Goal: Task Accomplishment & Management: Use online tool/utility

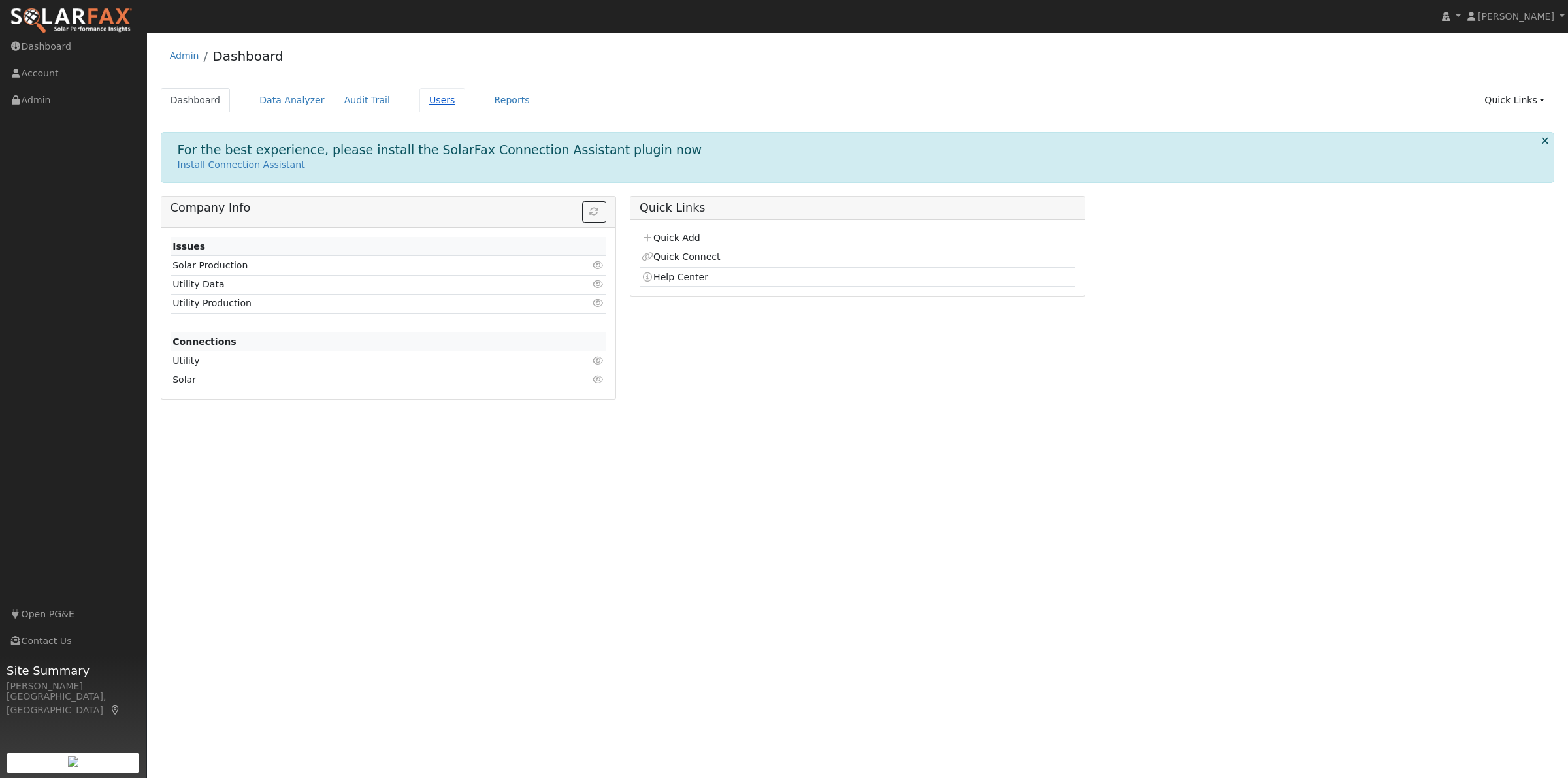
click at [419, 102] on link "Users" at bounding box center [442, 100] width 46 height 24
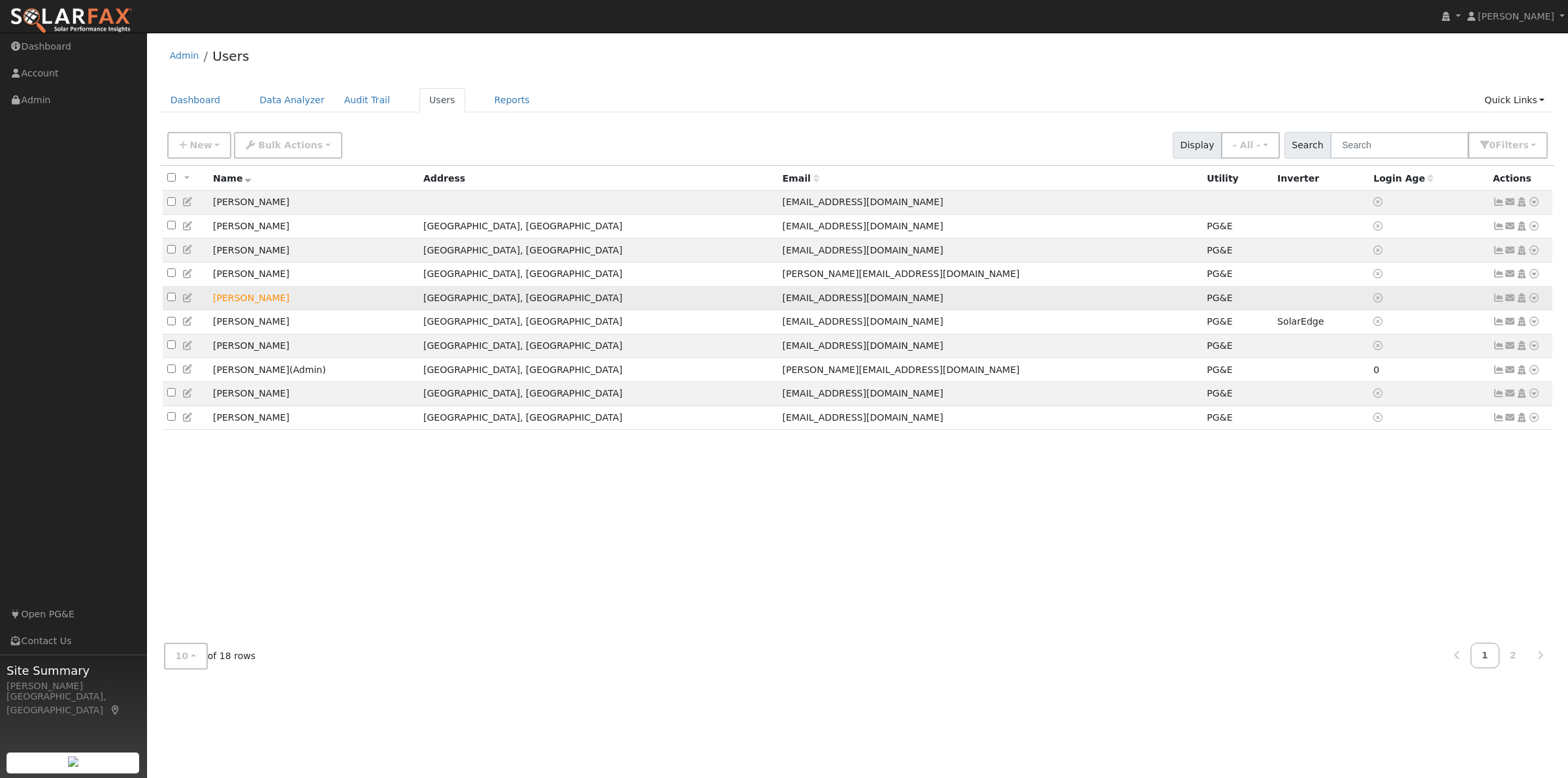
click at [171, 300] on input "checkbox" at bounding box center [172, 297] width 8 height 8
checkbox input "true"
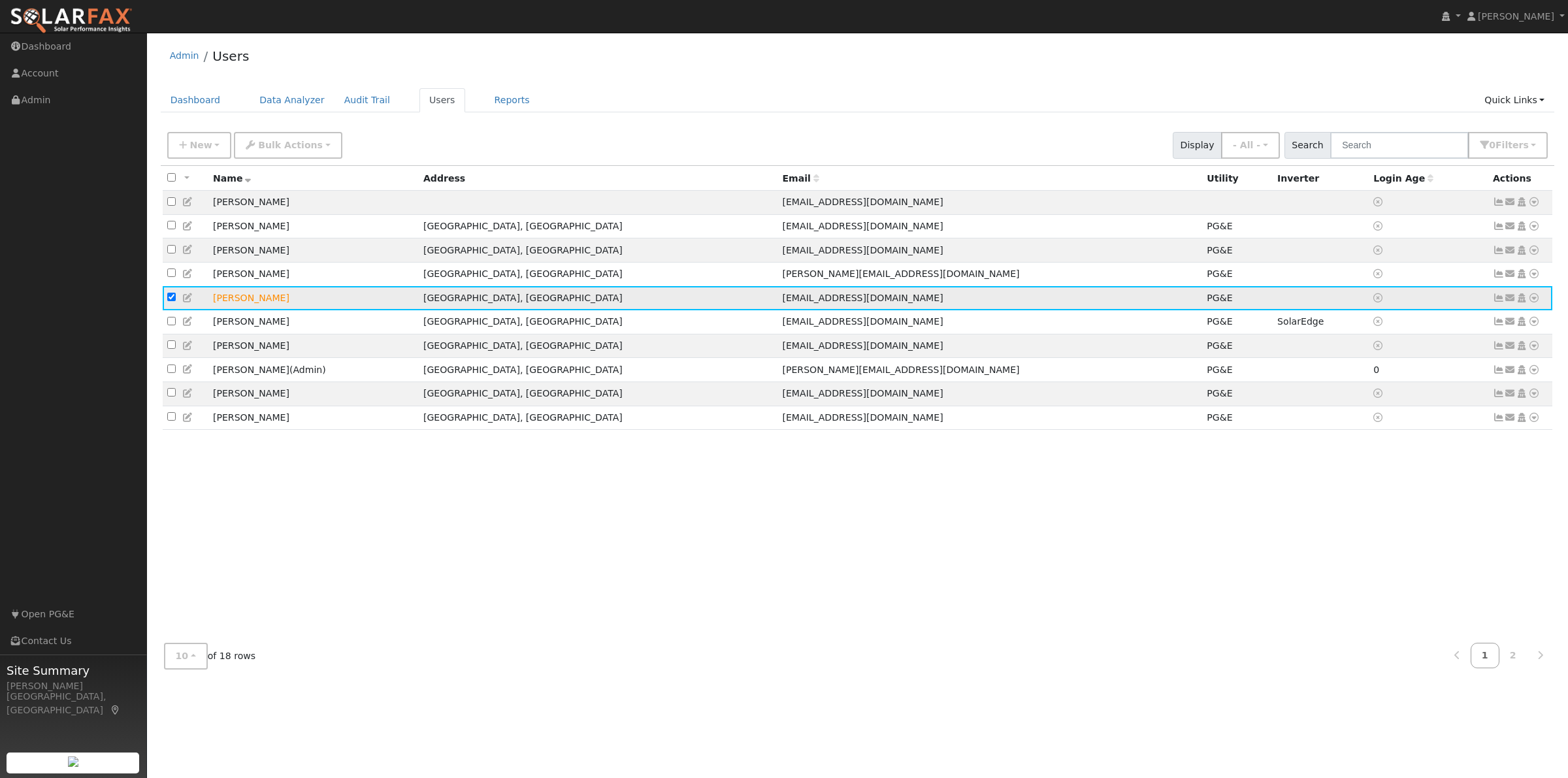
click at [1497, 299] on icon at bounding box center [1499, 298] width 12 height 9
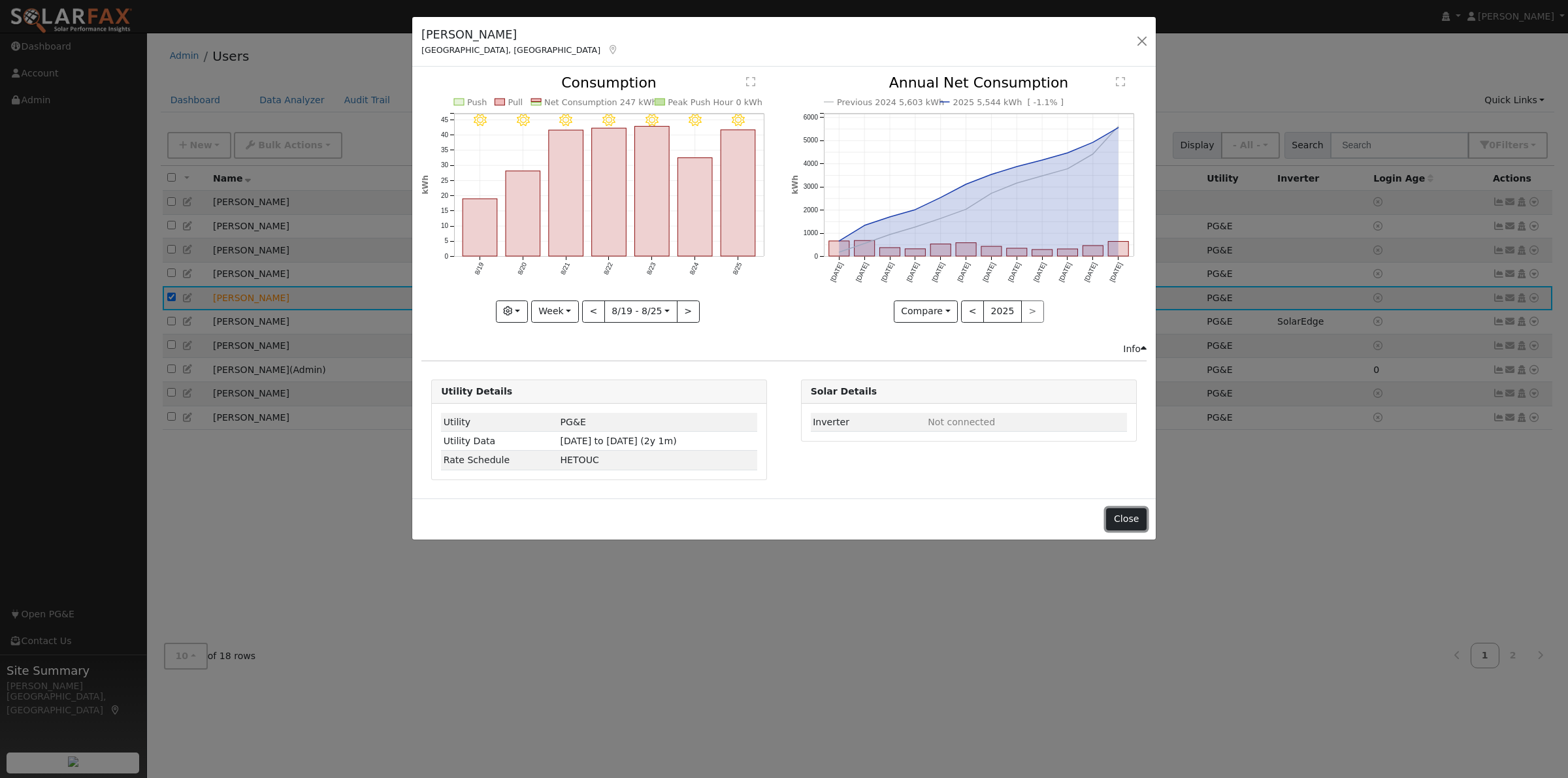
click at [1135, 530] on button "Close" at bounding box center [1126, 519] width 40 height 22
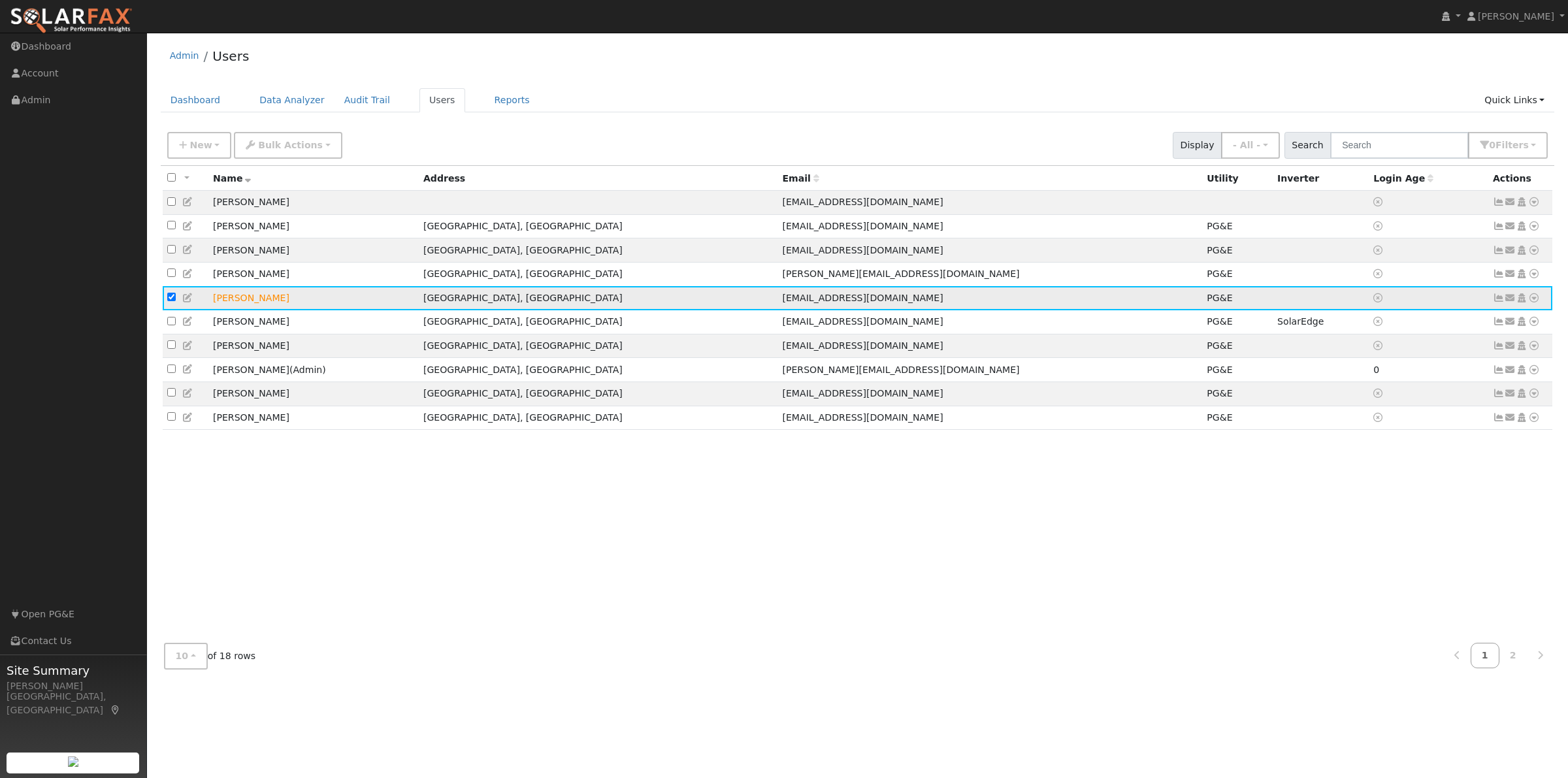
click at [1530, 300] on icon at bounding box center [1534, 298] width 12 height 9
click at [1379, 351] on link "Scenario" at bounding box center [1395, 349] width 97 height 19
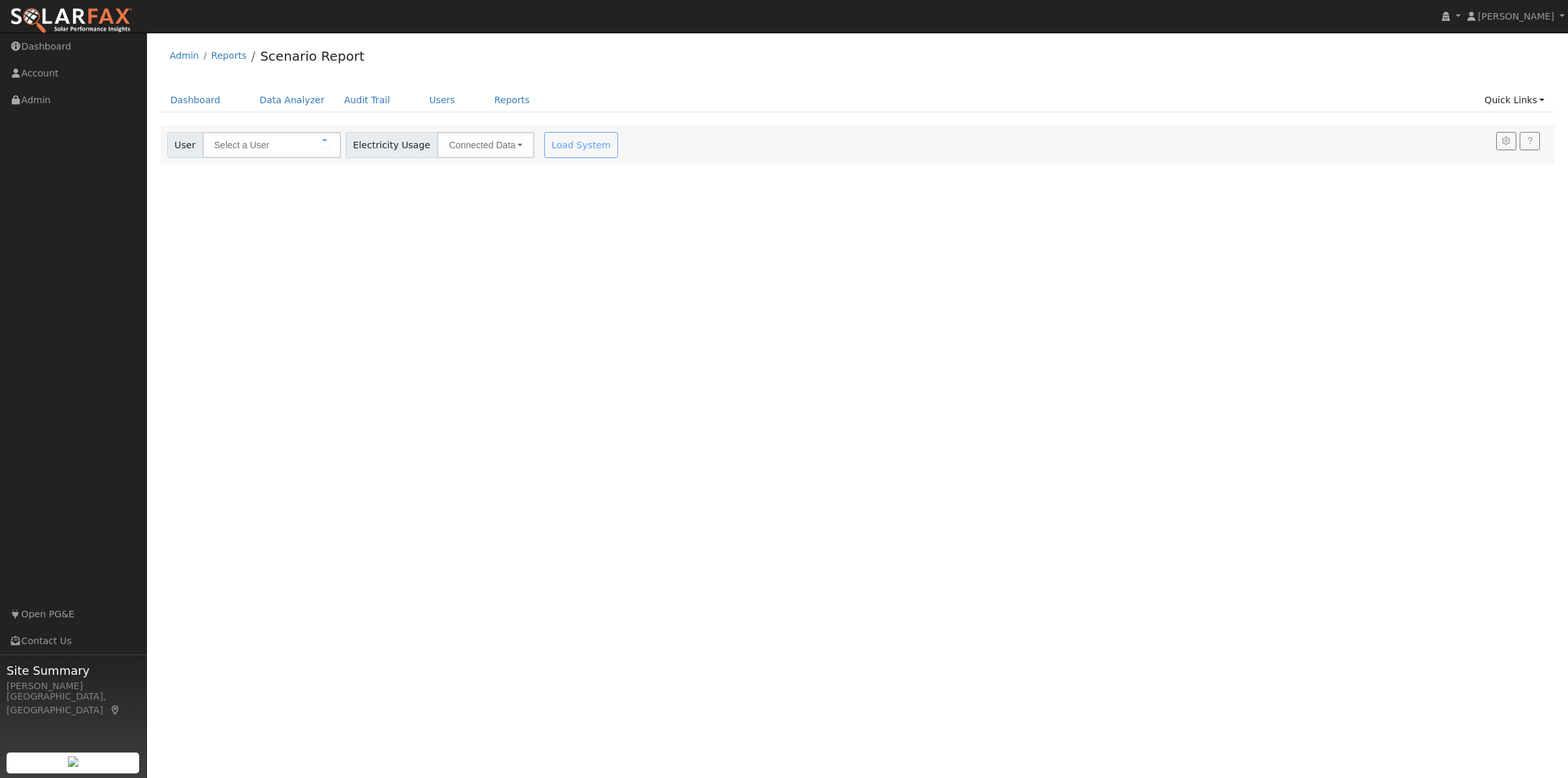
type input "Sharon Hicks"
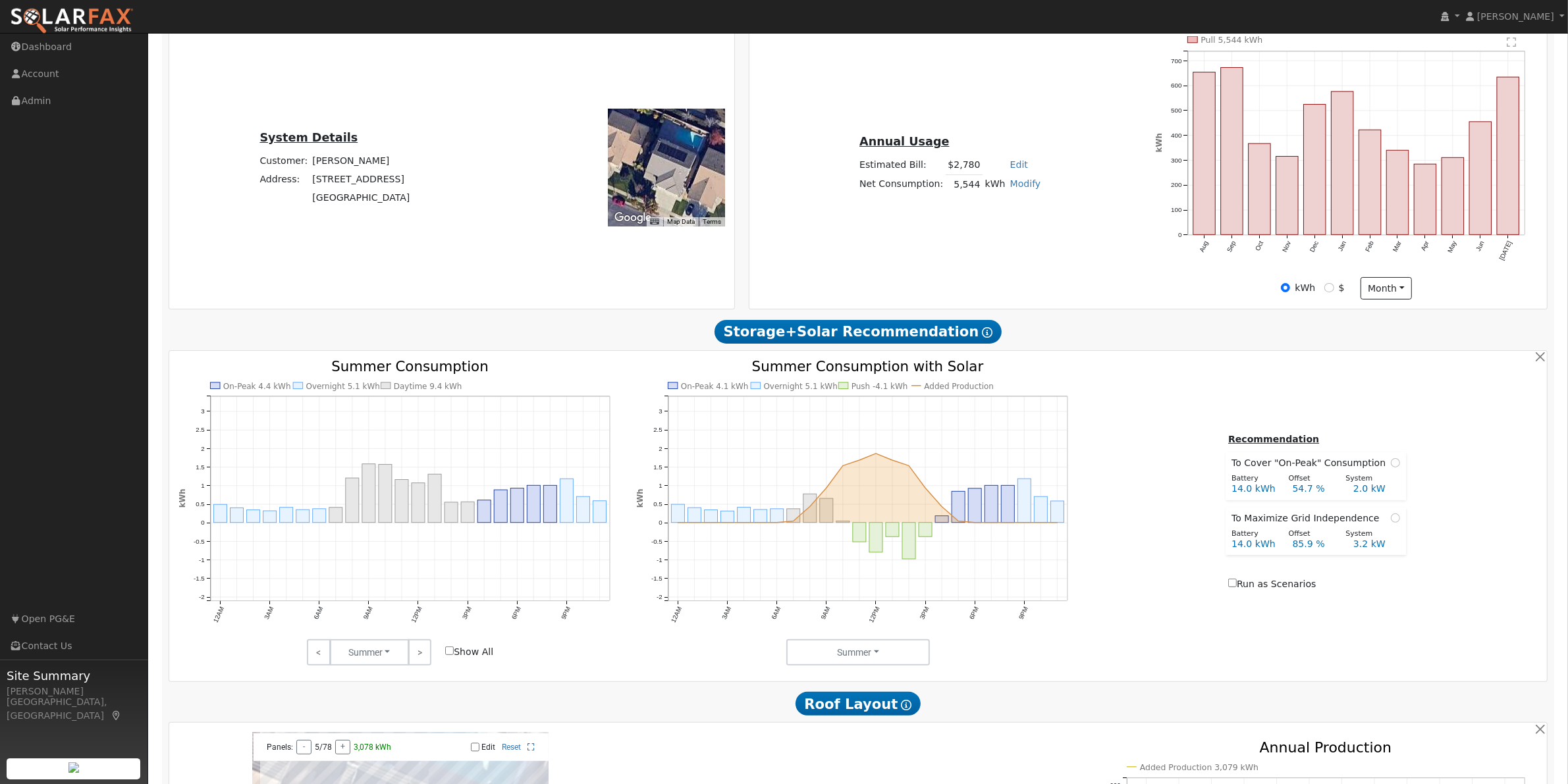
scroll to position [548, 0]
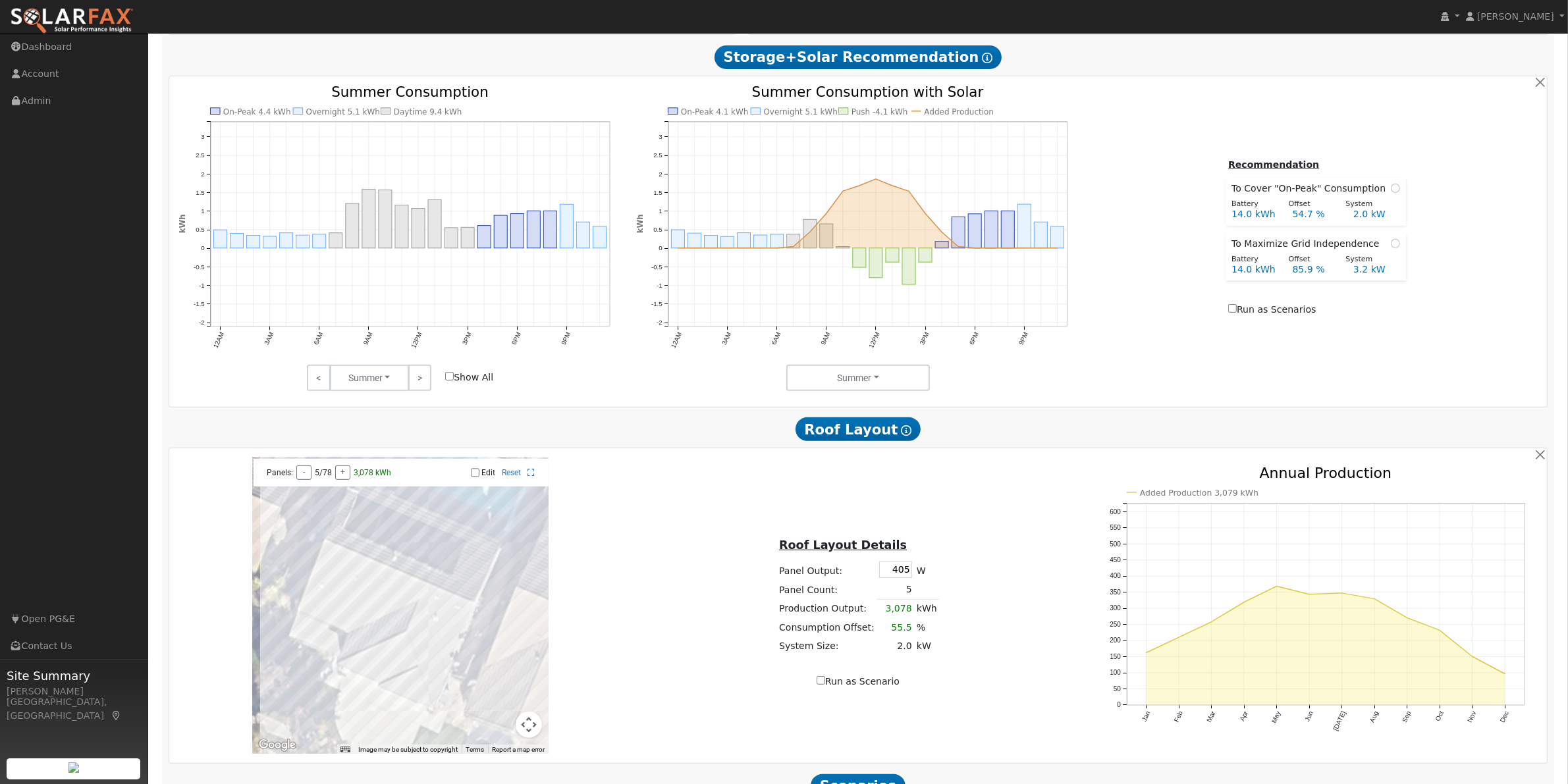
click at [472, 486] on div "Panels: - 5/78 + 3,078 kWh Edit Reset" at bounding box center [401, 473] width 295 height 28
click at [472, 477] on input "Edit" at bounding box center [475, 472] width 8 height 9
checkbox input "true"
click at [338, 581] on div at bounding box center [400, 606] width 296 height 296
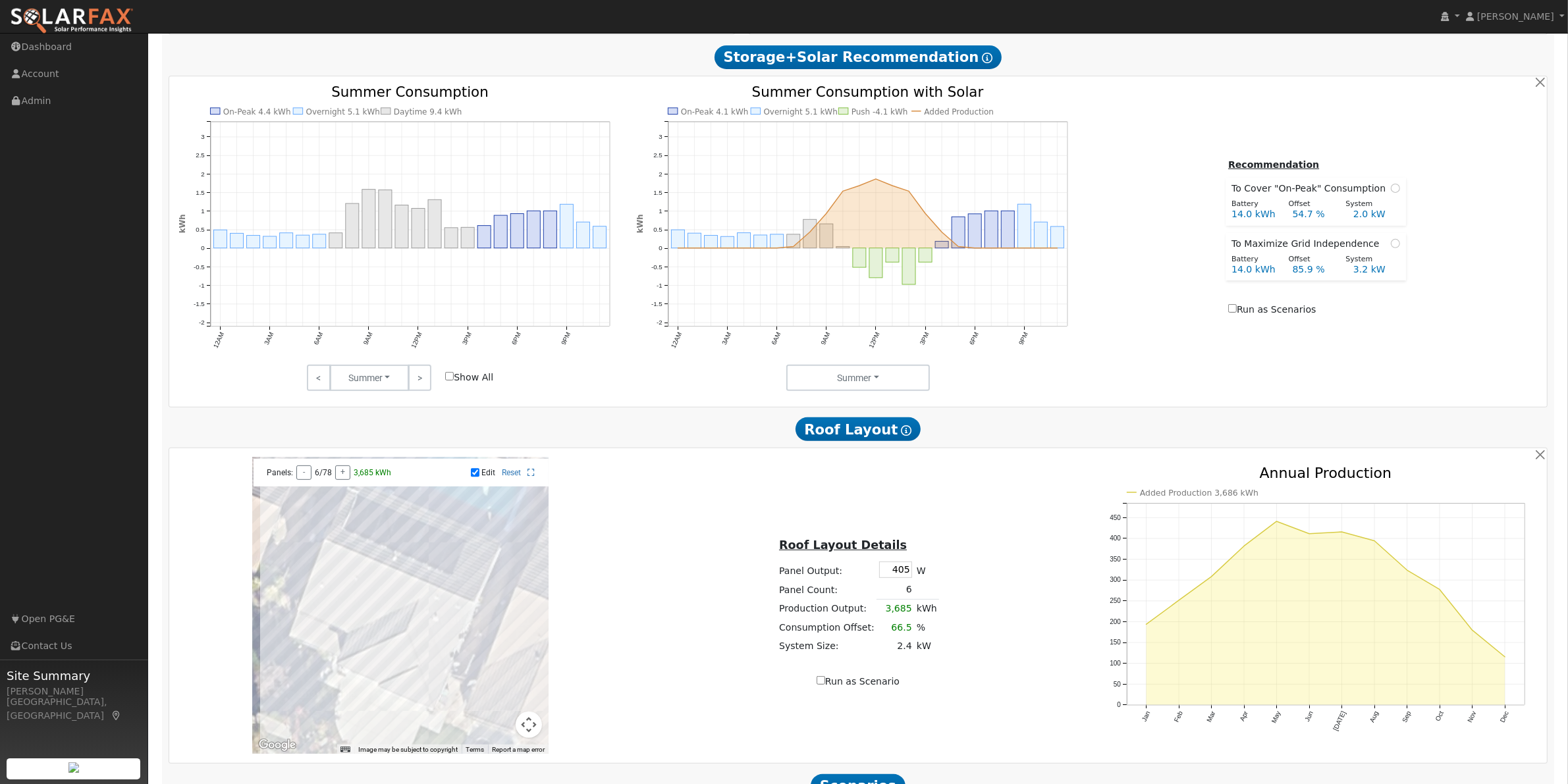
click at [365, 590] on div at bounding box center [400, 606] width 296 height 296
click at [380, 598] on div at bounding box center [400, 606] width 296 height 296
click at [399, 609] on div at bounding box center [400, 606] width 296 height 296
click at [394, 617] on div at bounding box center [400, 606] width 296 height 296
click at [373, 611] on div at bounding box center [400, 606] width 296 height 296
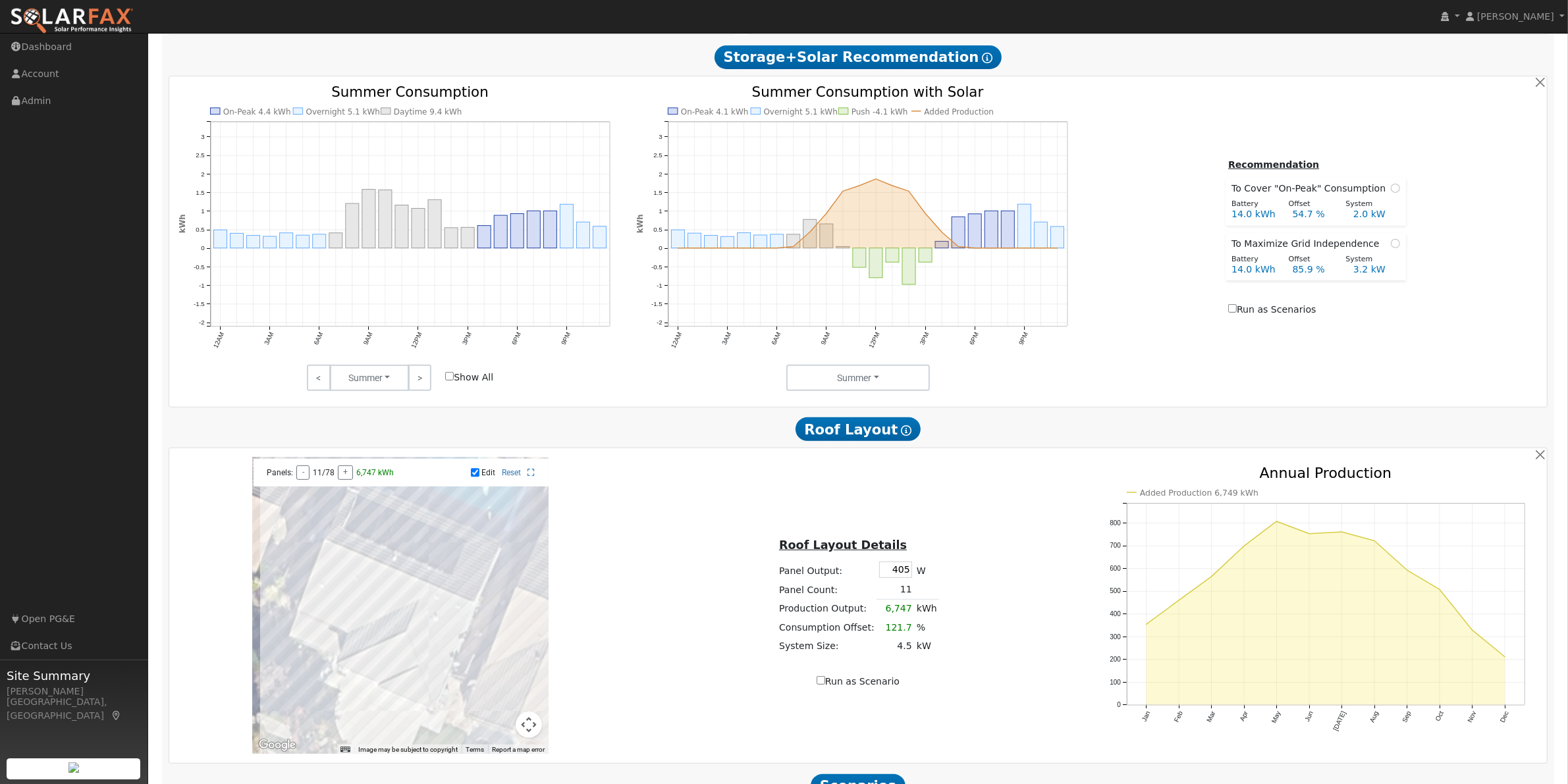
click at [360, 604] on div at bounding box center [400, 606] width 296 height 296
click at [423, 711] on div at bounding box center [400, 606] width 296 height 296
click at [373, 680] on div at bounding box center [400, 606] width 296 height 296
click at [384, 682] on div at bounding box center [400, 606] width 296 height 296
click at [378, 626] on div at bounding box center [400, 606] width 296 height 296
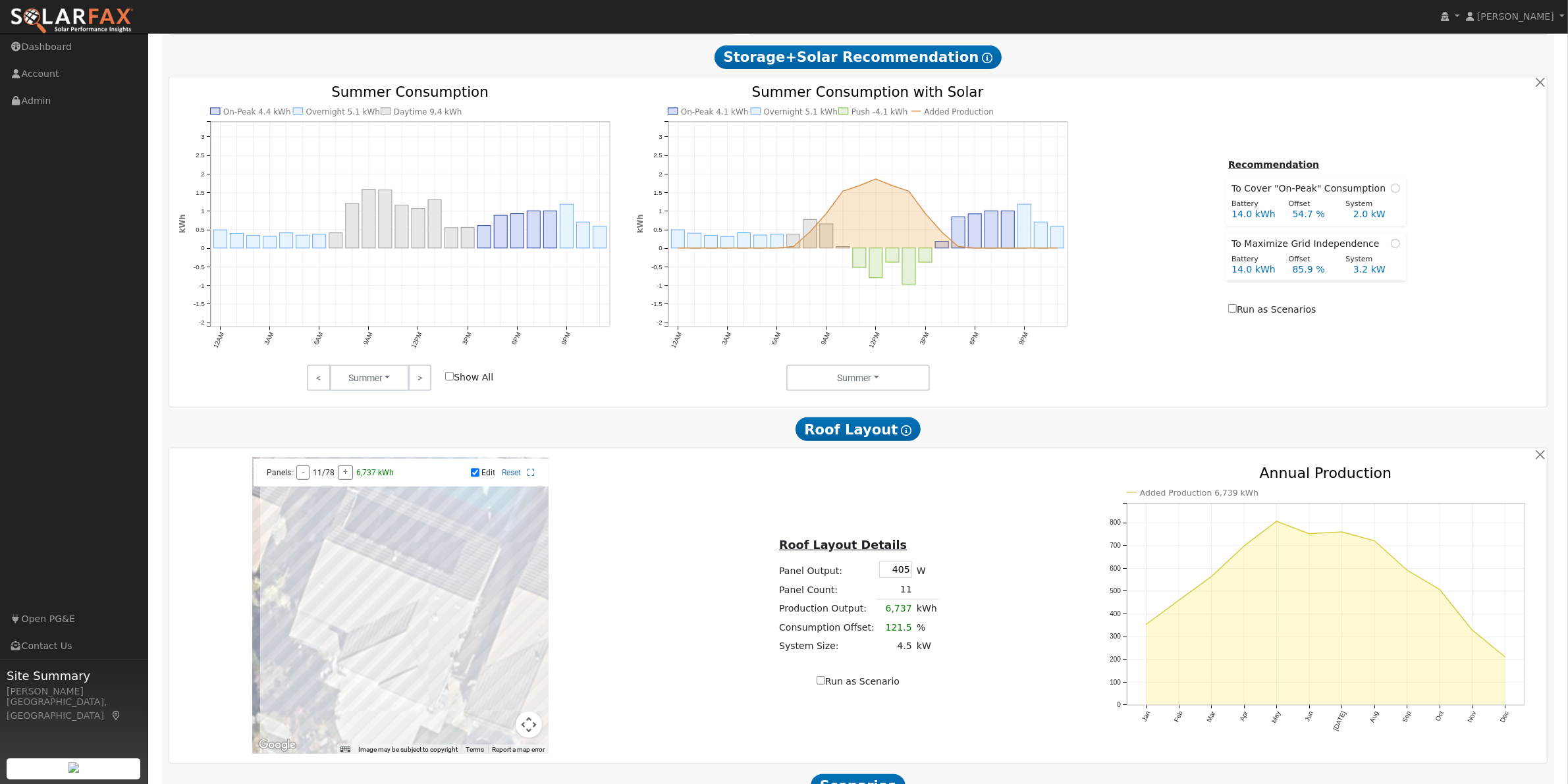
click at [344, 628] on div at bounding box center [400, 606] width 296 height 296
click at [330, 616] on div at bounding box center [400, 606] width 296 height 296
click at [344, 619] on div at bounding box center [400, 606] width 296 height 296
click at [330, 613] on div at bounding box center [400, 606] width 296 height 296
click at [329, 600] on div at bounding box center [400, 606] width 296 height 296
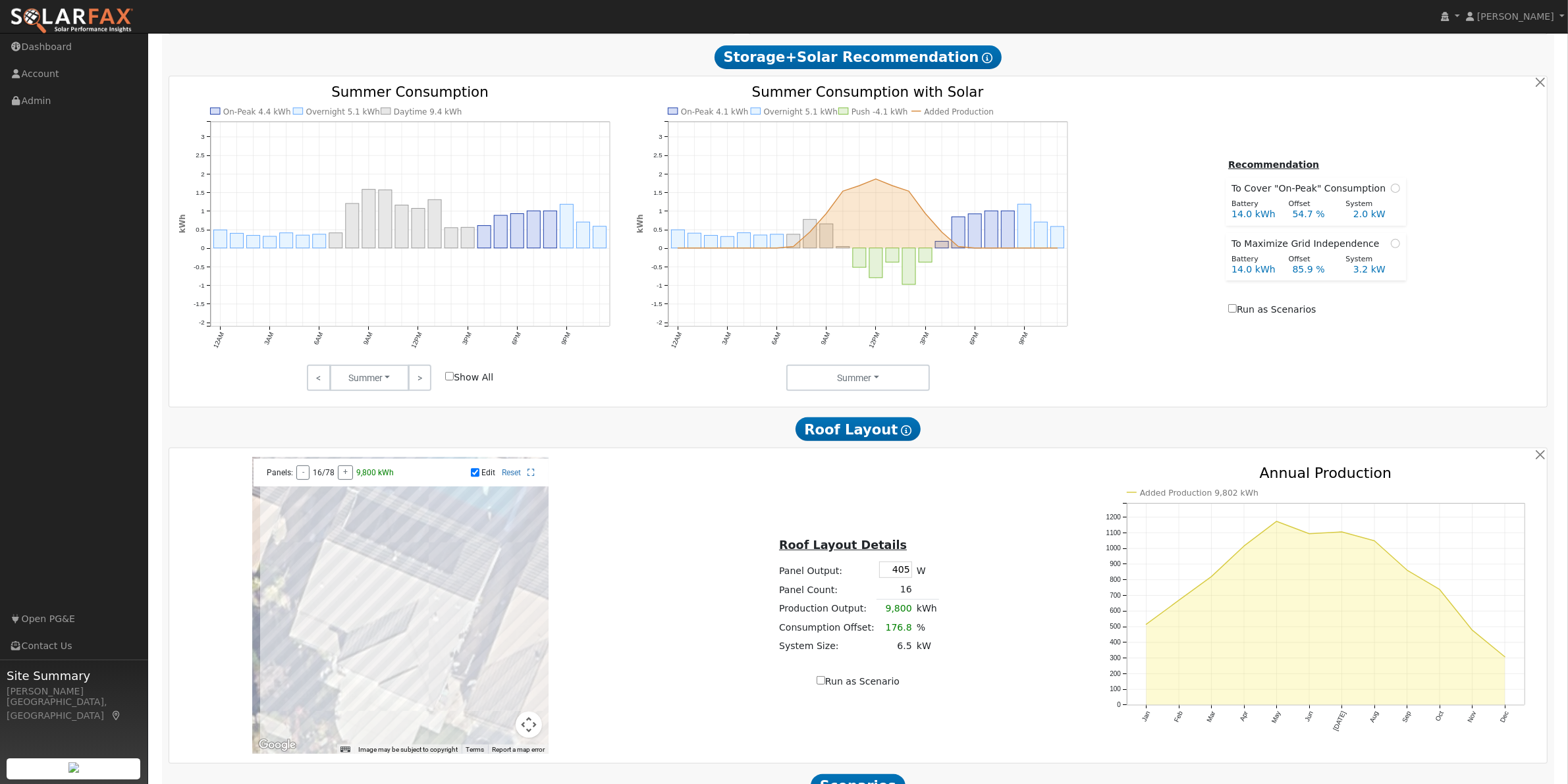
click at [351, 607] on div at bounding box center [400, 606] width 296 height 296
click at [337, 597] on div at bounding box center [400, 606] width 296 height 296
click at [377, 604] on div at bounding box center [400, 606] width 296 height 296
click at [338, 591] on div at bounding box center [400, 606] width 296 height 296
click at [333, 600] on div at bounding box center [400, 606] width 296 height 296
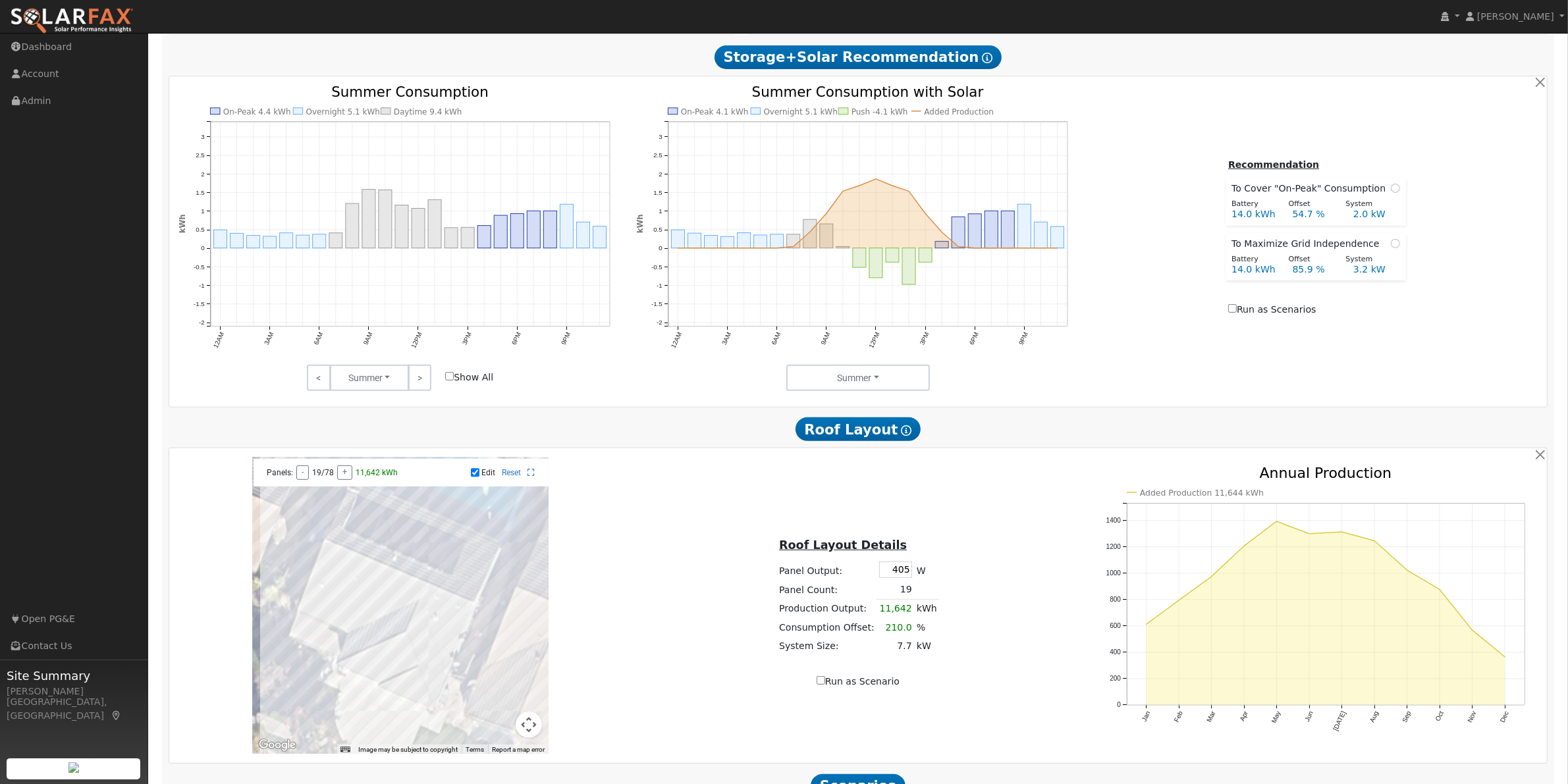
click at [369, 626] on div at bounding box center [400, 606] width 296 height 296
click at [397, 620] on div at bounding box center [400, 606] width 296 height 296
click at [453, 655] on div at bounding box center [400, 606] width 296 height 296
click at [453, 642] on div at bounding box center [400, 606] width 296 height 296
click at [456, 630] on div at bounding box center [400, 606] width 296 height 296
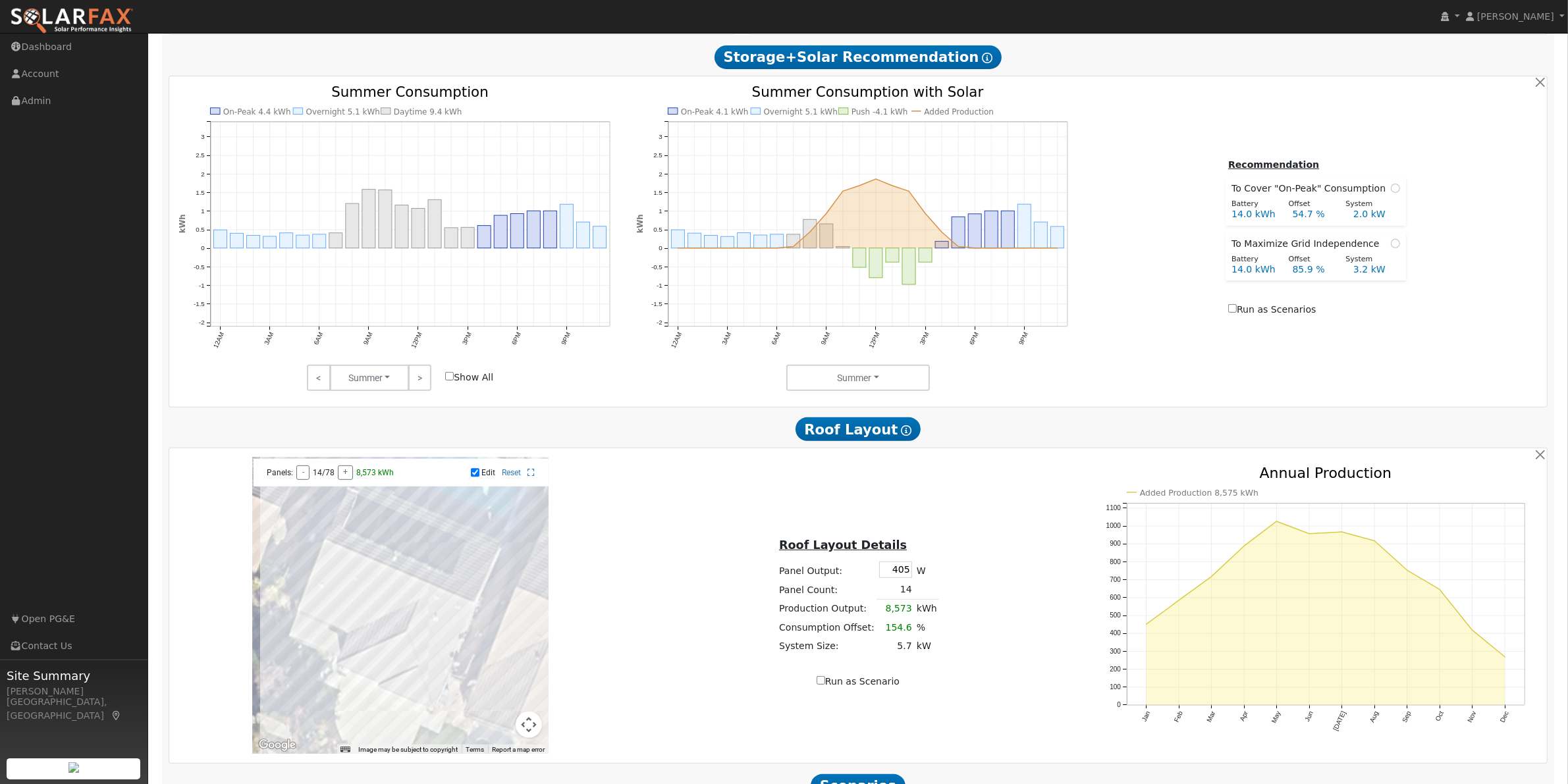
click at [460, 631] on div at bounding box center [400, 606] width 296 height 296
click at [458, 643] on div at bounding box center [400, 606] width 296 height 296
click at [452, 653] on div at bounding box center [400, 606] width 296 height 296
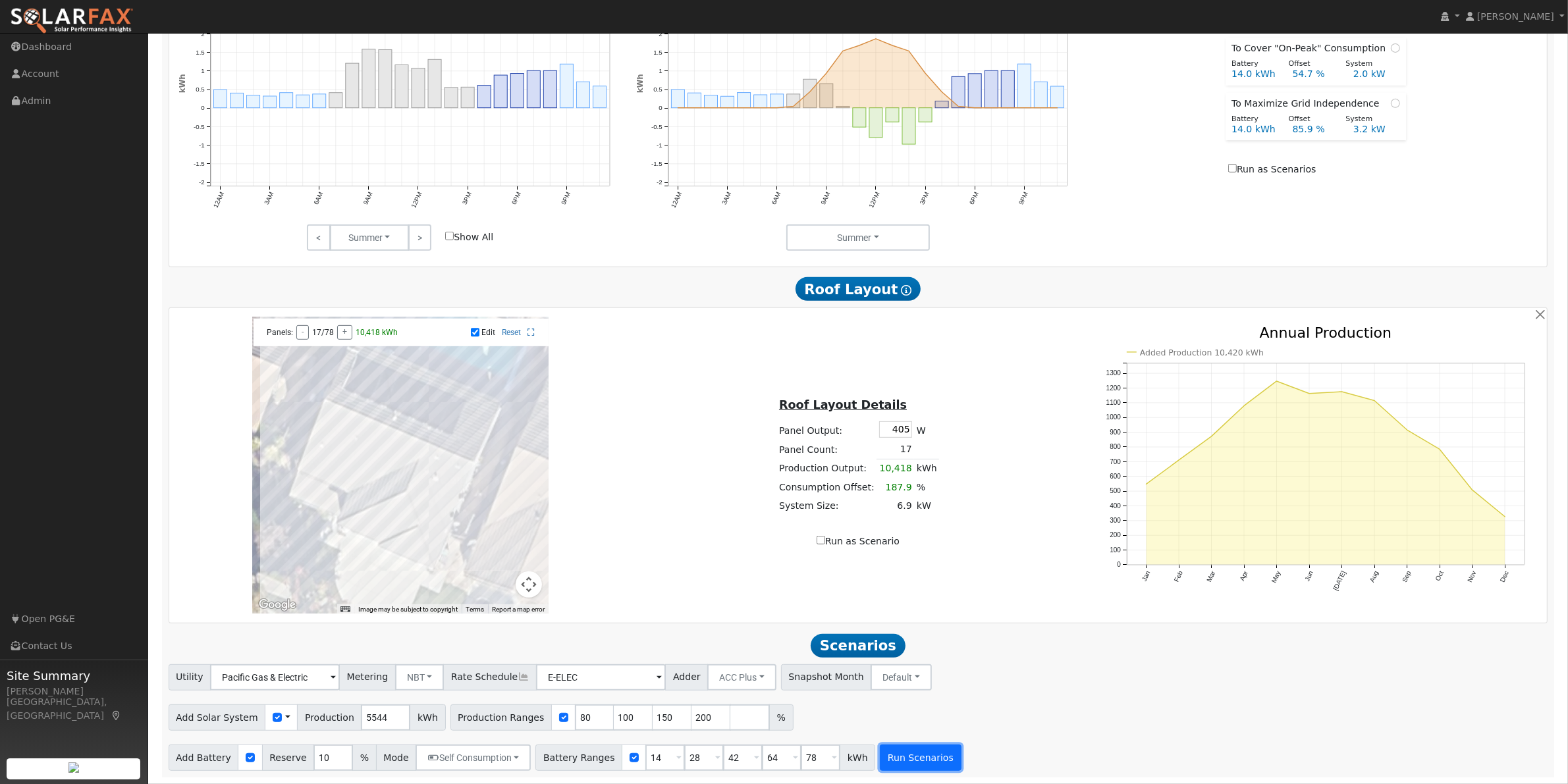
click at [880, 764] on button "Run Scenarios" at bounding box center [920, 758] width 81 height 26
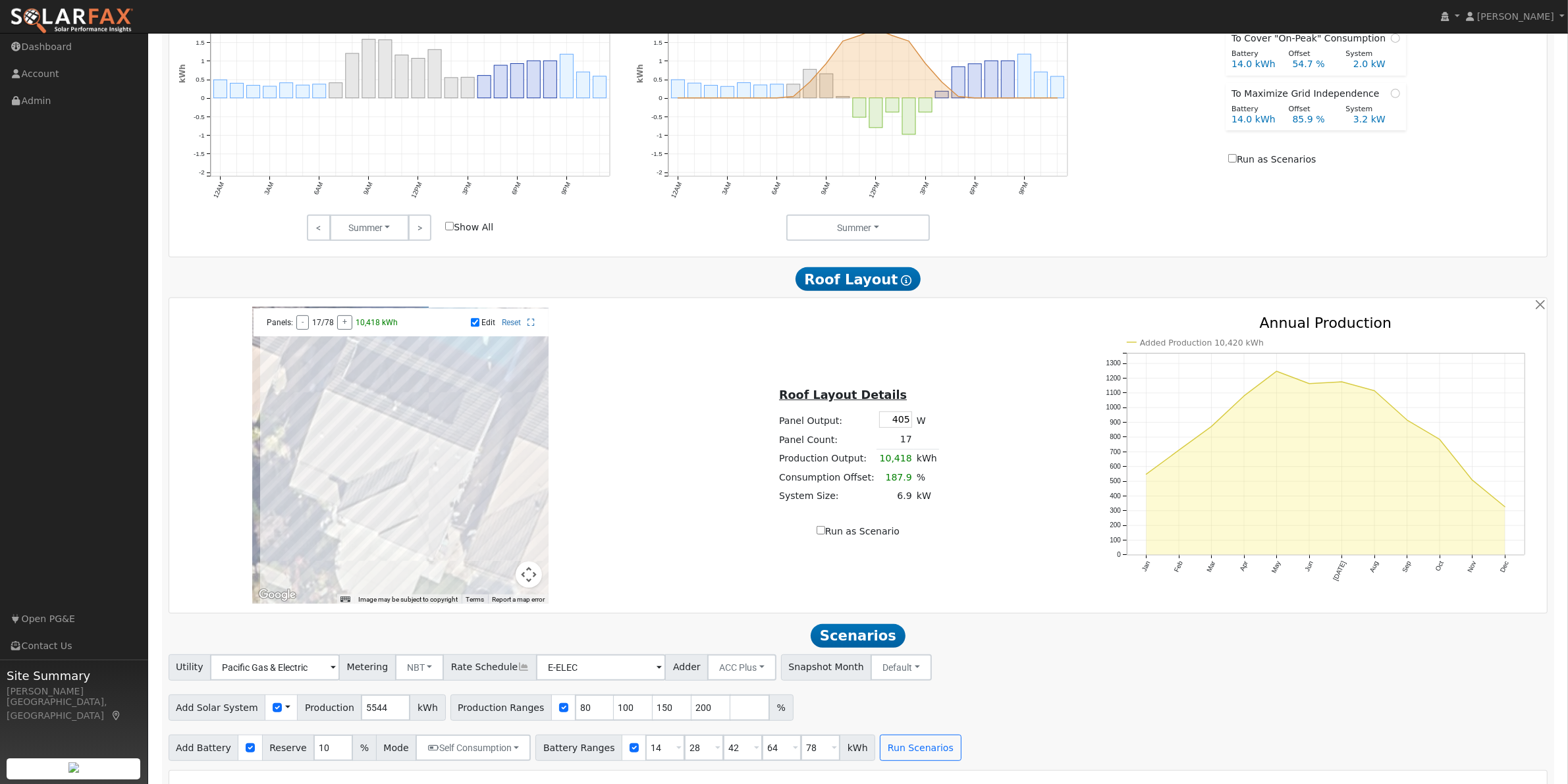
type input "7.4"
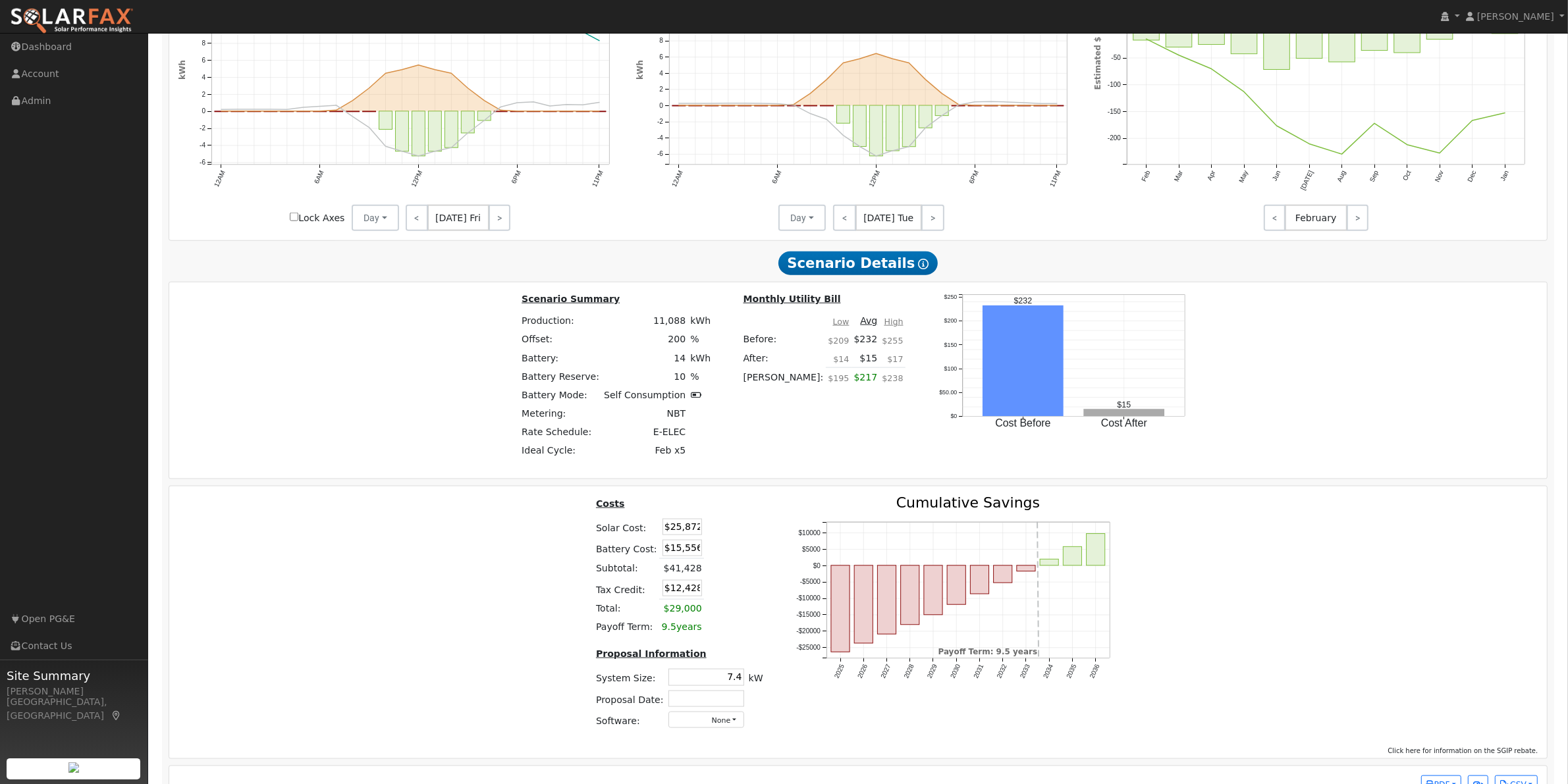
scroll to position [2059, 0]
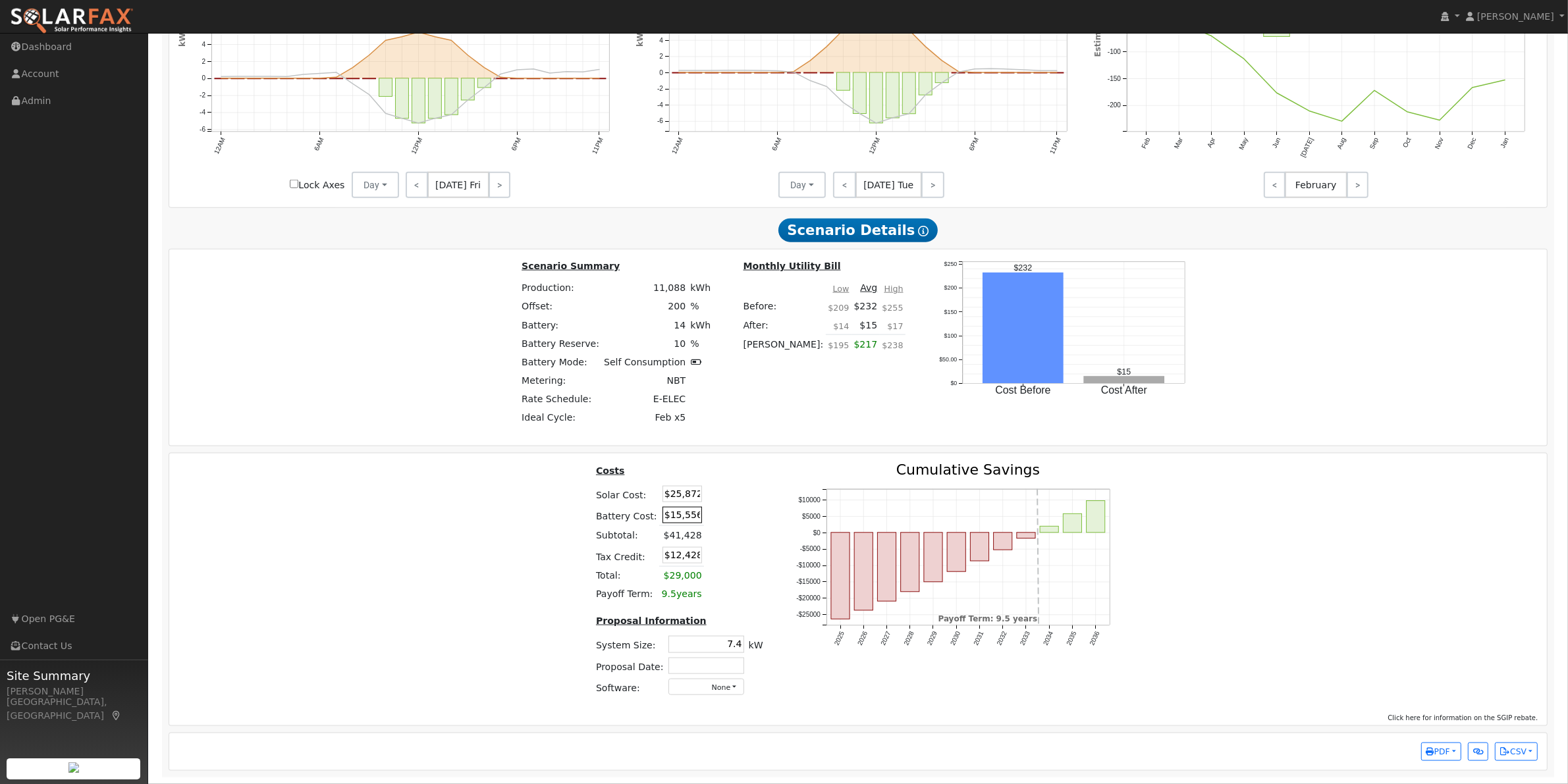
click at [669, 512] on input "$15,556" at bounding box center [682, 515] width 39 height 17
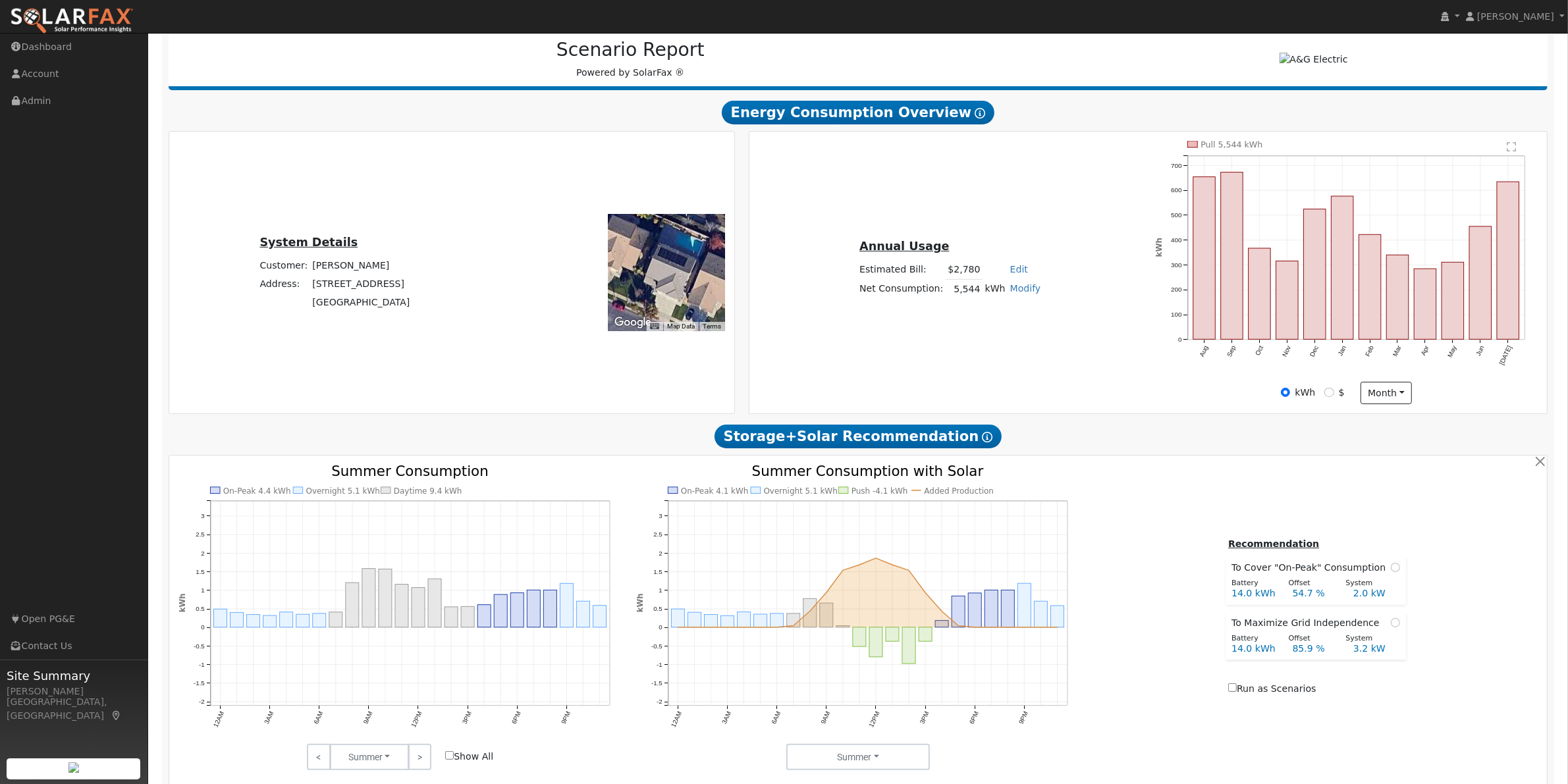
scroll to position [0, 0]
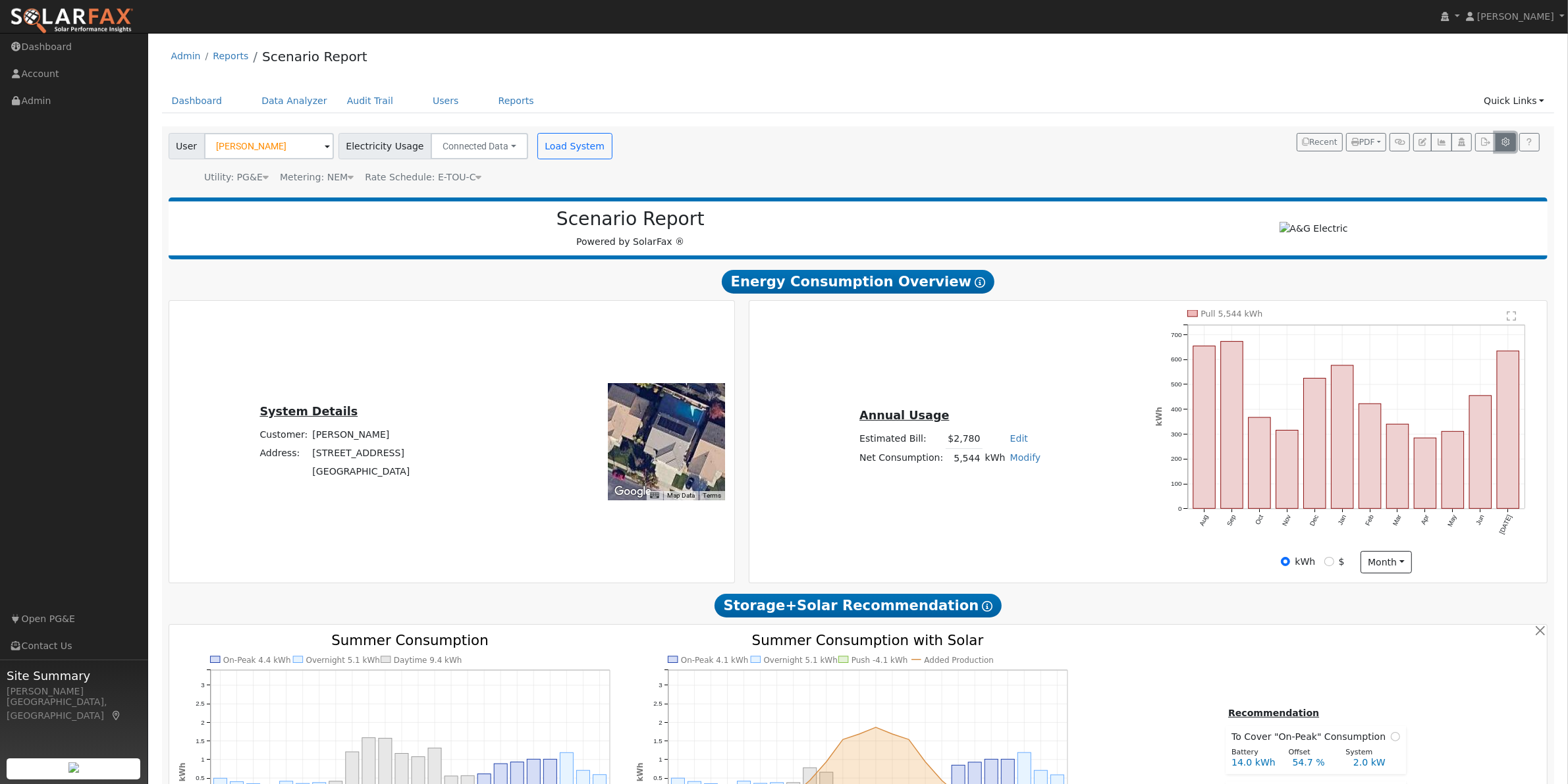
click at [1509, 137] on button "button" at bounding box center [1506, 142] width 21 height 19
type input "80"
type input "100"
type input "150"
type input "200"
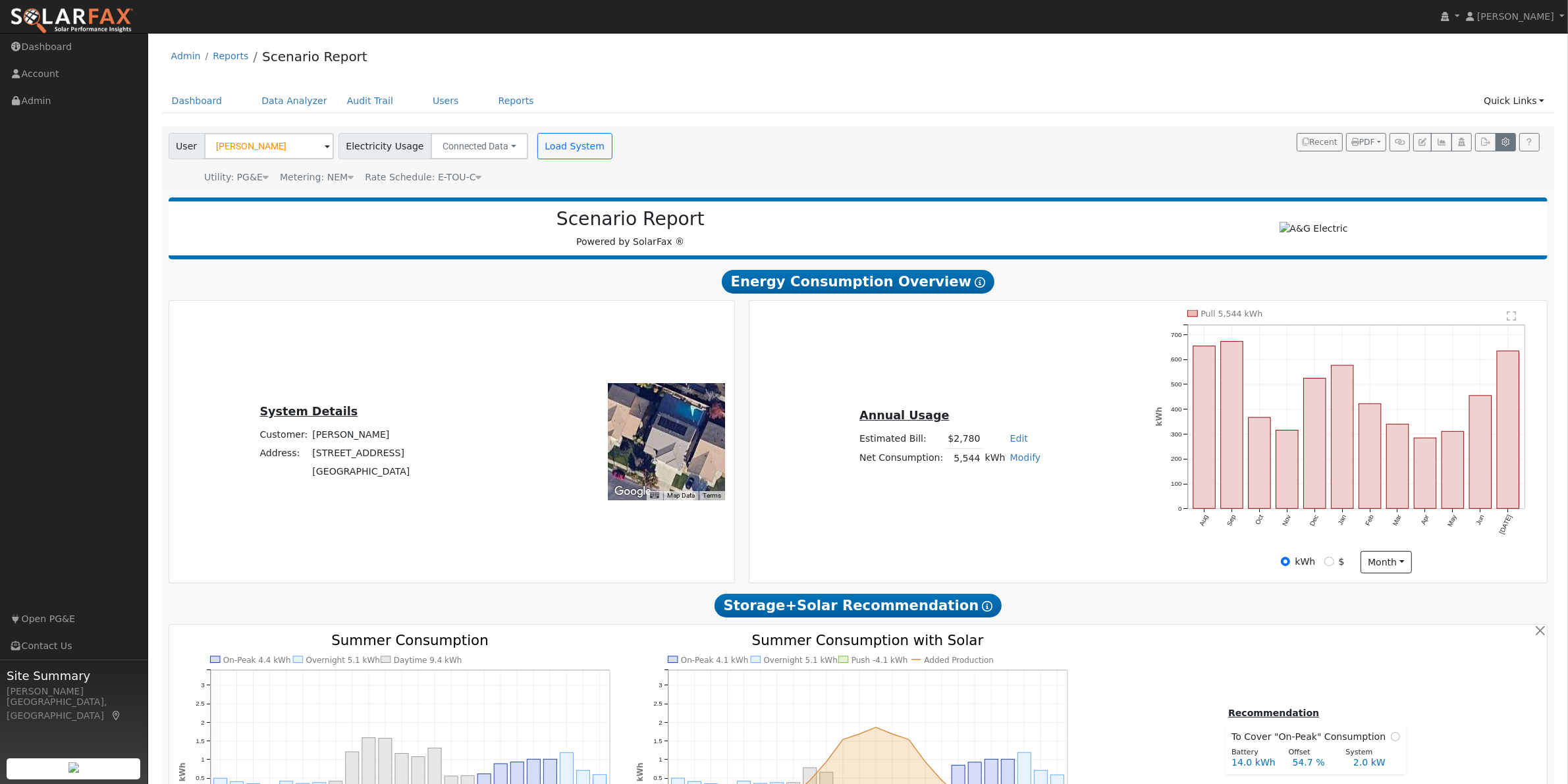
type input "14"
type input "28"
type input "42"
type input "64"
type input "78"
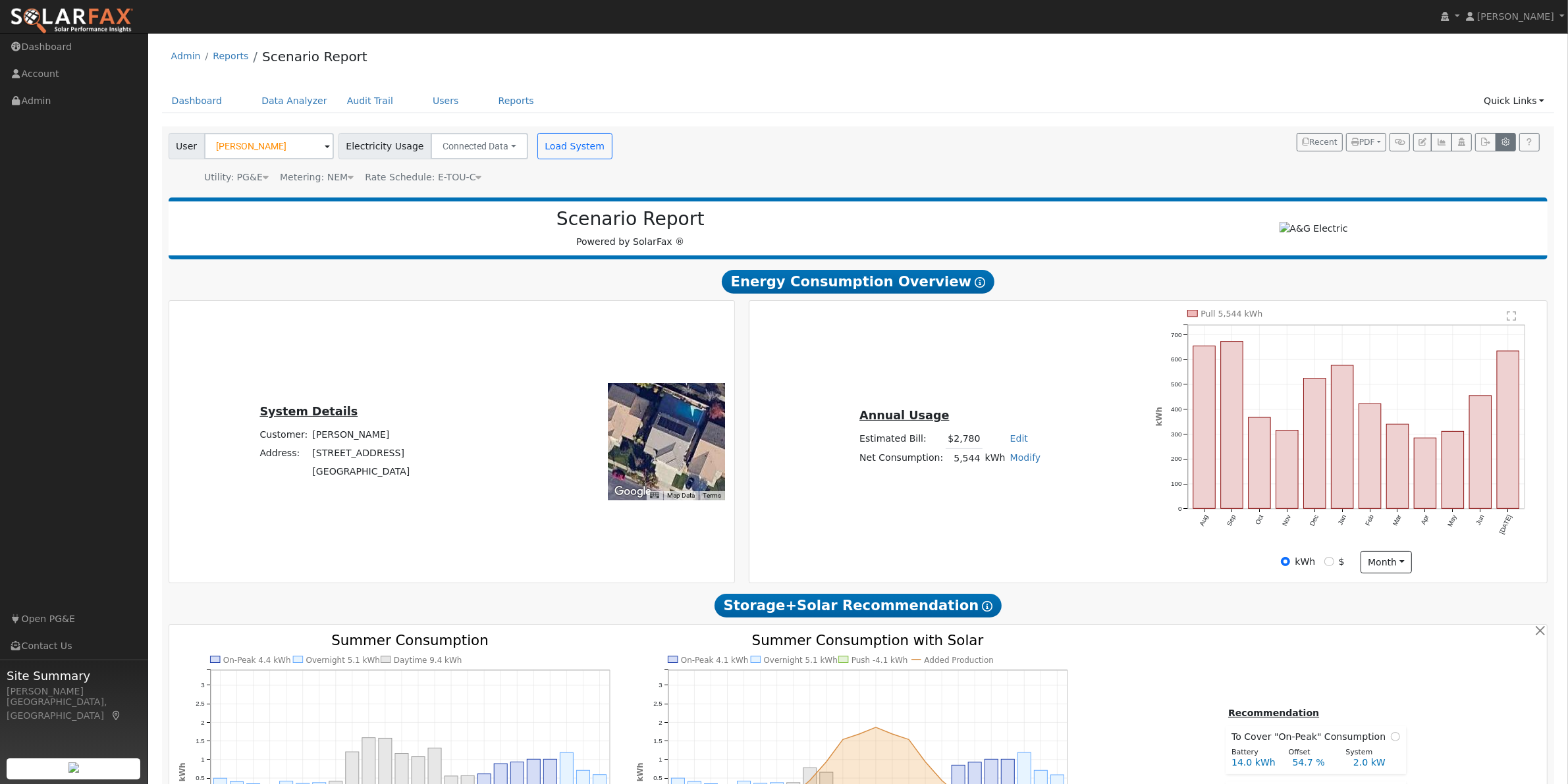
type input "10"
type input "11.5"
type input "13.5"
type input "3.5"
type input "15000"
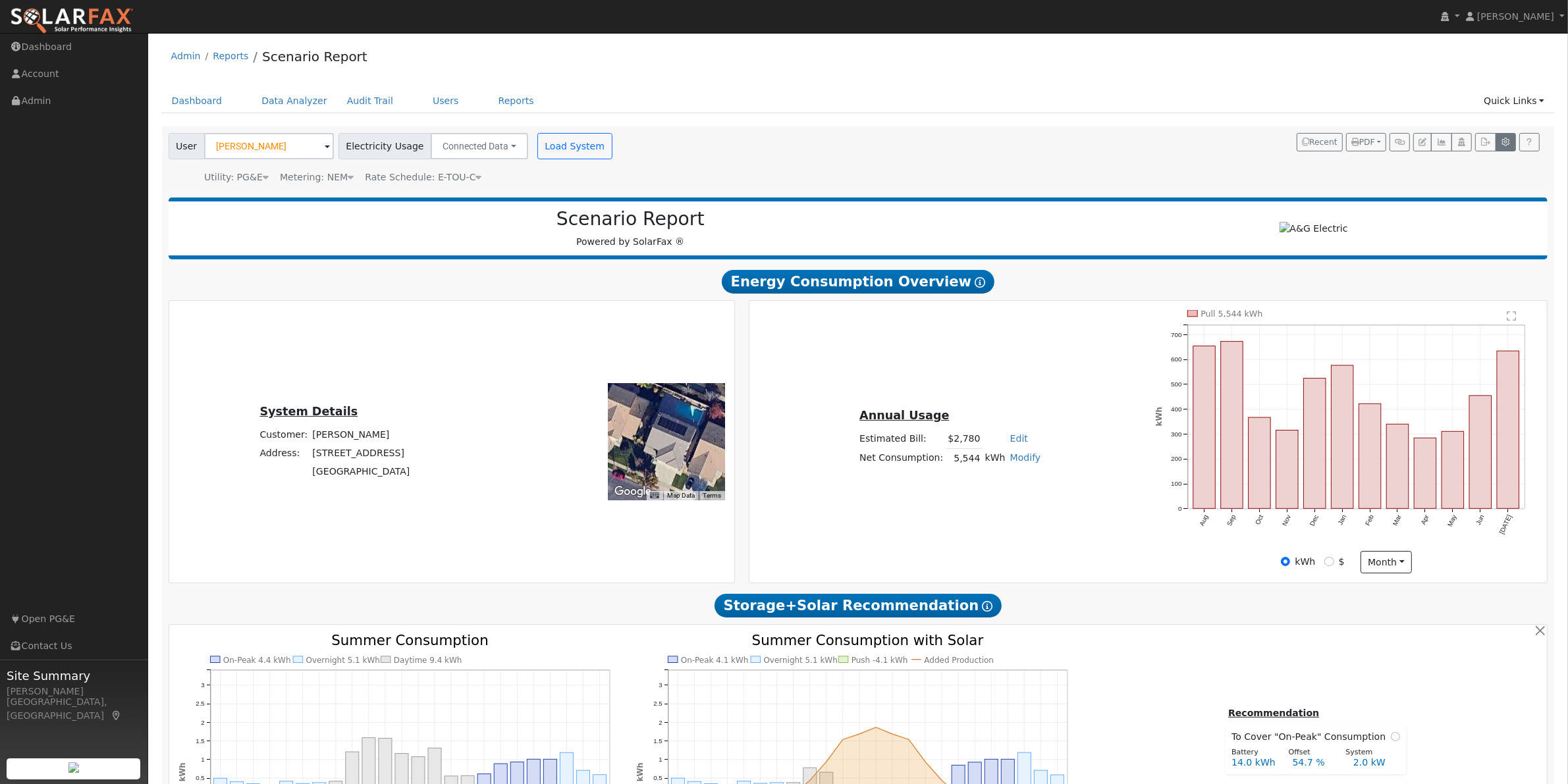
type input "13.5"
type input "405"
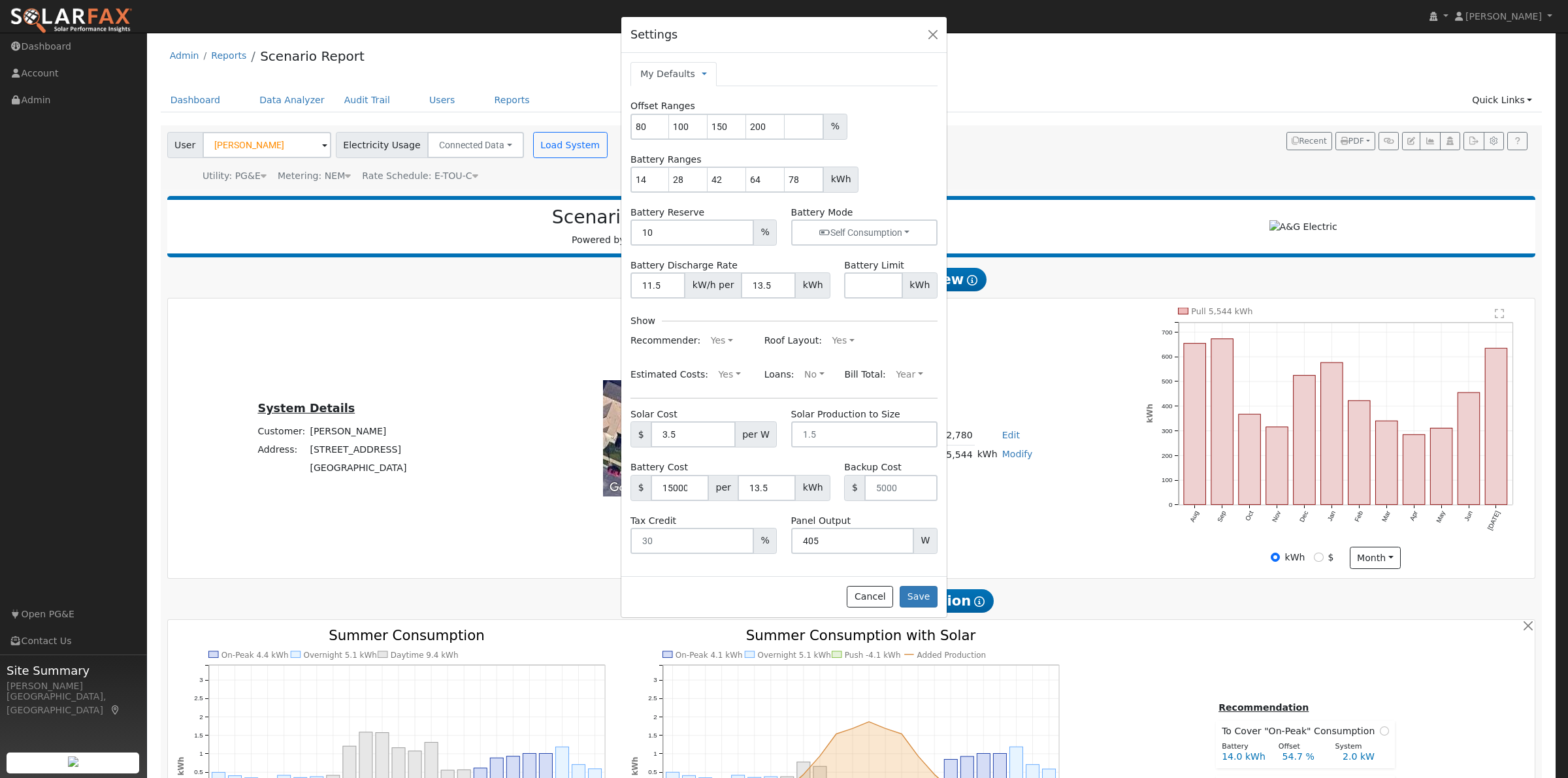
click at [1025, 524] on div "Settings My Defaults Temporary My Defaults Company Defaults System Defaults Off…" at bounding box center [784, 389] width 1568 height 778
click at [1163, 684] on div "Settings My Defaults Temporary My Defaults Company Defaults System Defaults Off…" at bounding box center [784, 389] width 1568 height 778
click at [922, 599] on button "Save" at bounding box center [918, 597] width 38 height 22
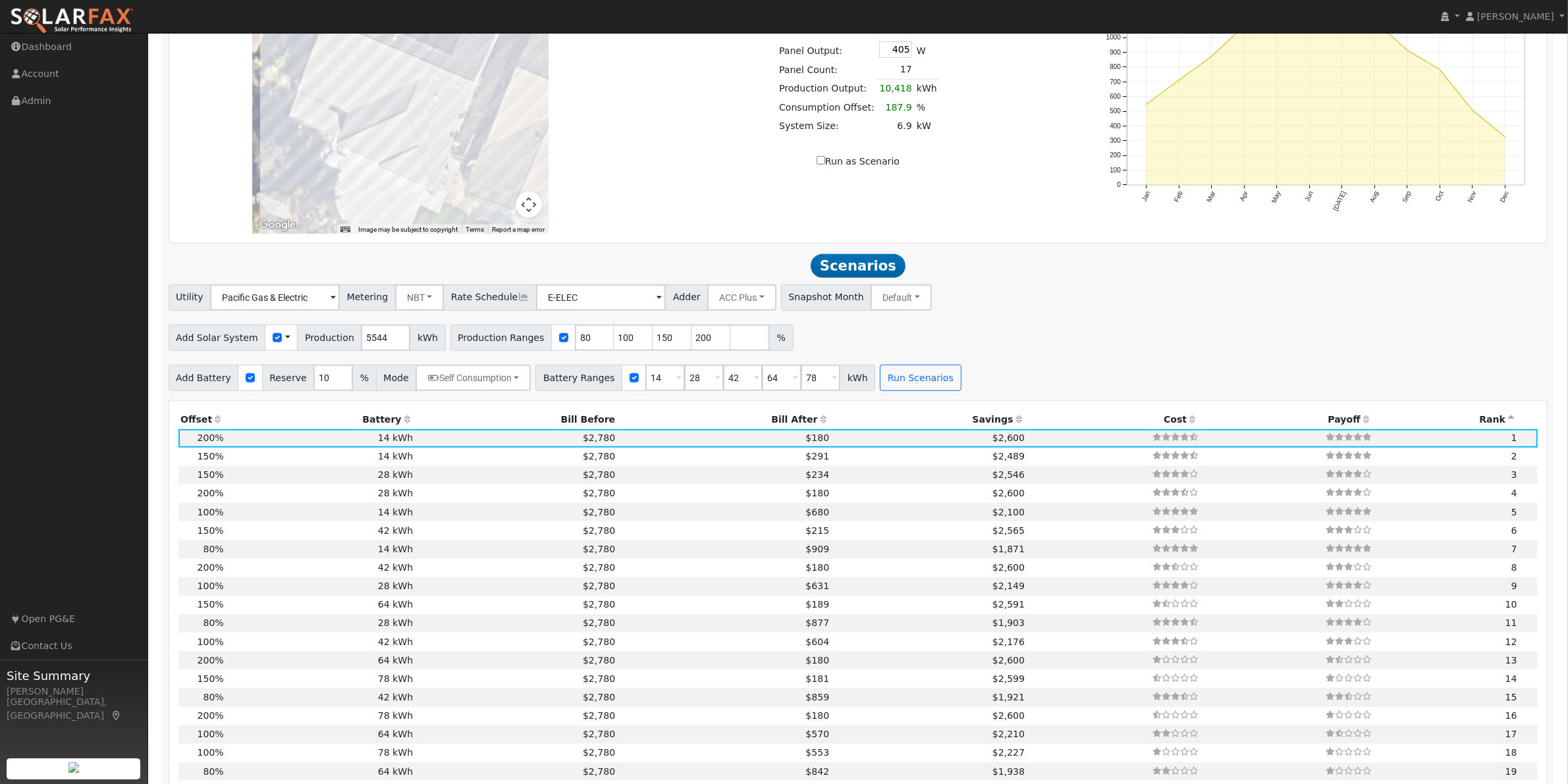
scroll to position [1096, 0]
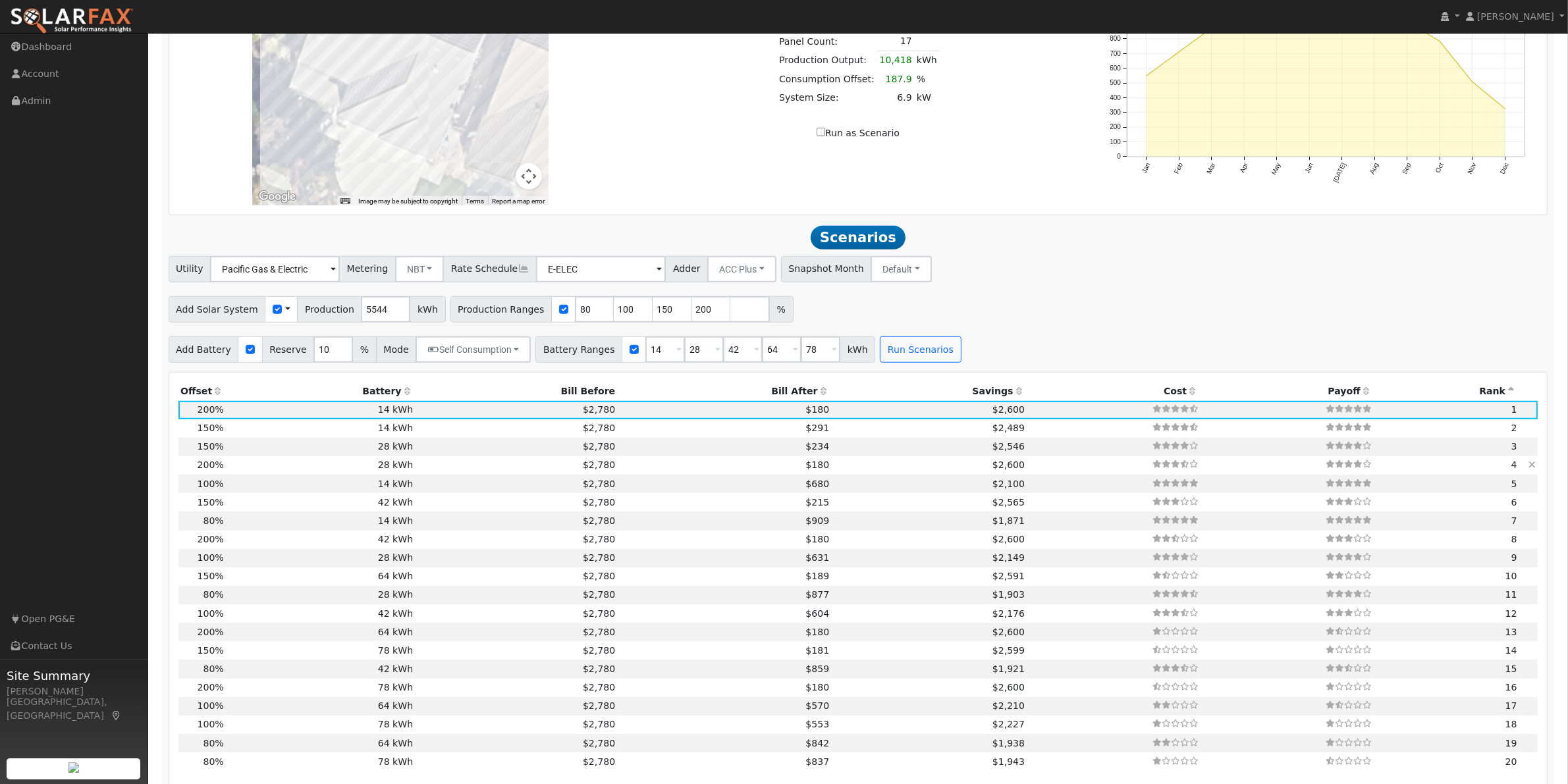
click at [379, 475] on td "28 kWh" at bounding box center [320, 465] width 189 height 19
type input "$31,111"
type input "$17,095"
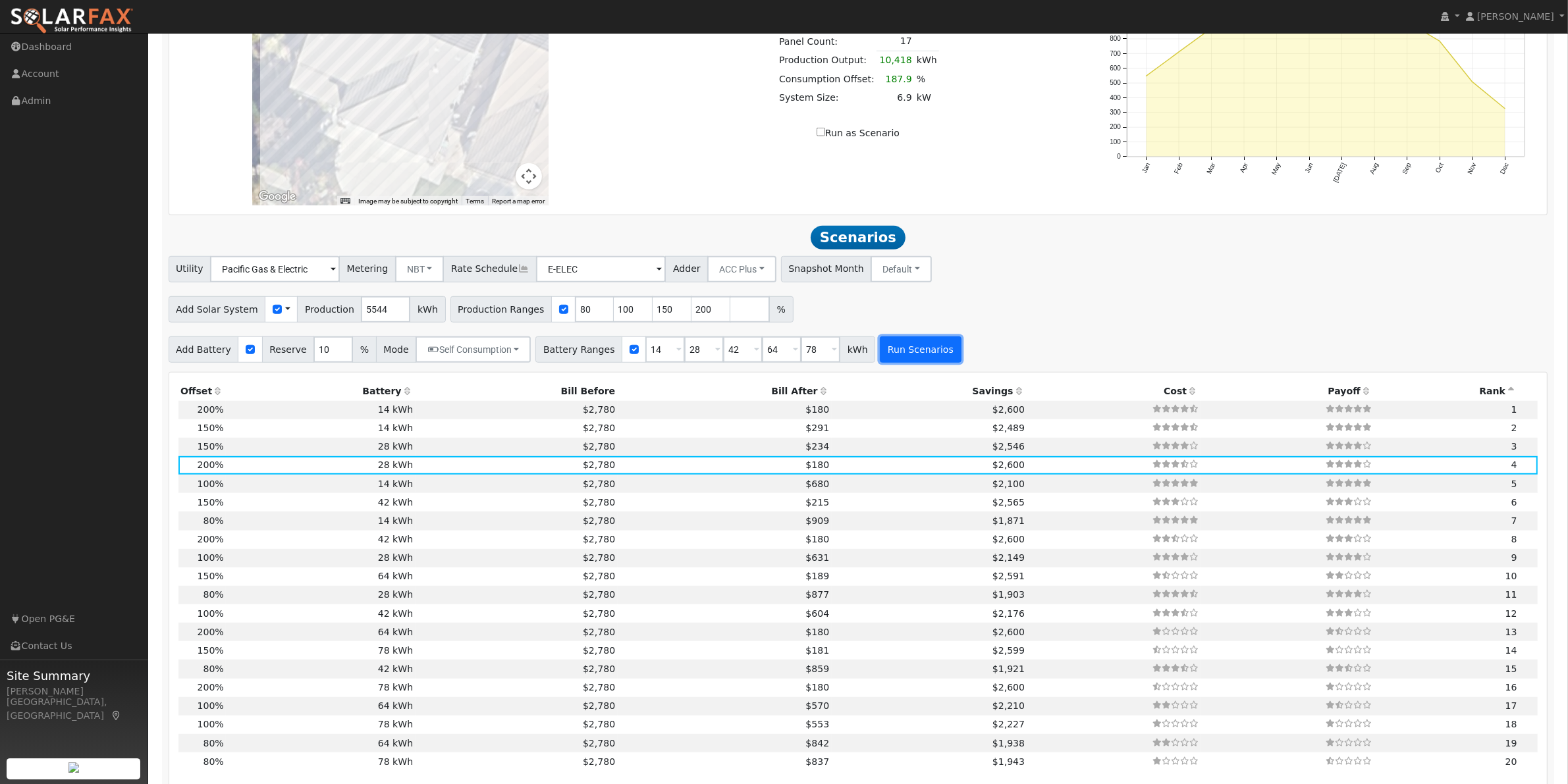
click at [896, 356] on button "Run Scenarios" at bounding box center [920, 350] width 81 height 26
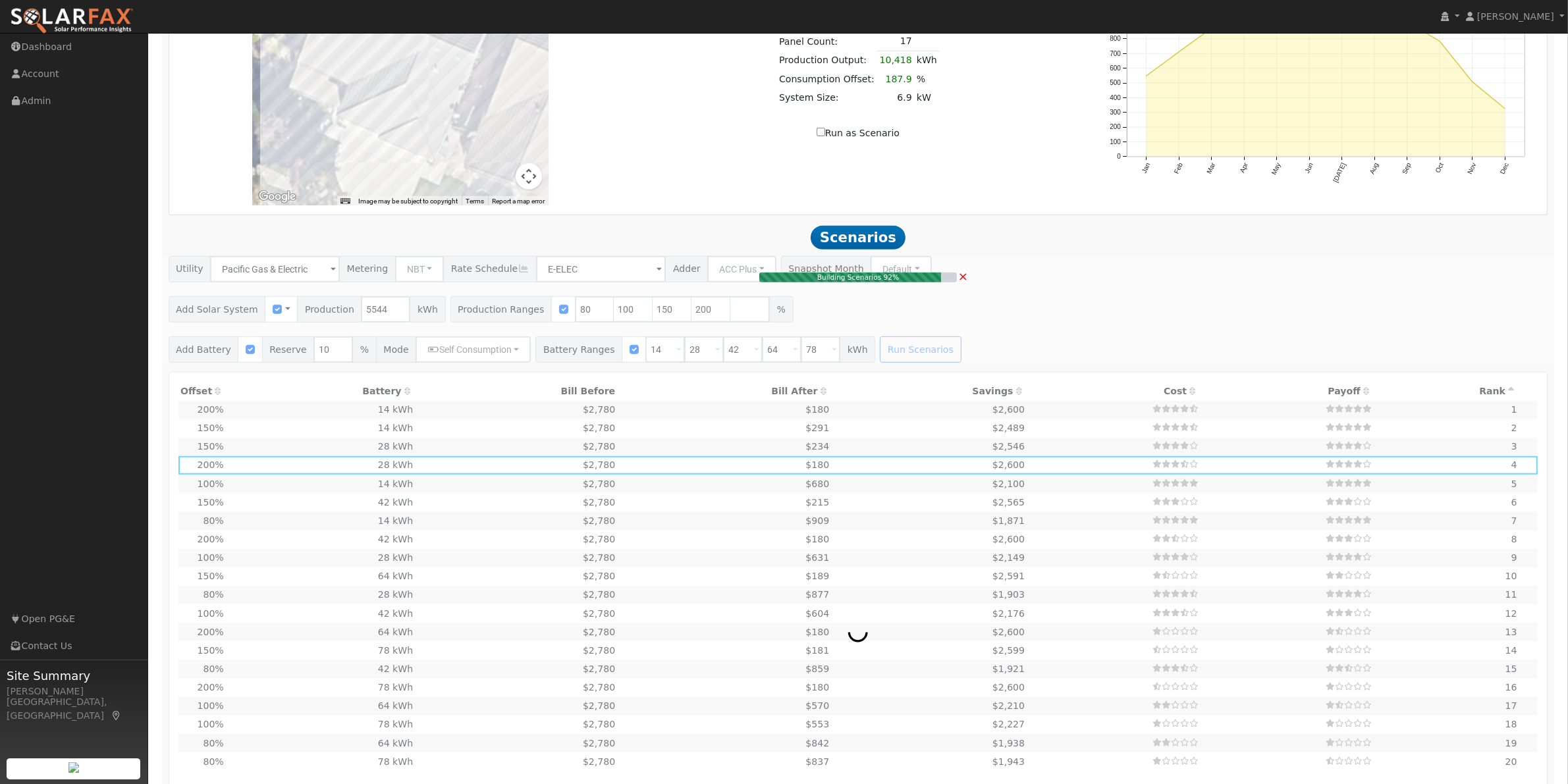
type input "$15,556"
type input "$12,428"
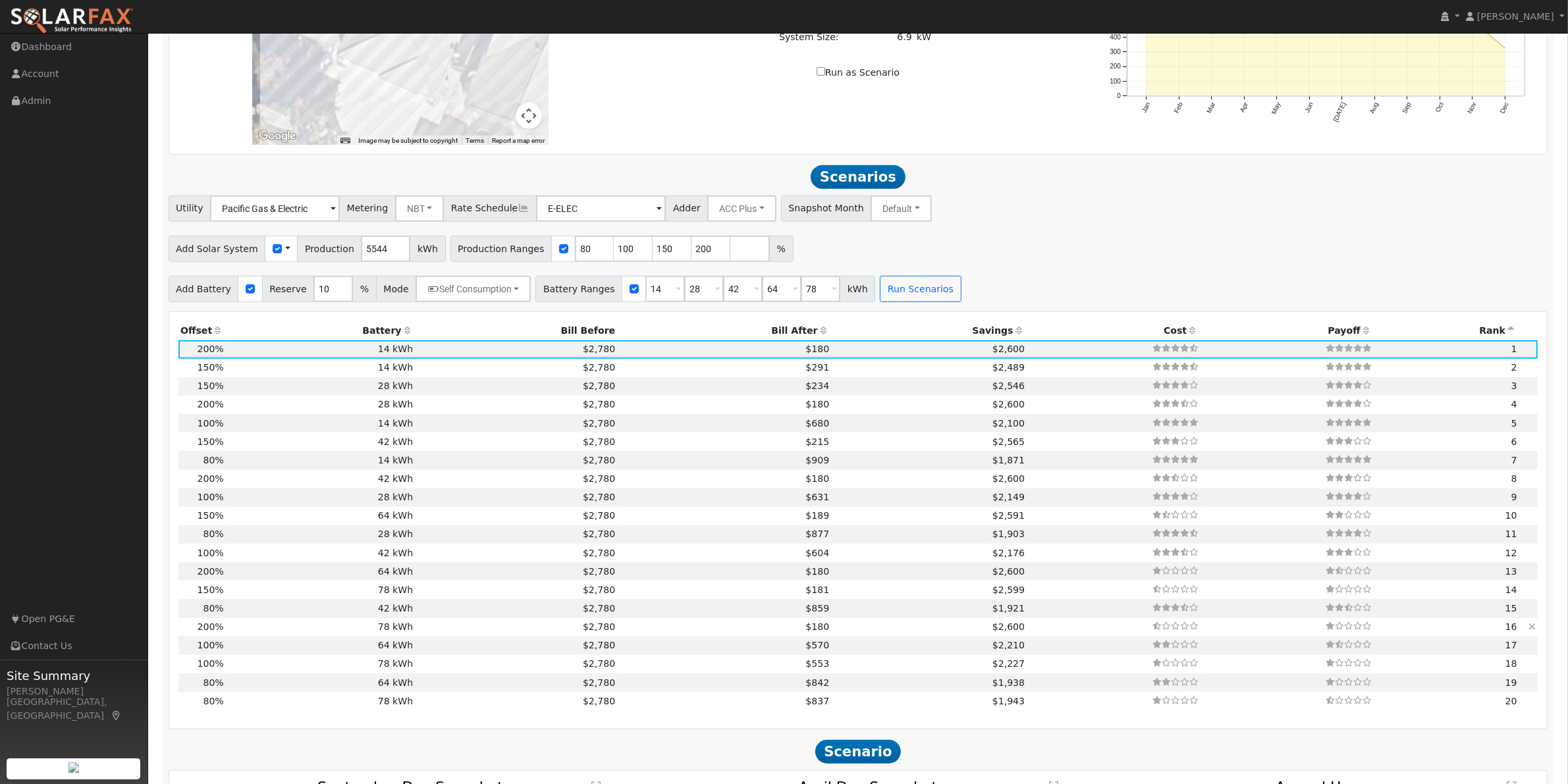
scroll to position [1371, 0]
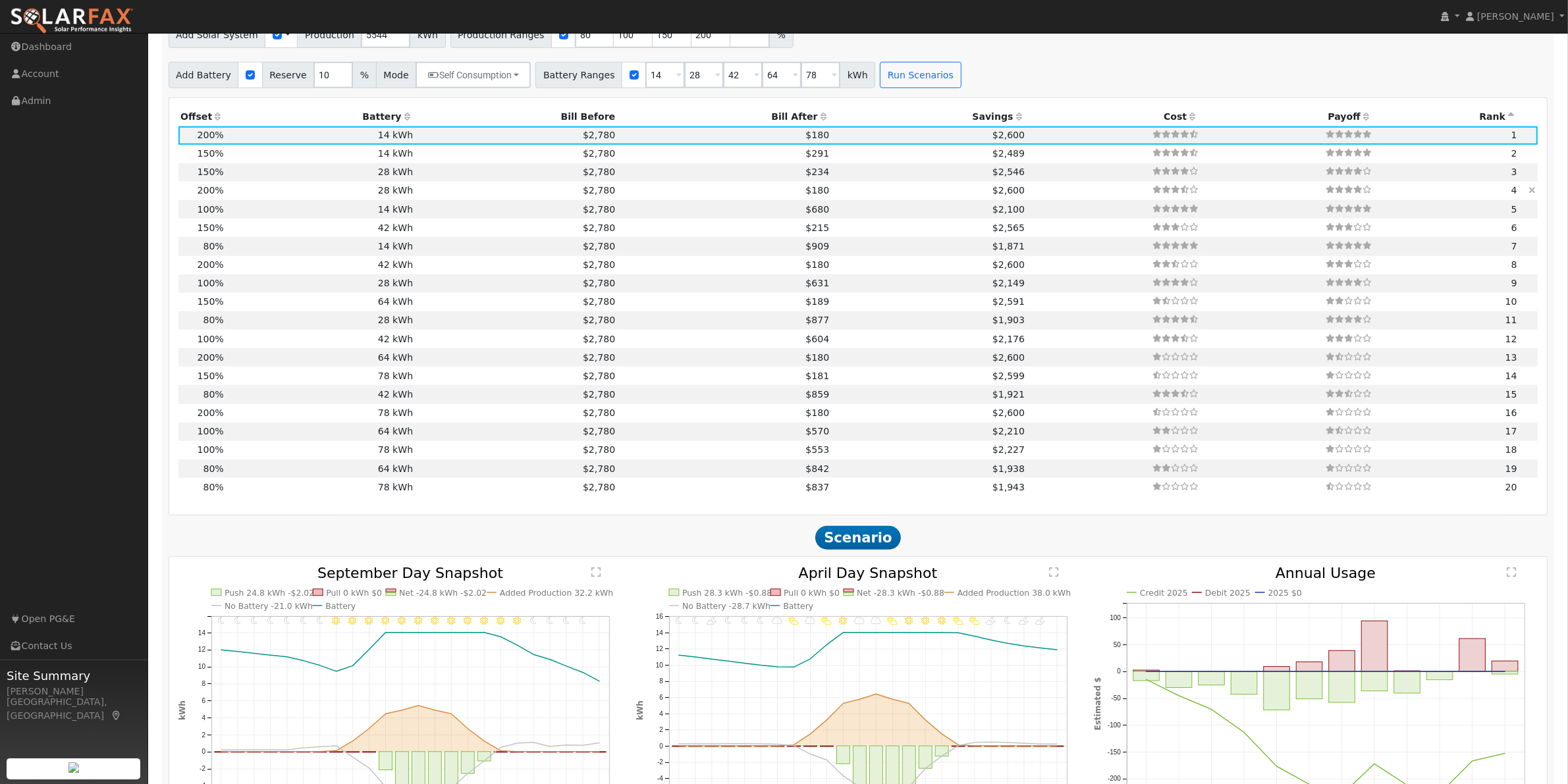
click at [244, 200] on td "28 kWh" at bounding box center [320, 191] width 189 height 19
type input "$31,111"
type input "$17,095"
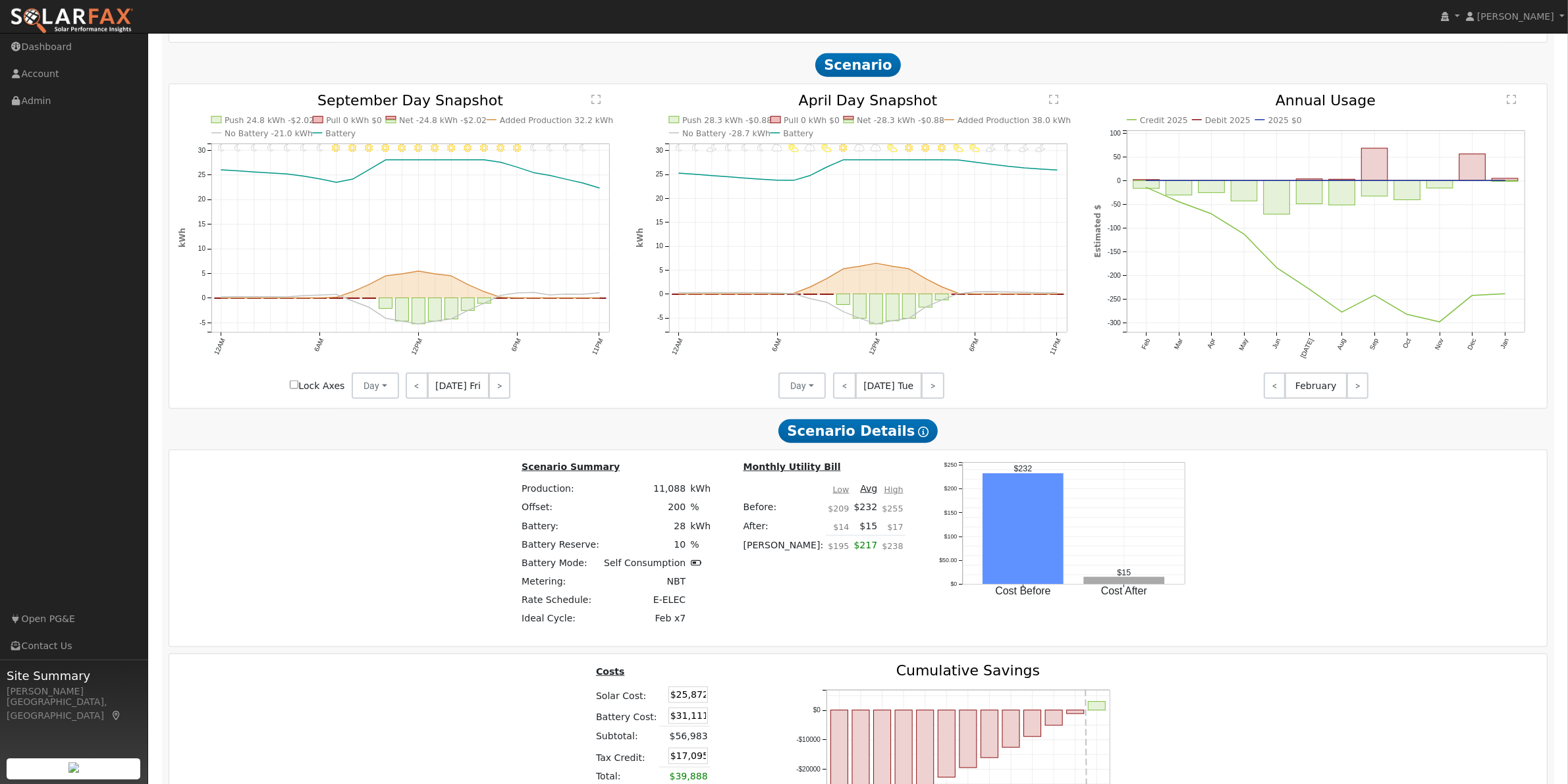
scroll to position [2059, 0]
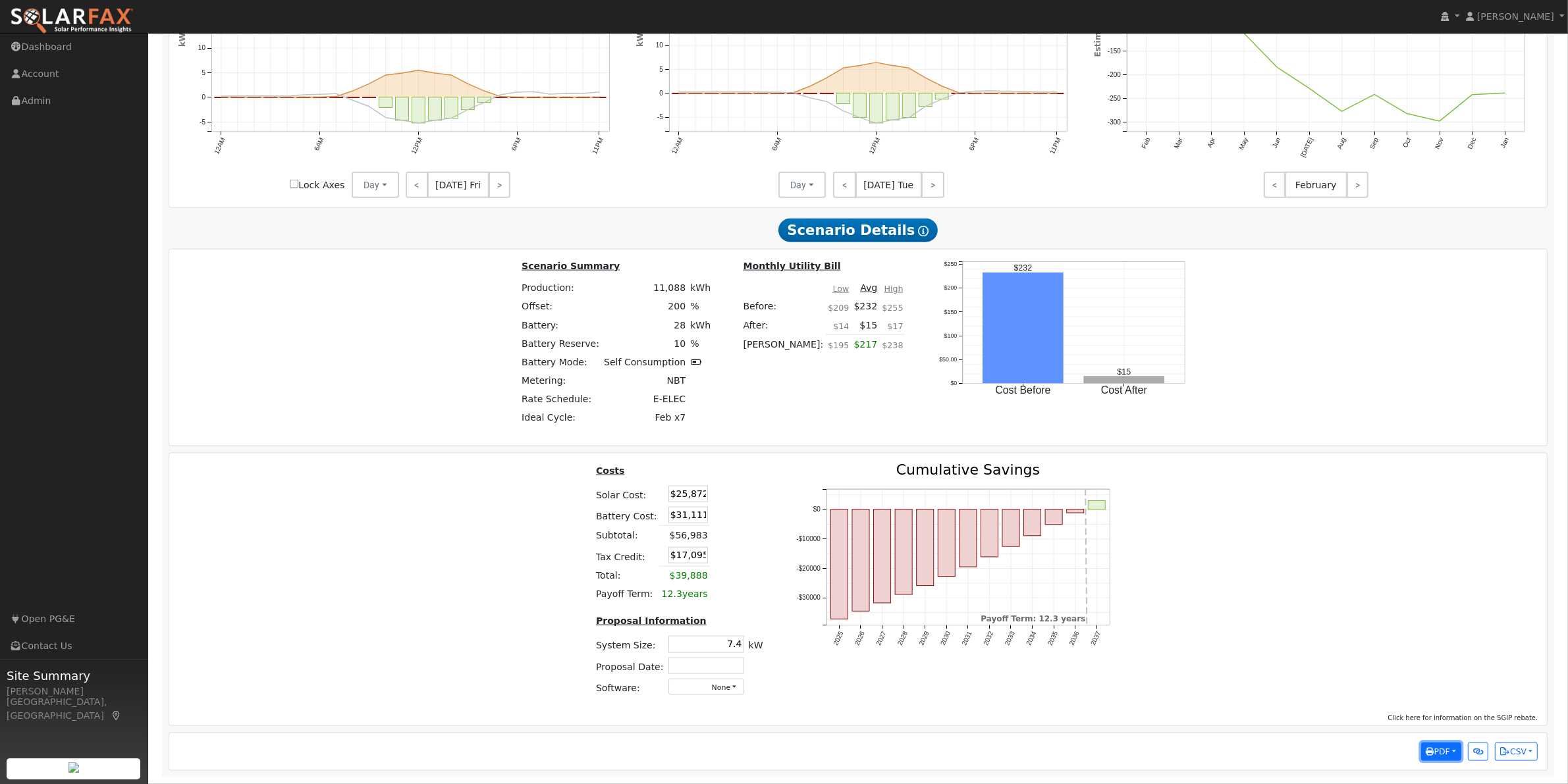
click at [1442, 751] on span "PDF" at bounding box center [1438, 752] width 24 height 9
click at [1421, 572] on link "Selected Scenario" at bounding box center [1406, 575] width 108 height 19
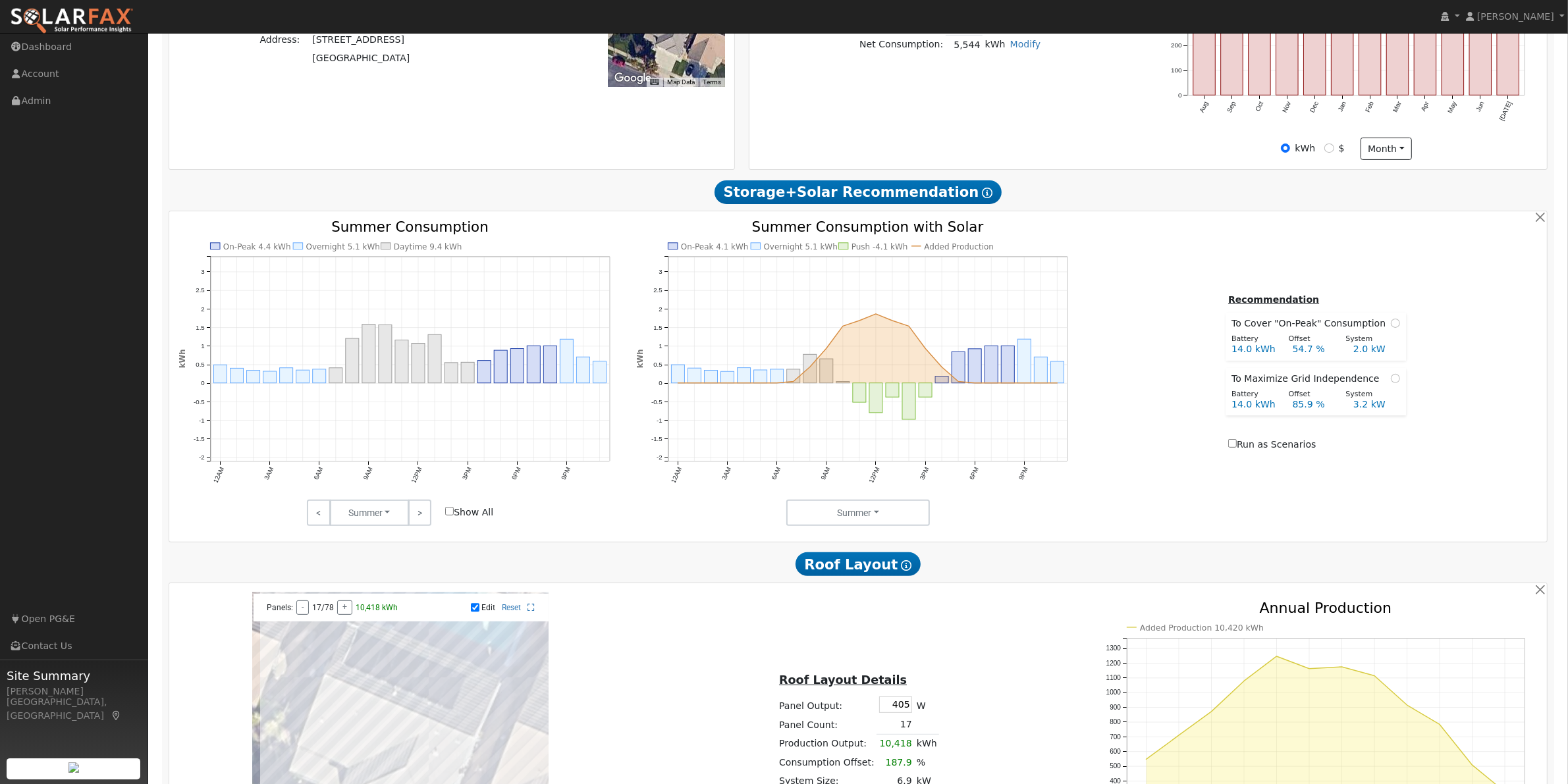
scroll to position [0, 0]
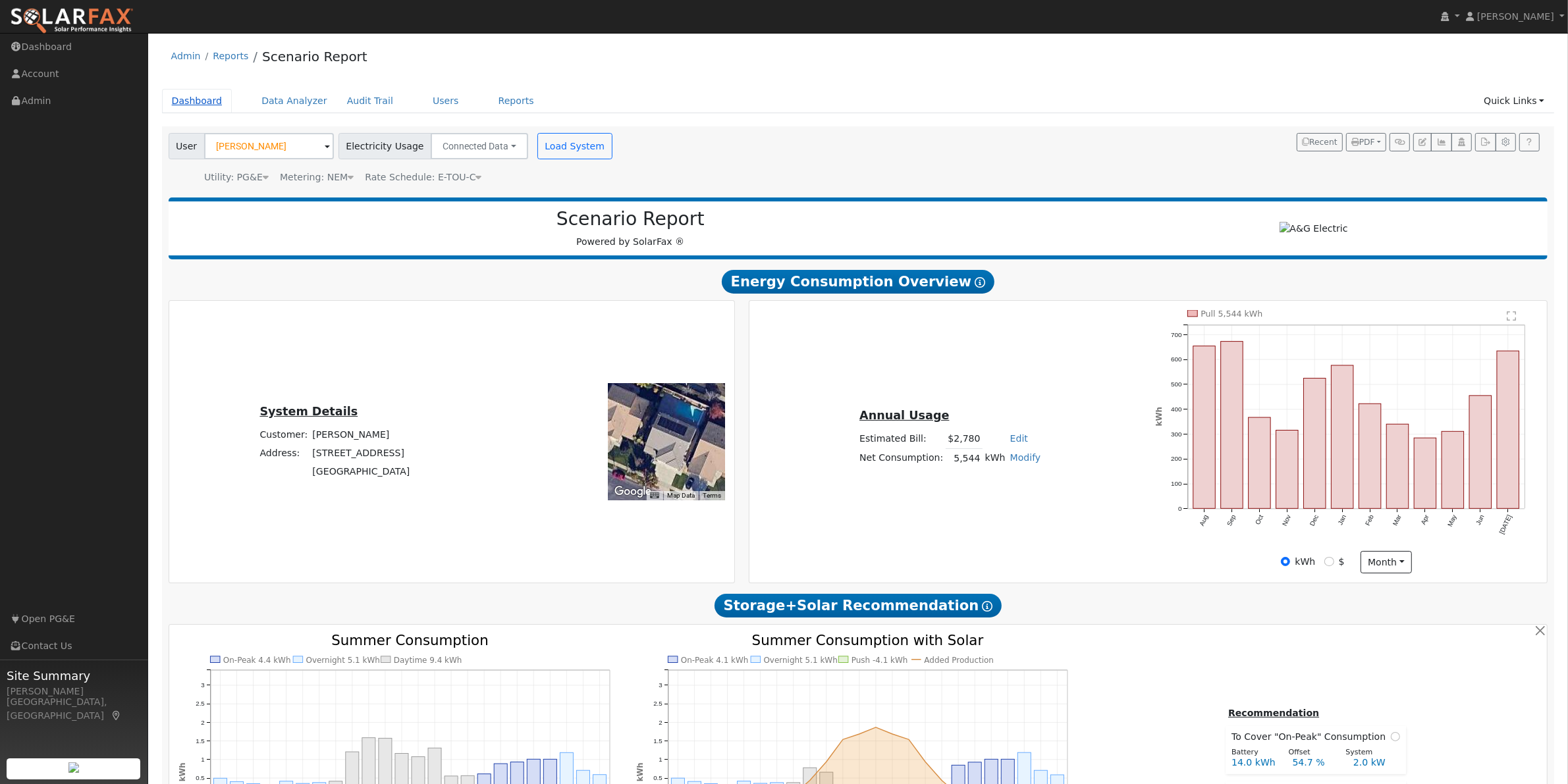
click at [205, 101] on link "Dashboard" at bounding box center [197, 101] width 71 height 24
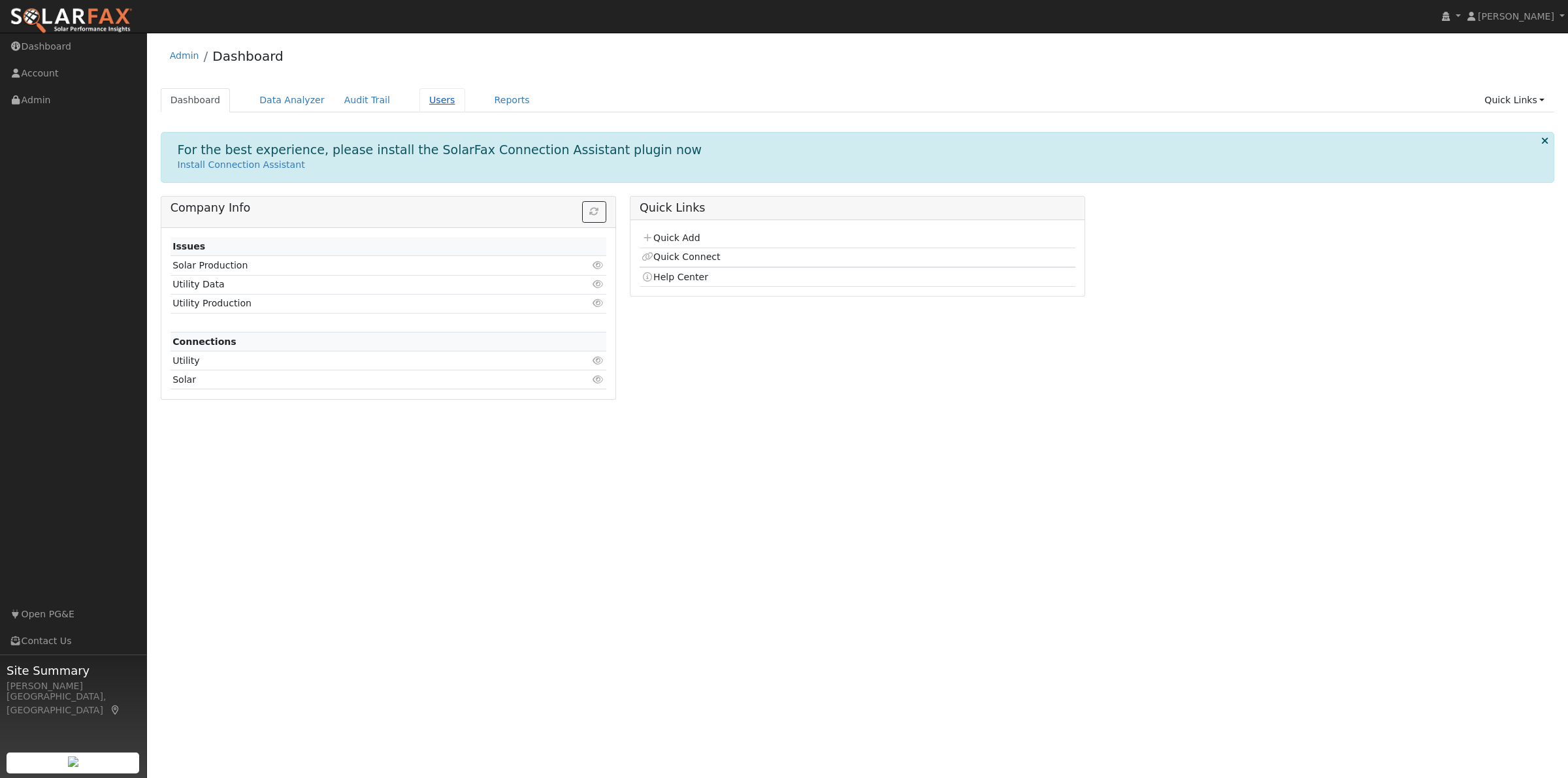
click at [426, 99] on link "Users" at bounding box center [442, 100] width 46 height 24
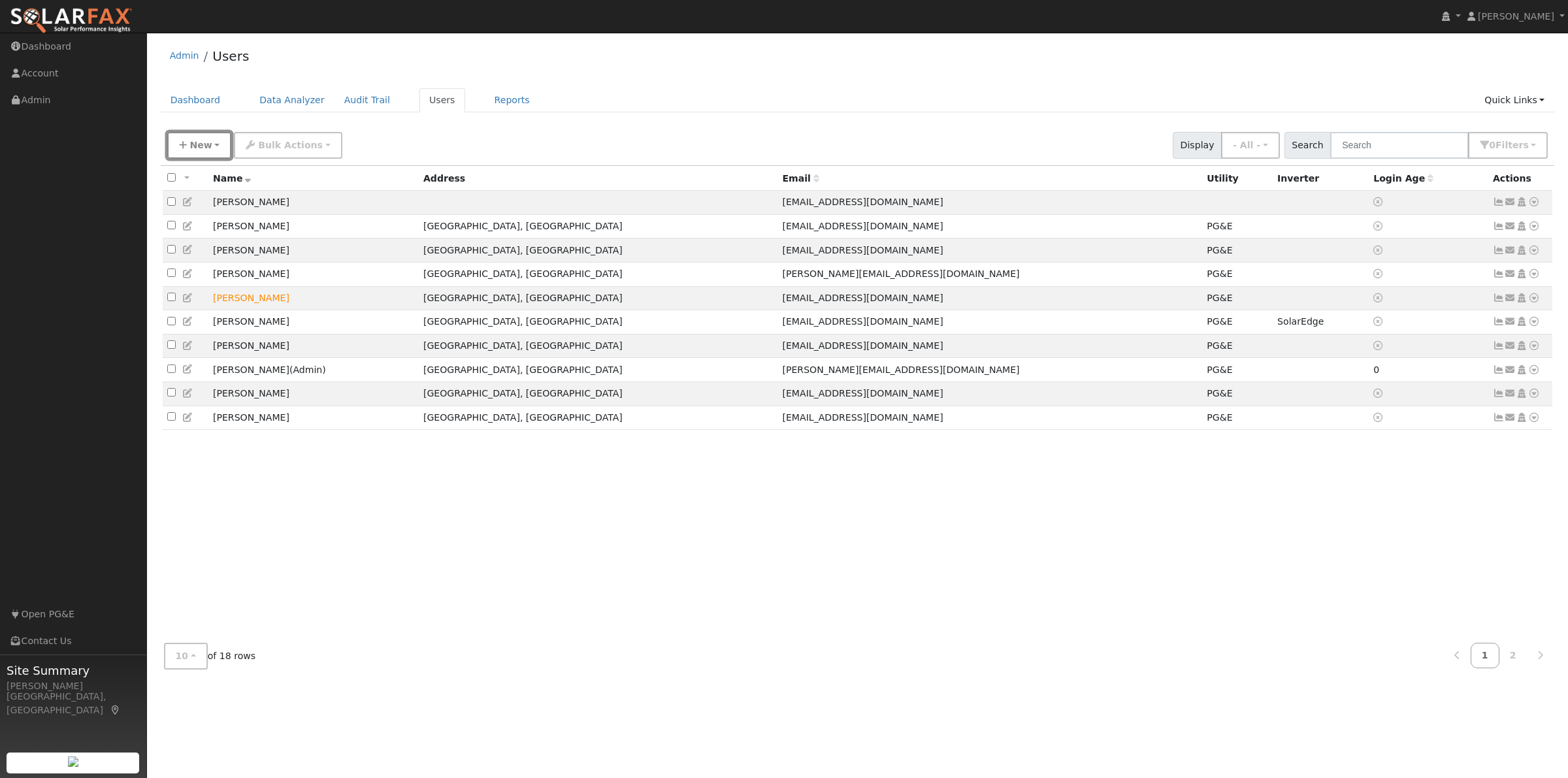
click at [200, 144] on span "New" at bounding box center [200, 145] width 22 height 10
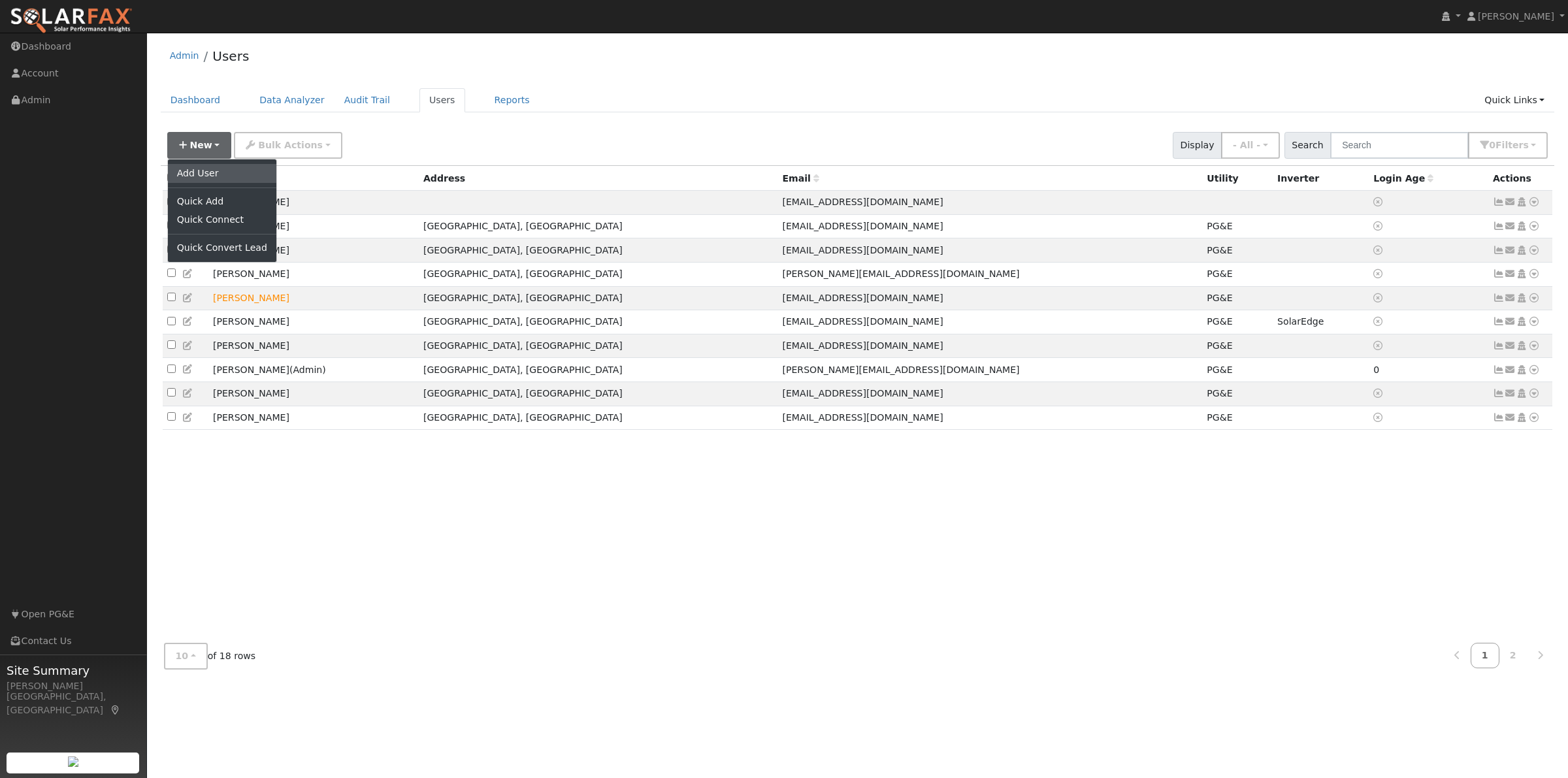
click at [200, 169] on link "Add User" at bounding box center [222, 173] width 108 height 19
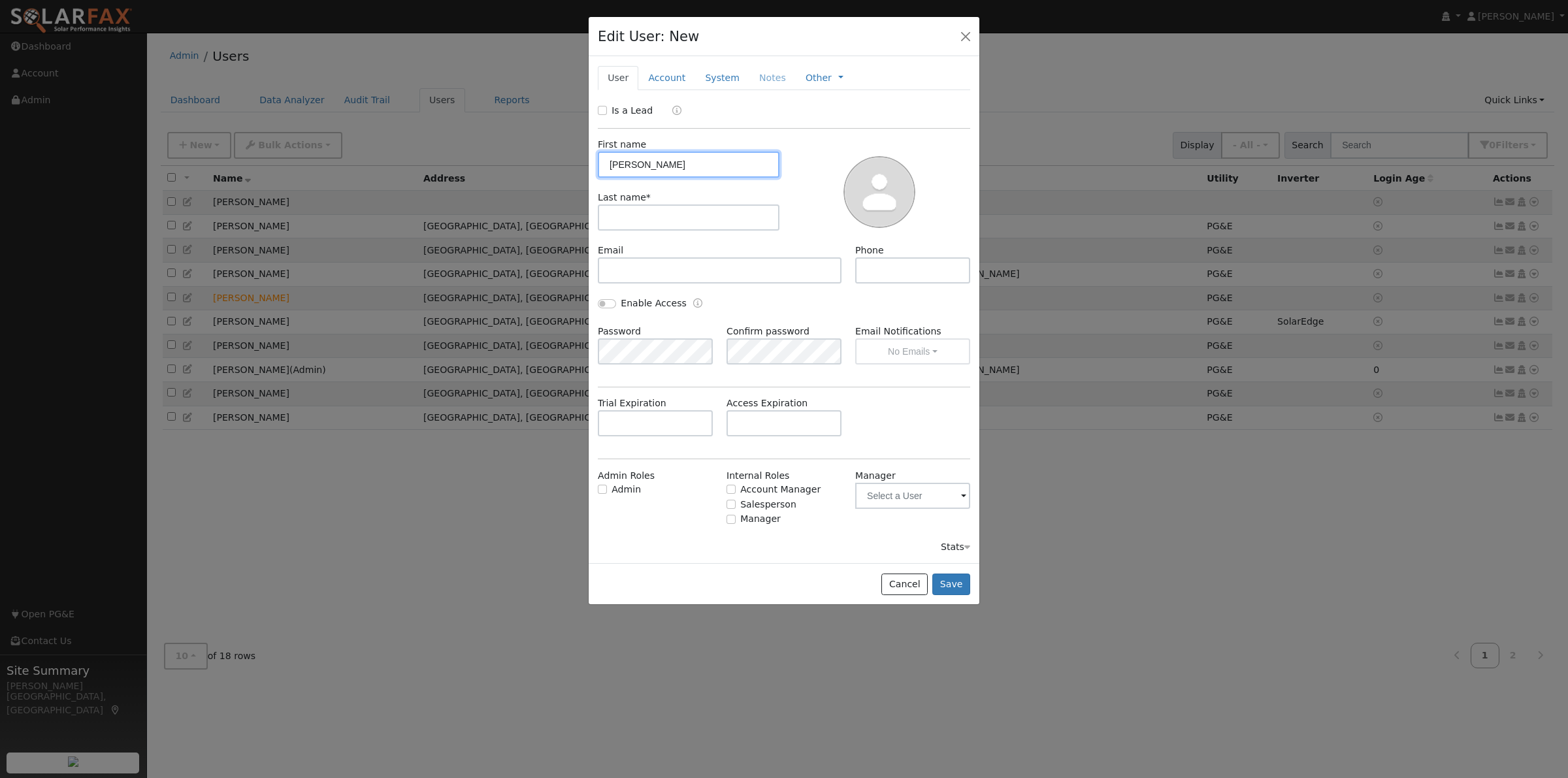
type input "Pavel"
type input "Gaponov"
click at [680, 266] on input "text" at bounding box center [719, 270] width 244 height 26
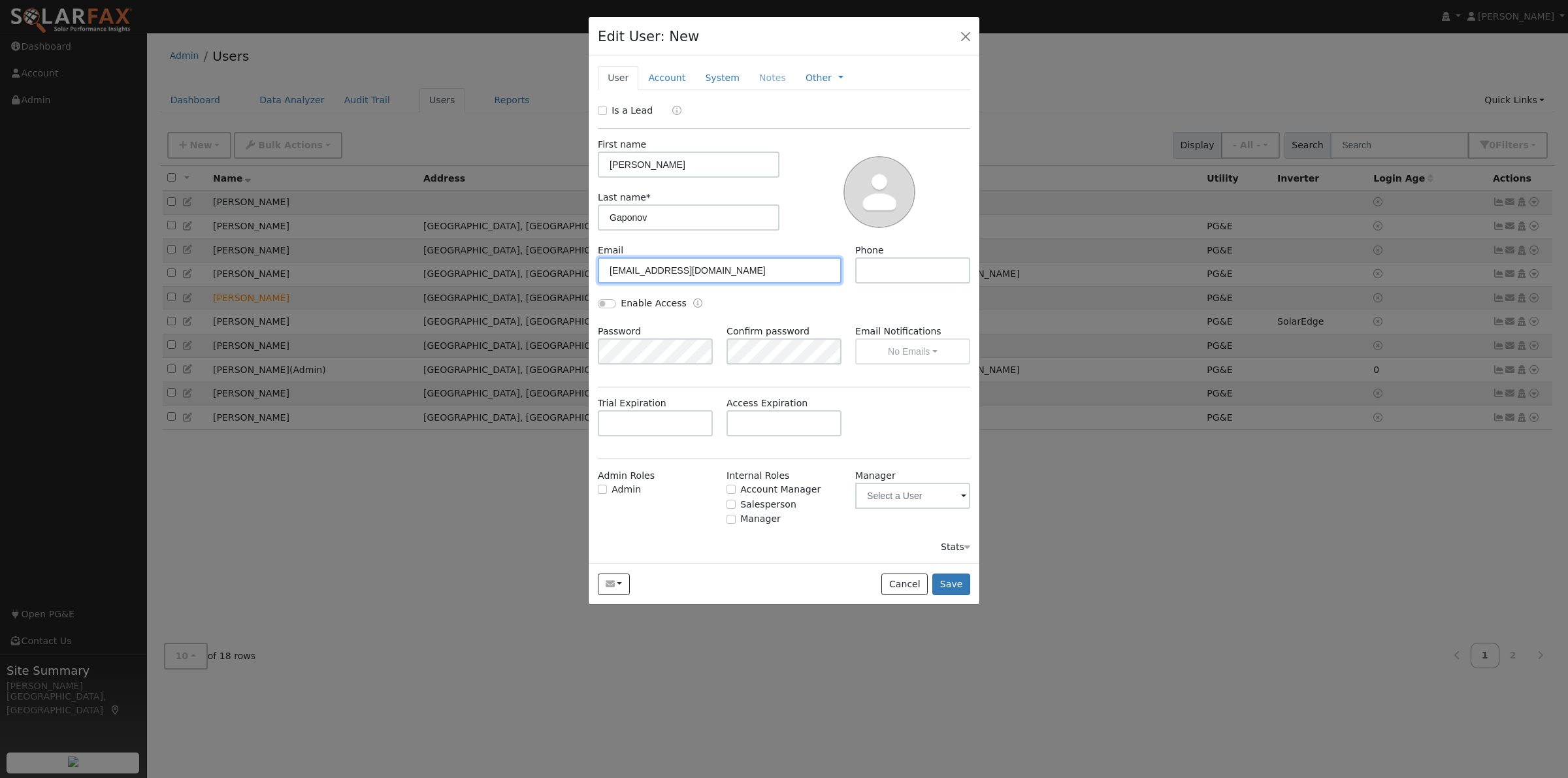
type input "pgaponov@gmail.com"
click at [878, 272] on input "text" at bounding box center [913, 270] width 115 height 26
type input "9168350544"
click at [948, 588] on button "Save" at bounding box center [951, 585] width 38 height 22
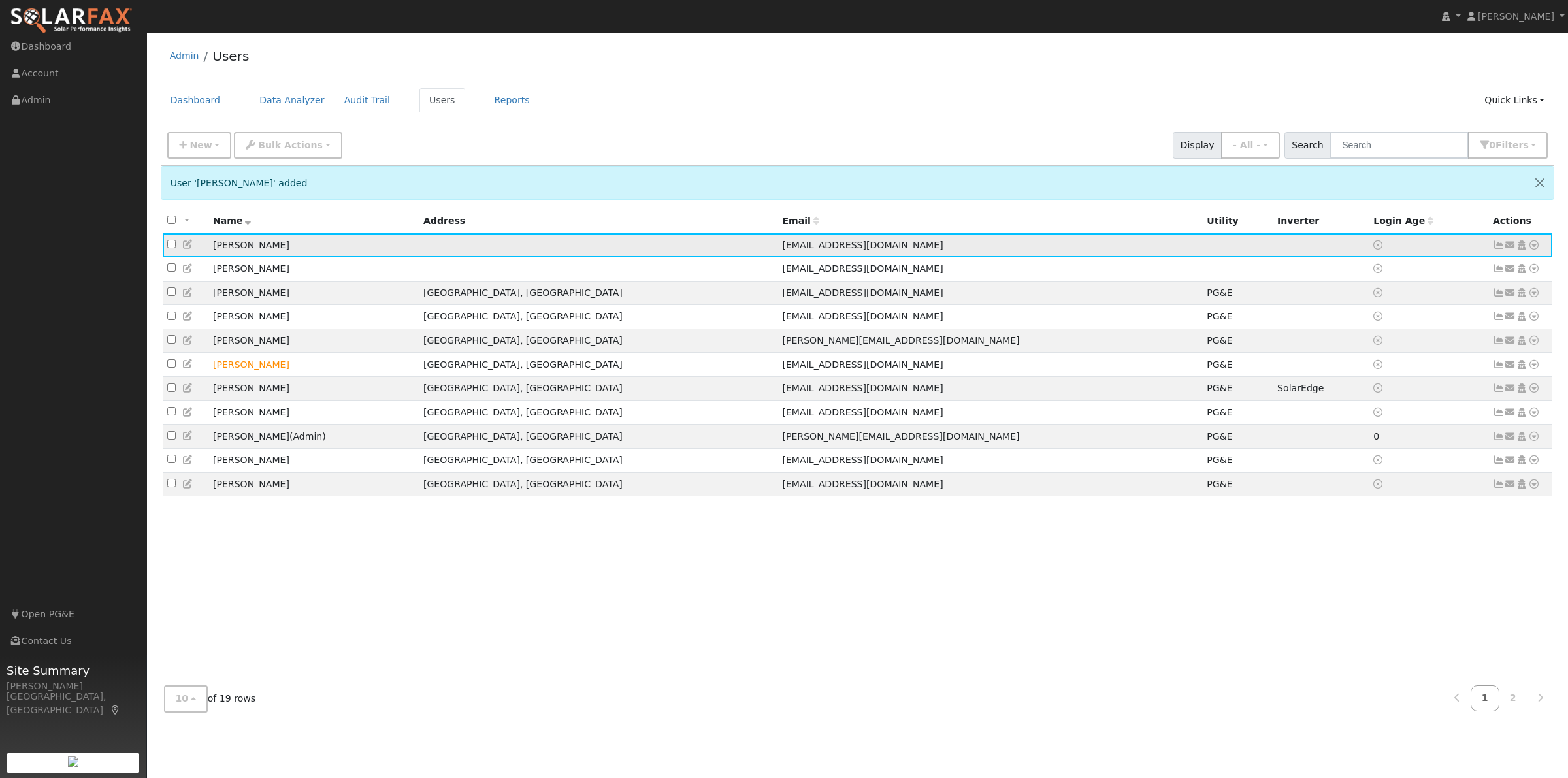
click at [1537, 244] on icon at bounding box center [1534, 244] width 12 height 9
click at [1408, 344] on link "Utility" at bounding box center [1399, 343] width 91 height 19
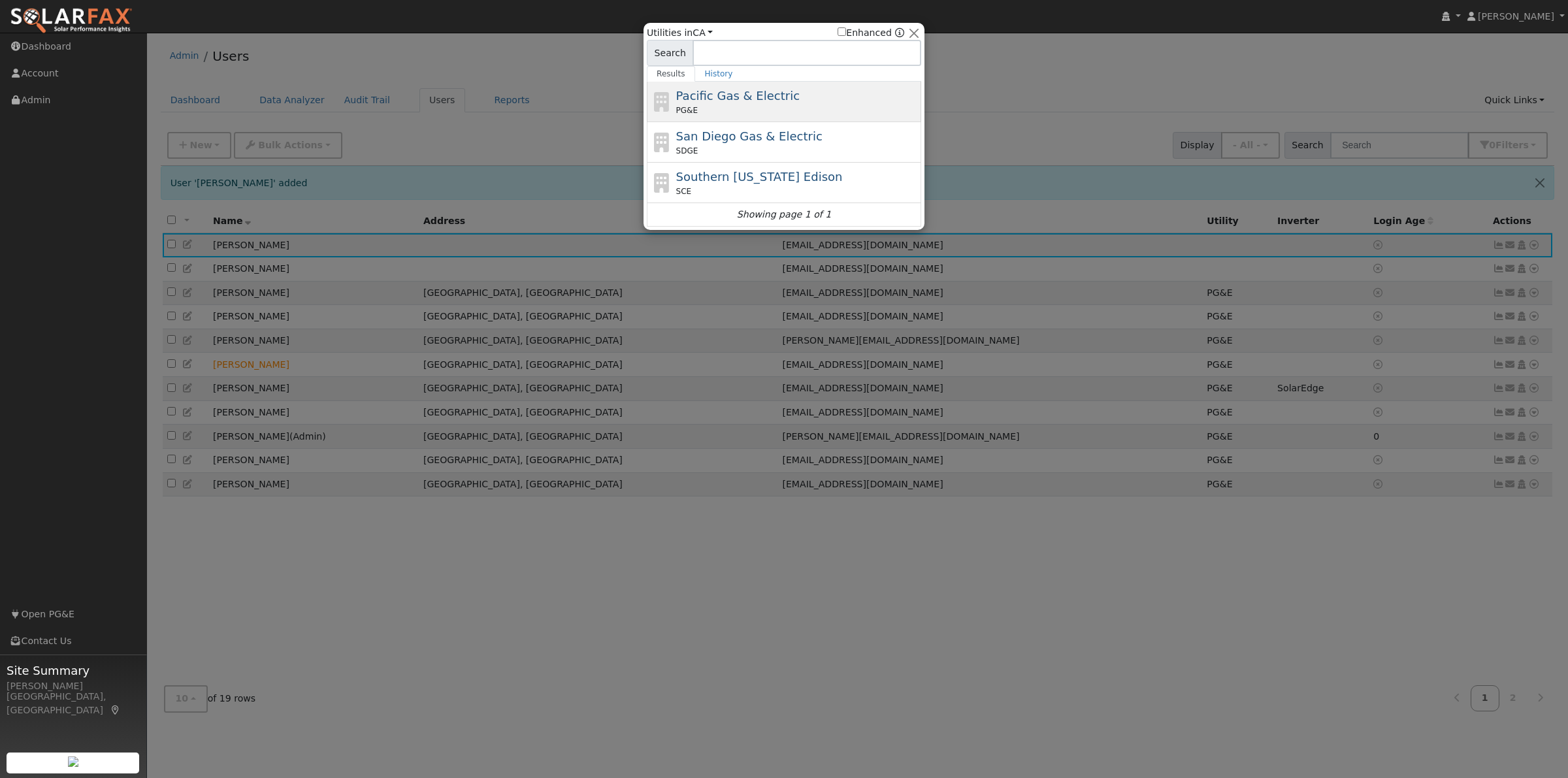
click at [747, 95] on span "Pacific Gas & Electric" at bounding box center [738, 95] width 124 height 14
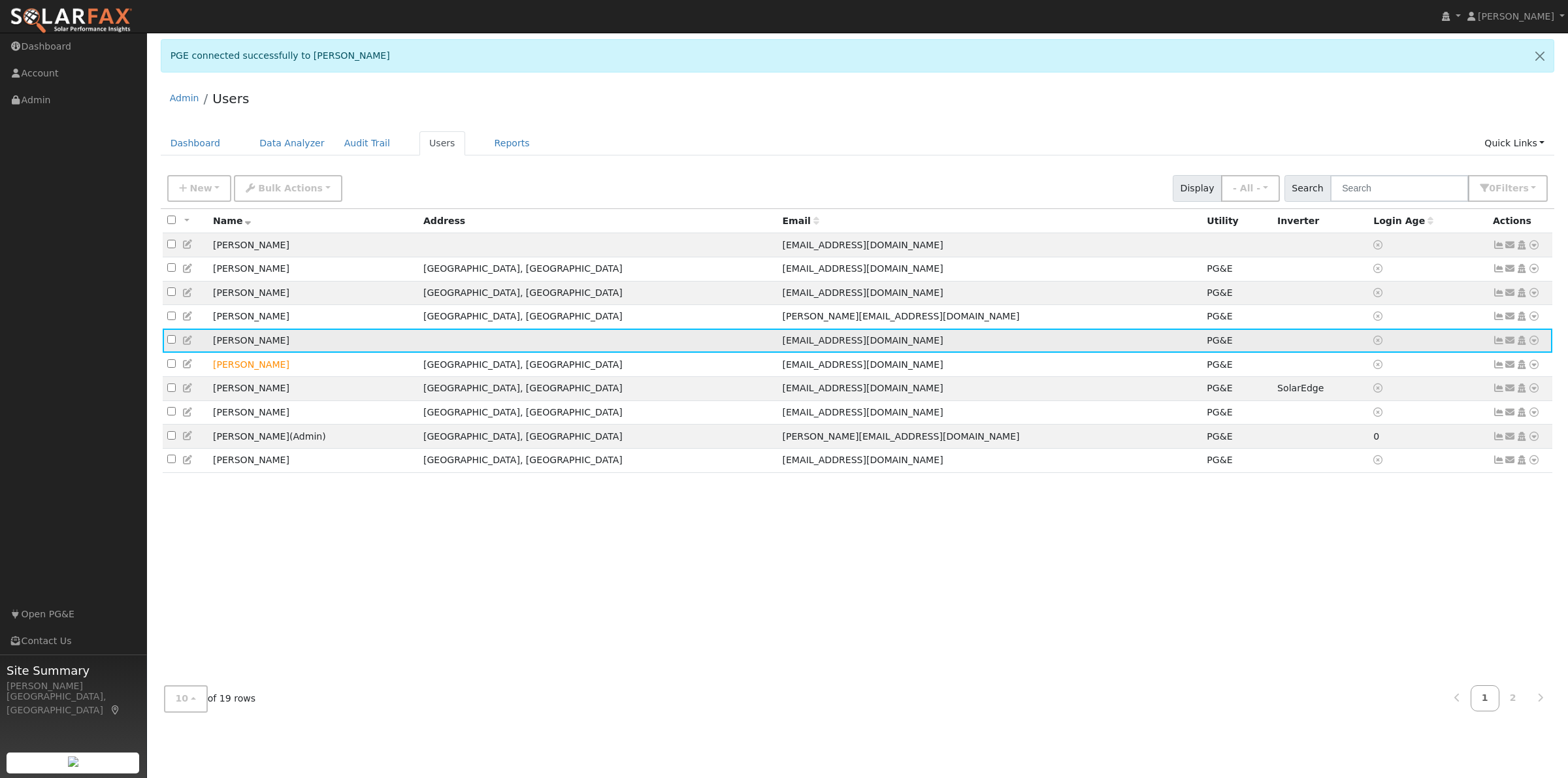
click at [1530, 343] on icon at bounding box center [1534, 340] width 12 height 9
click at [1400, 401] on link "Scenario" at bounding box center [1395, 392] width 97 height 19
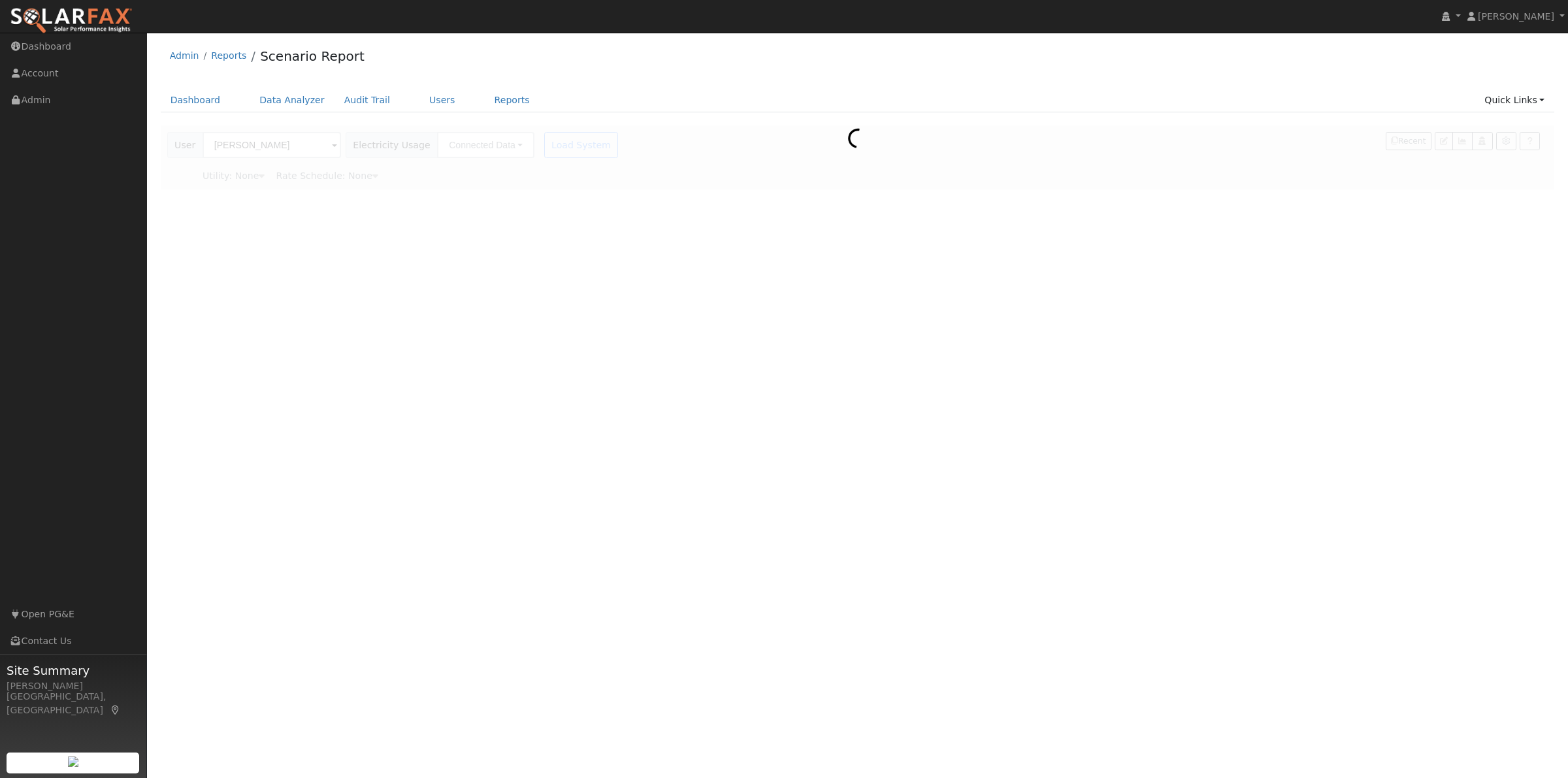
type input "Pacific Gas & Electric"
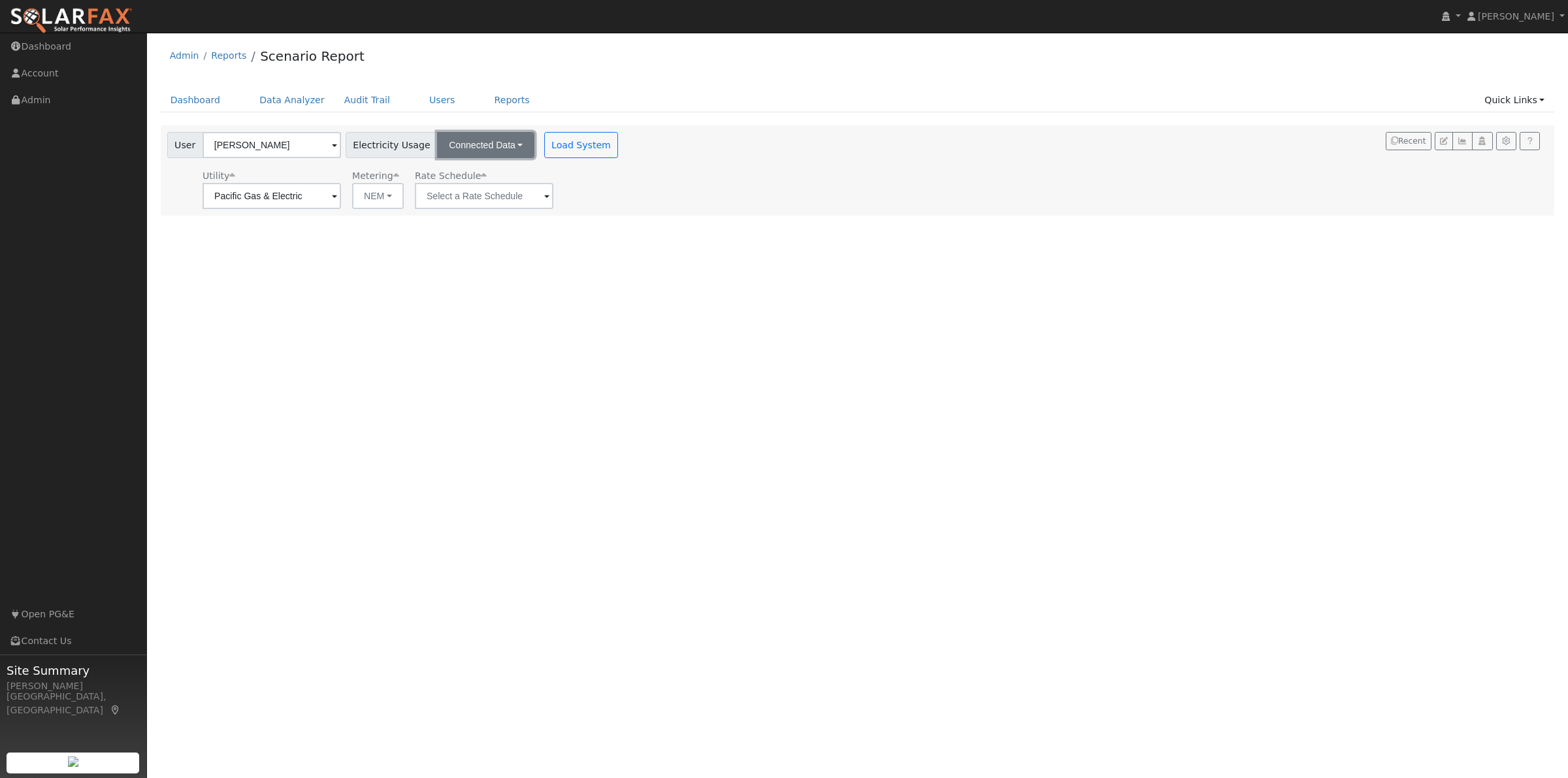
click at [500, 143] on button "Connected Data" at bounding box center [486, 145] width 97 height 26
click at [341, 202] on input "text" at bounding box center [272, 196] width 139 height 26
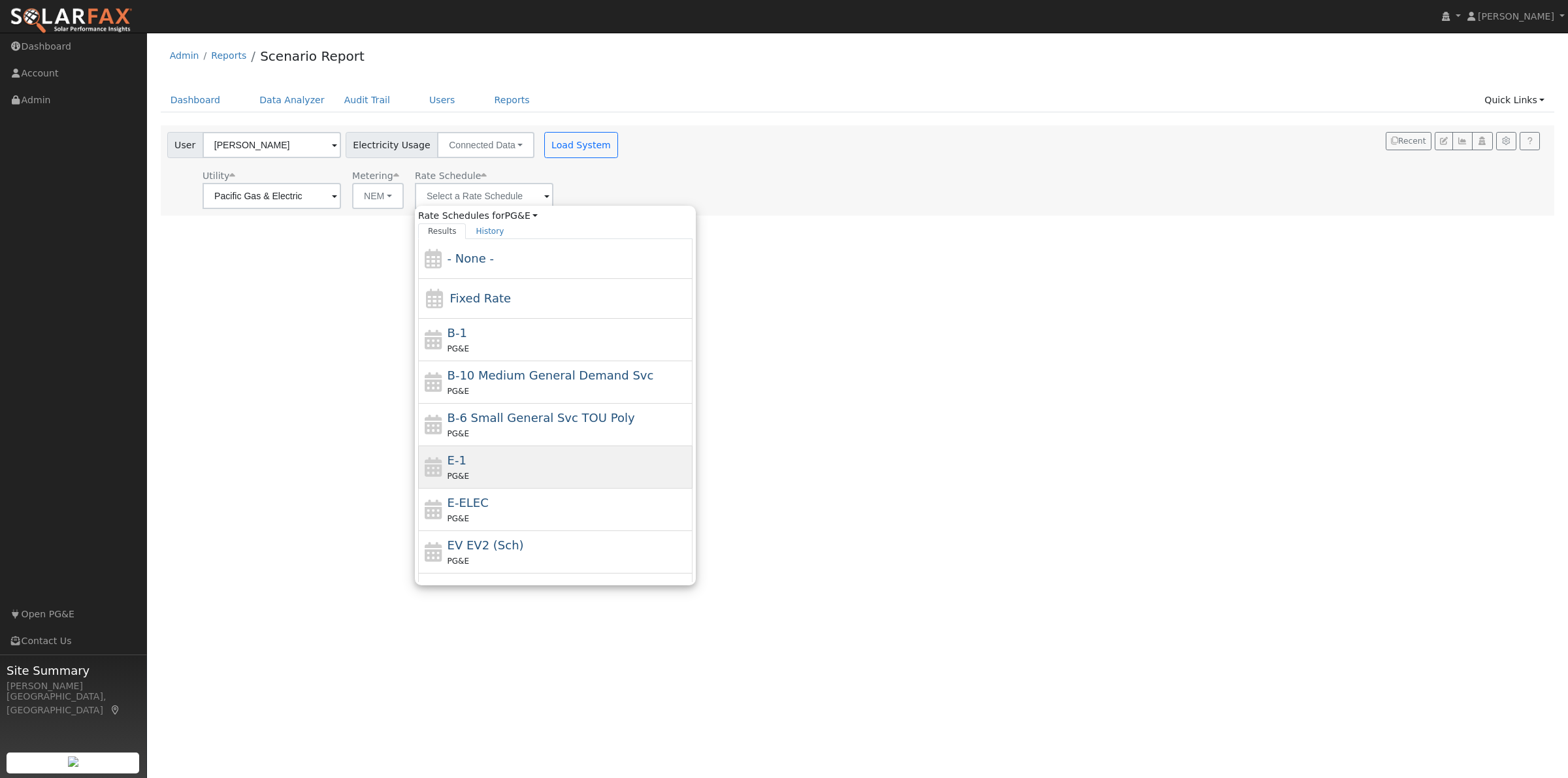
click at [539, 471] on div "PG&E" at bounding box center [568, 476] width 242 height 14
type input "E-1"
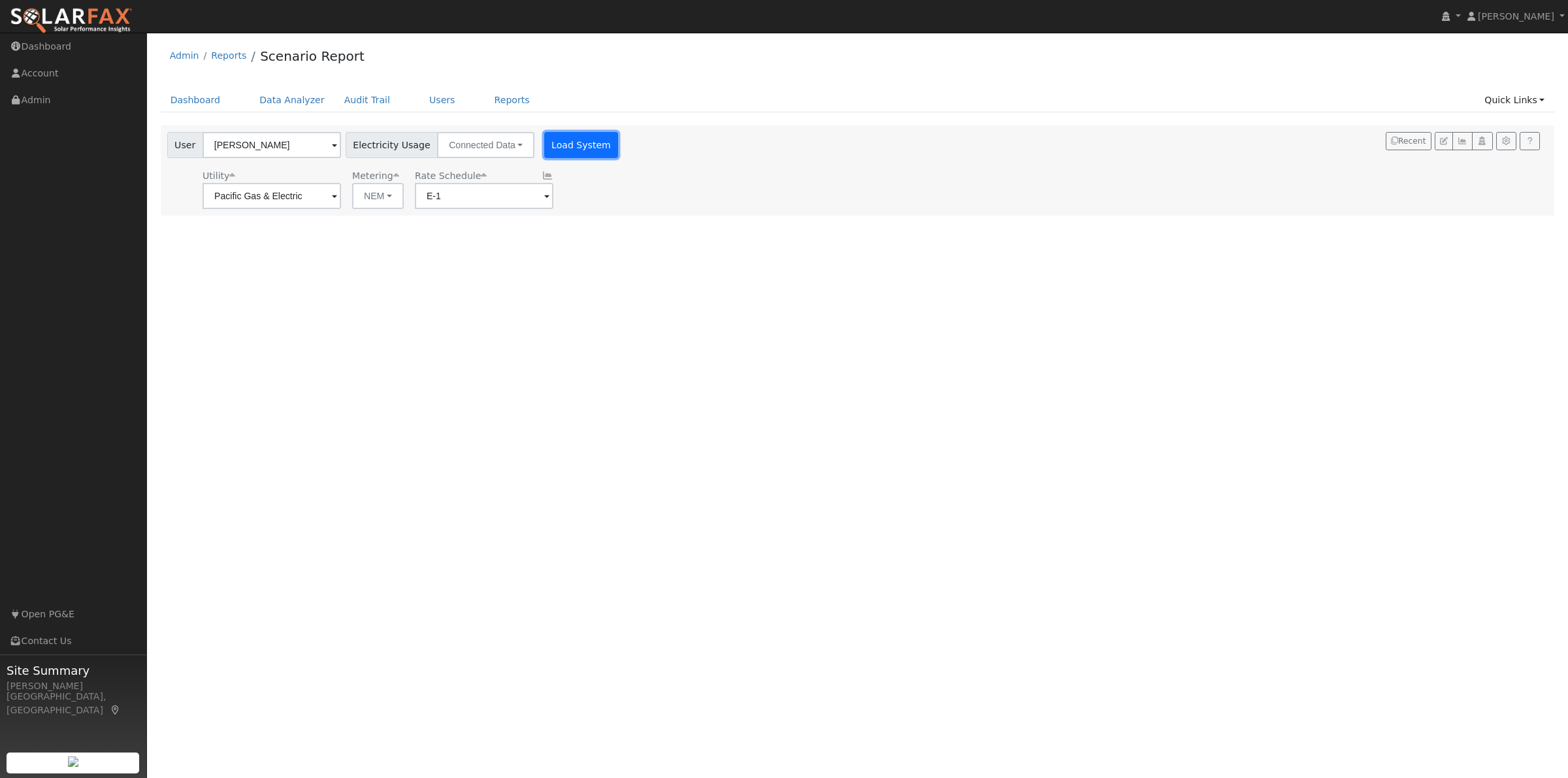
click at [570, 143] on button "Load System" at bounding box center [581, 145] width 75 height 26
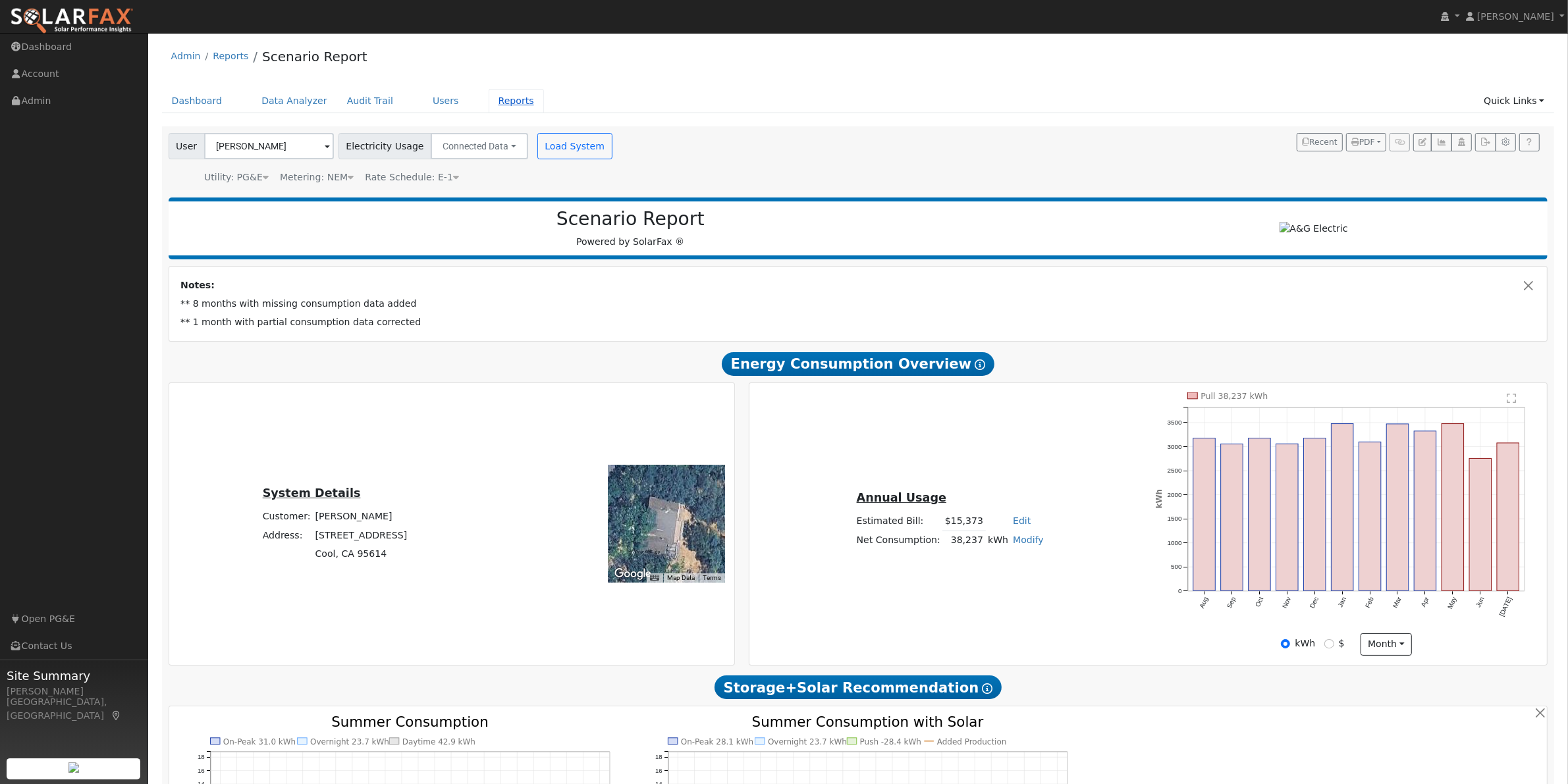
click at [489, 101] on link "Reports" at bounding box center [517, 101] width 55 height 24
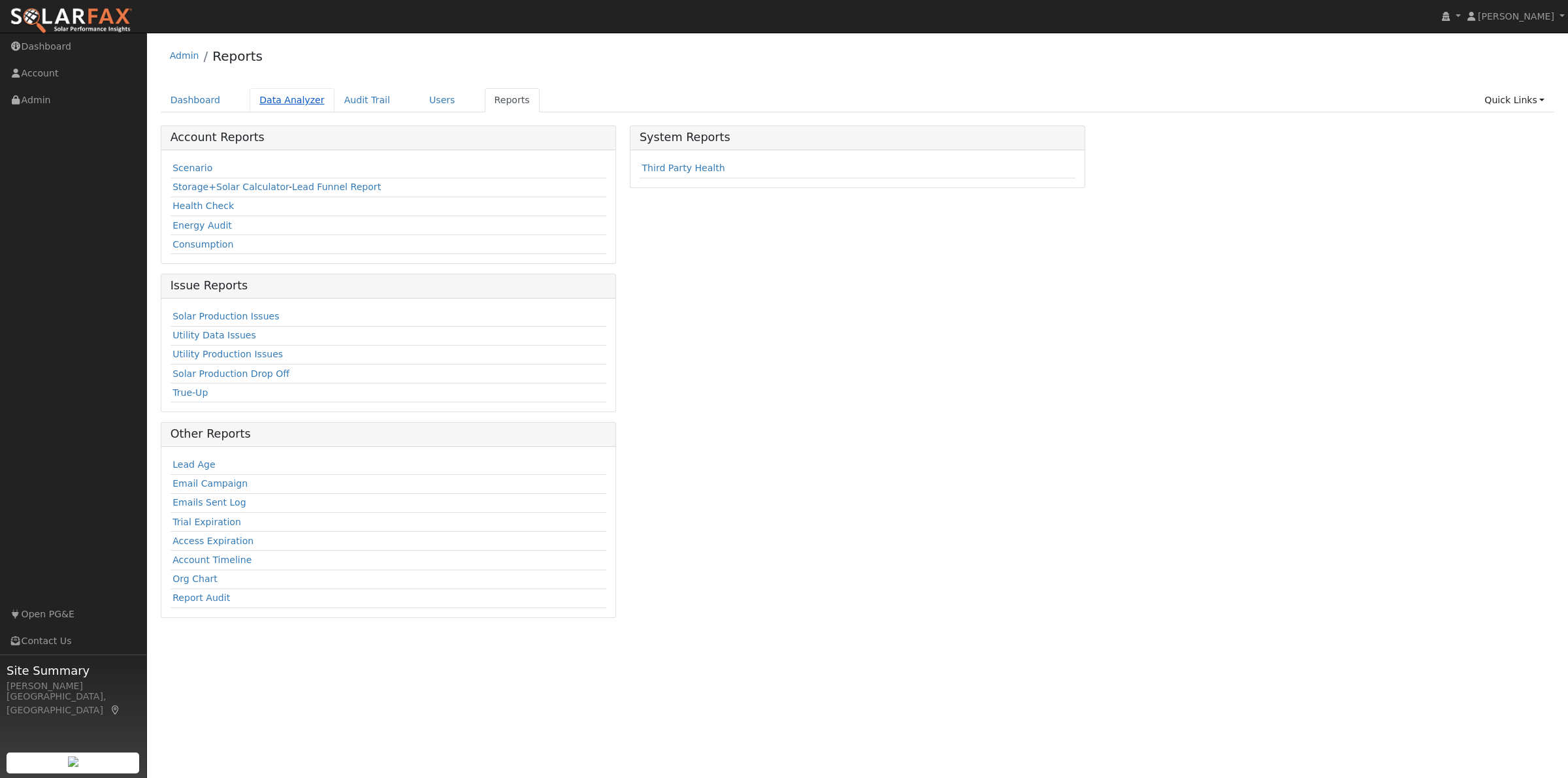
click at [290, 104] on link "Data Analyzer" at bounding box center [292, 100] width 85 height 24
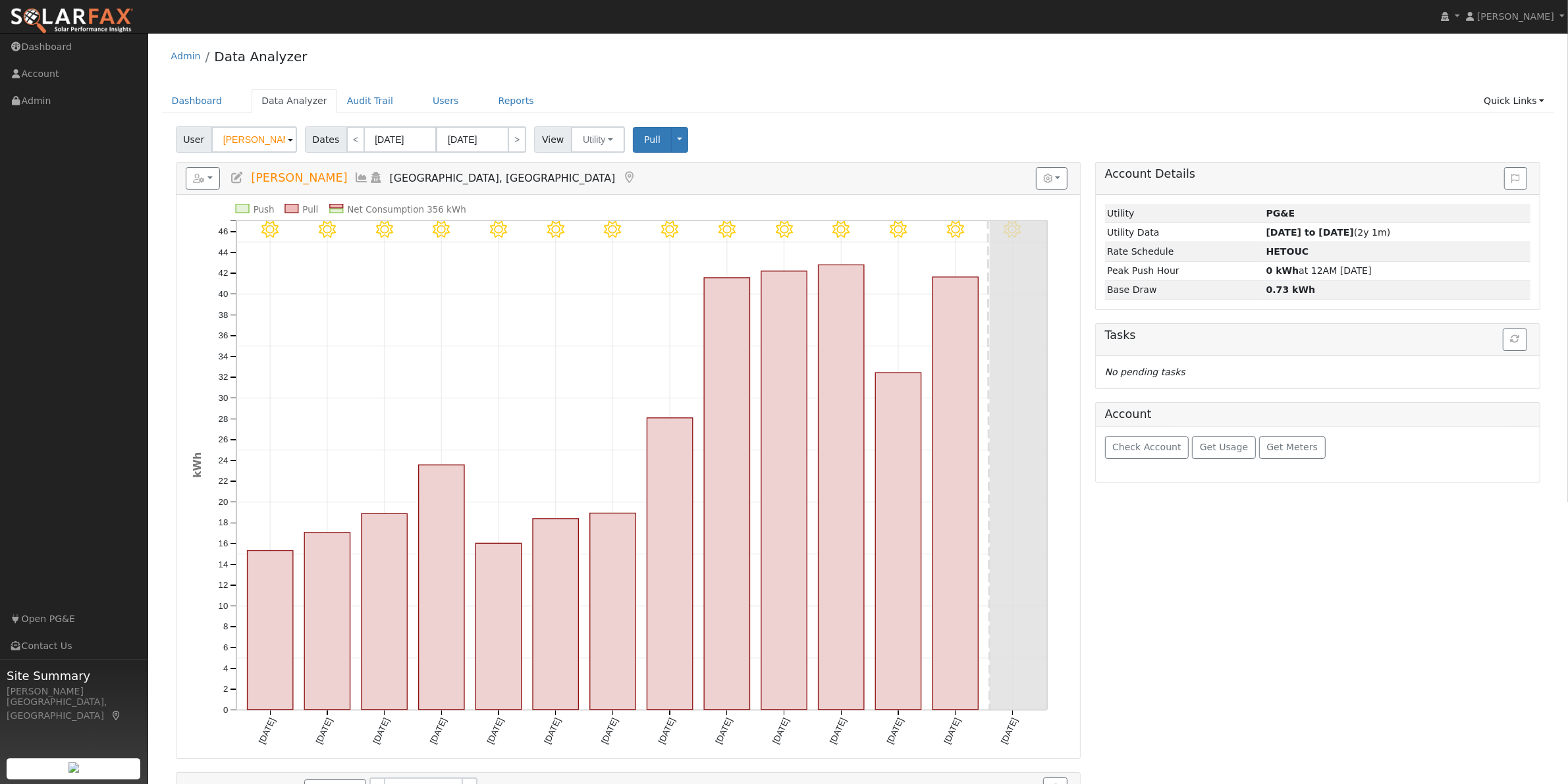
click at [288, 144] on span at bounding box center [290, 140] width 6 height 15
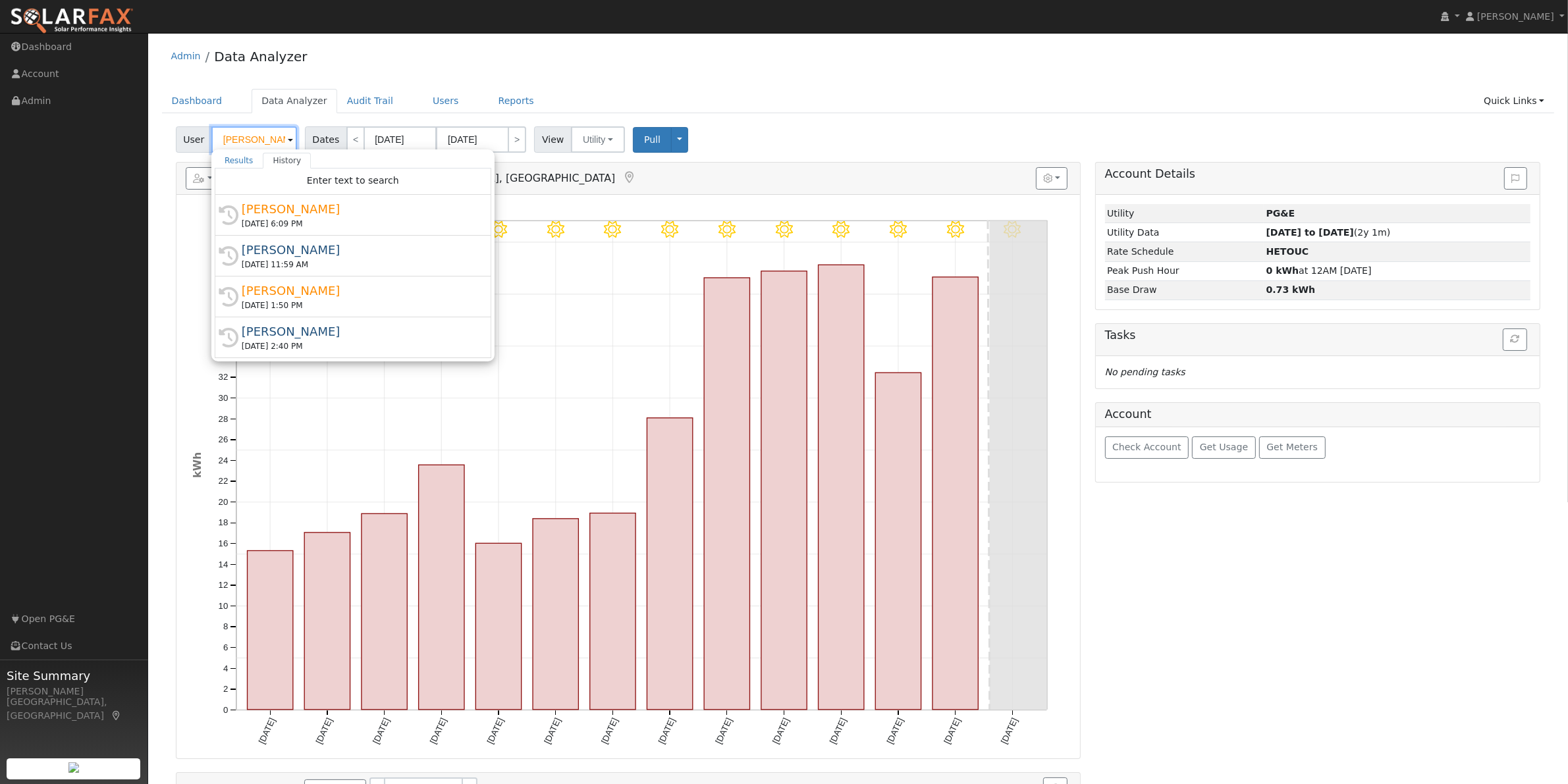
click at [250, 142] on input "Sharon Hicks" at bounding box center [255, 140] width 86 height 26
click at [275, 143] on input "Sharon Hicks" at bounding box center [255, 140] width 86 height 26
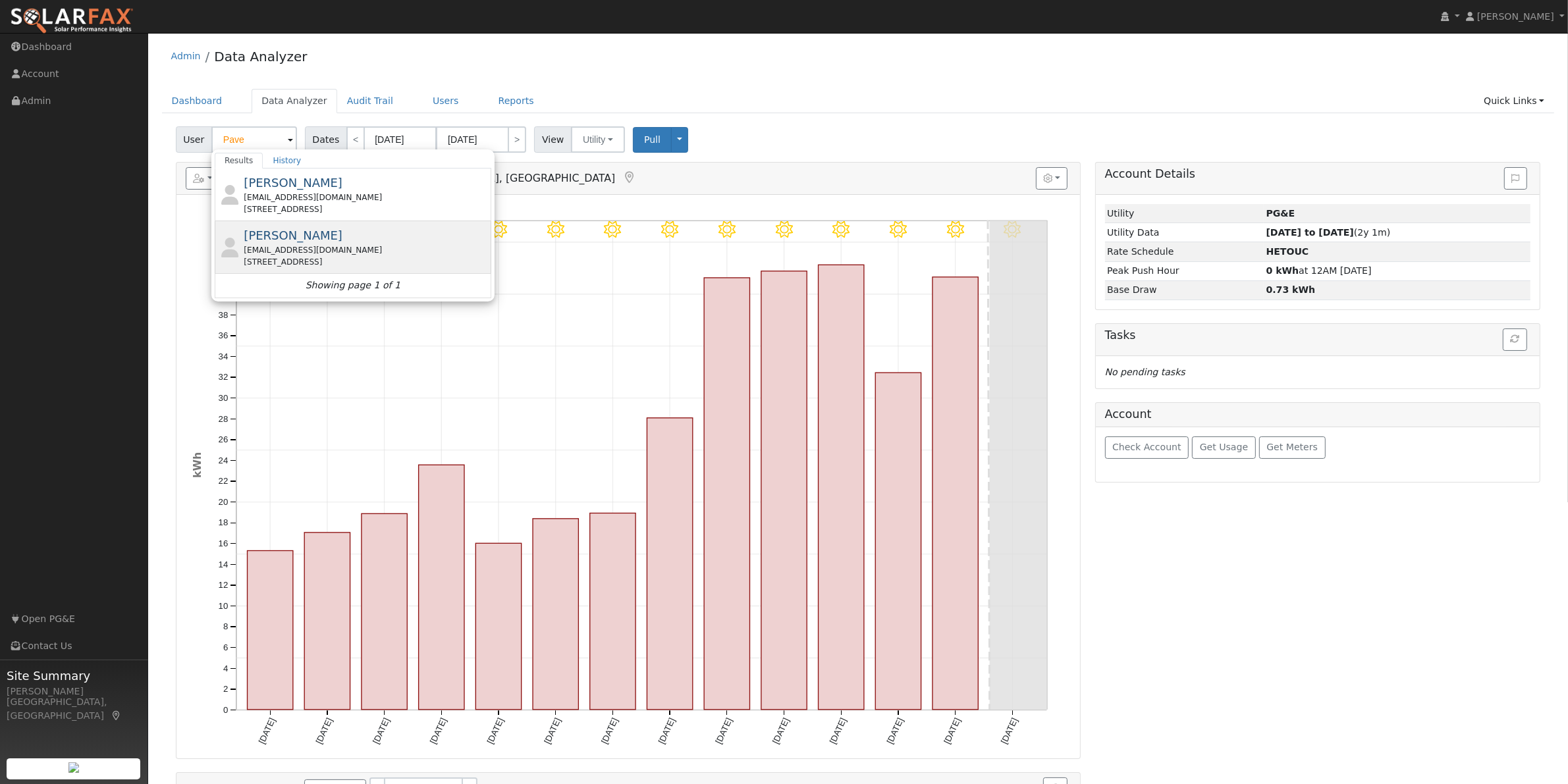
click at [281, 241] on span "[PERSON_NAME]" at bounding box center [293, 235] width 99 height 14
type input "[PERSON_NAME]"
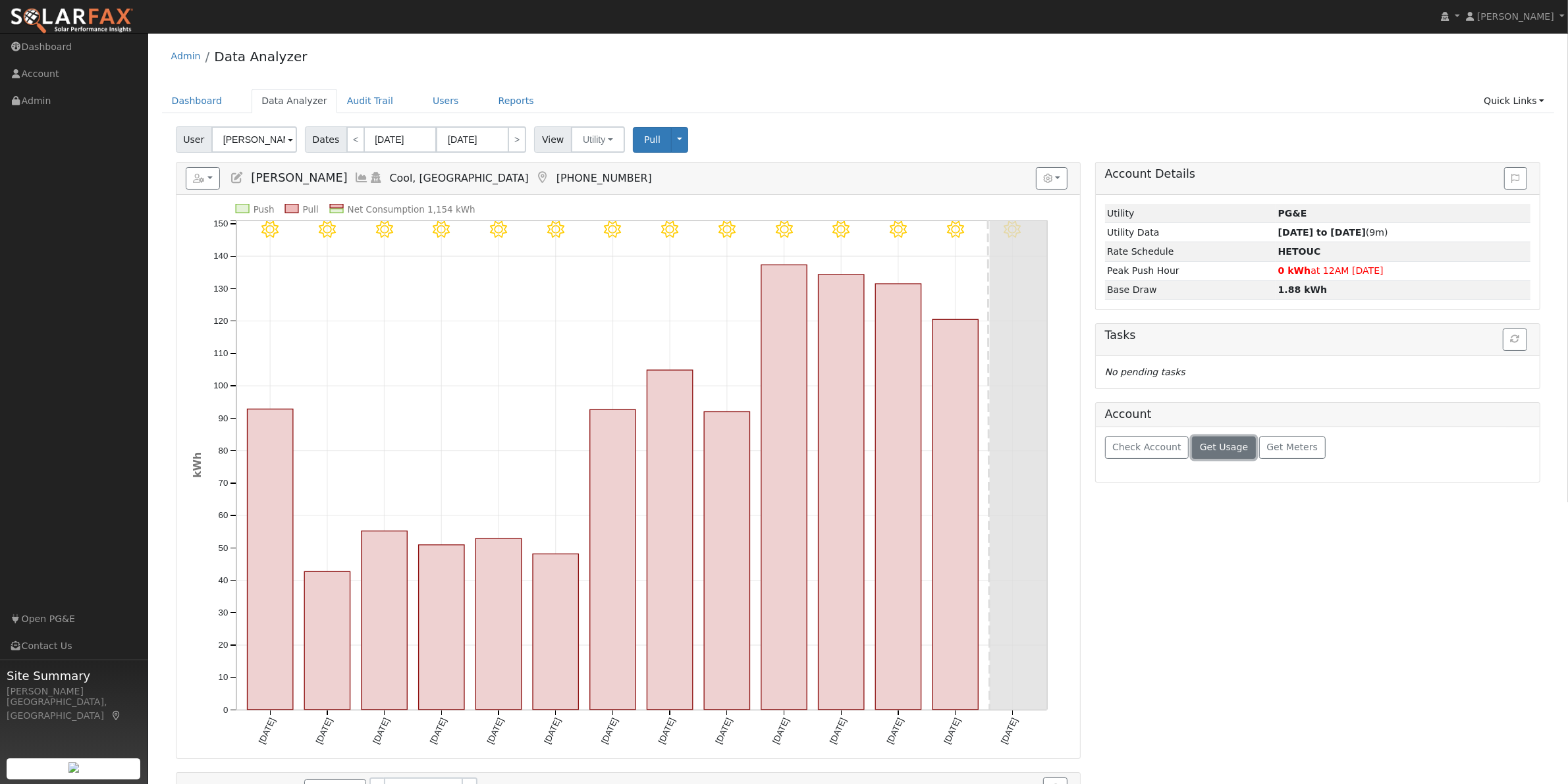
click at [1217, 449] on span "Get Usage" at bounding box center [1224, 447] width 48 height 10
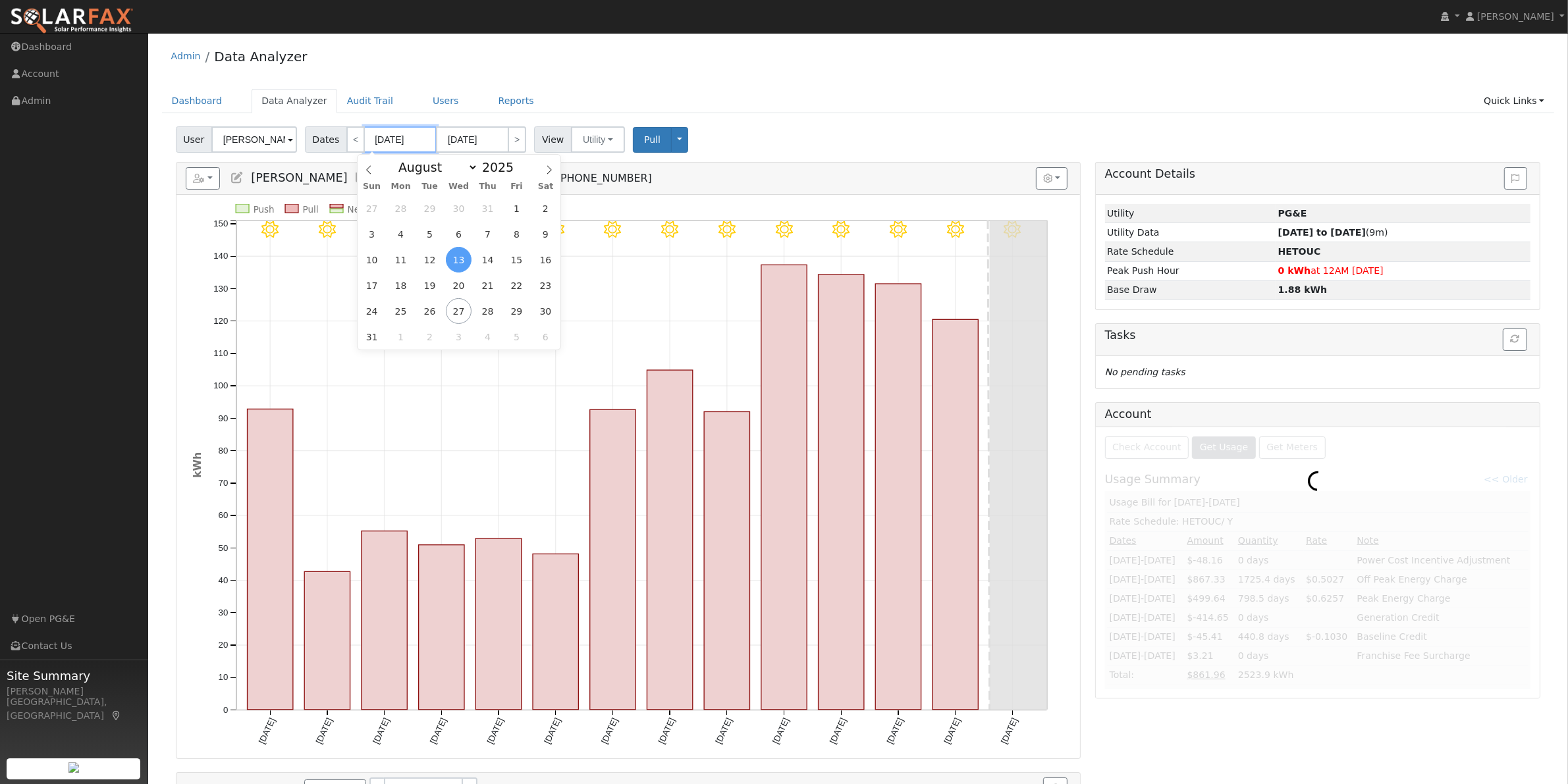
click at [396, 135] on input "08/13/2025" at bounding box center [400, 140] width 73 height 26
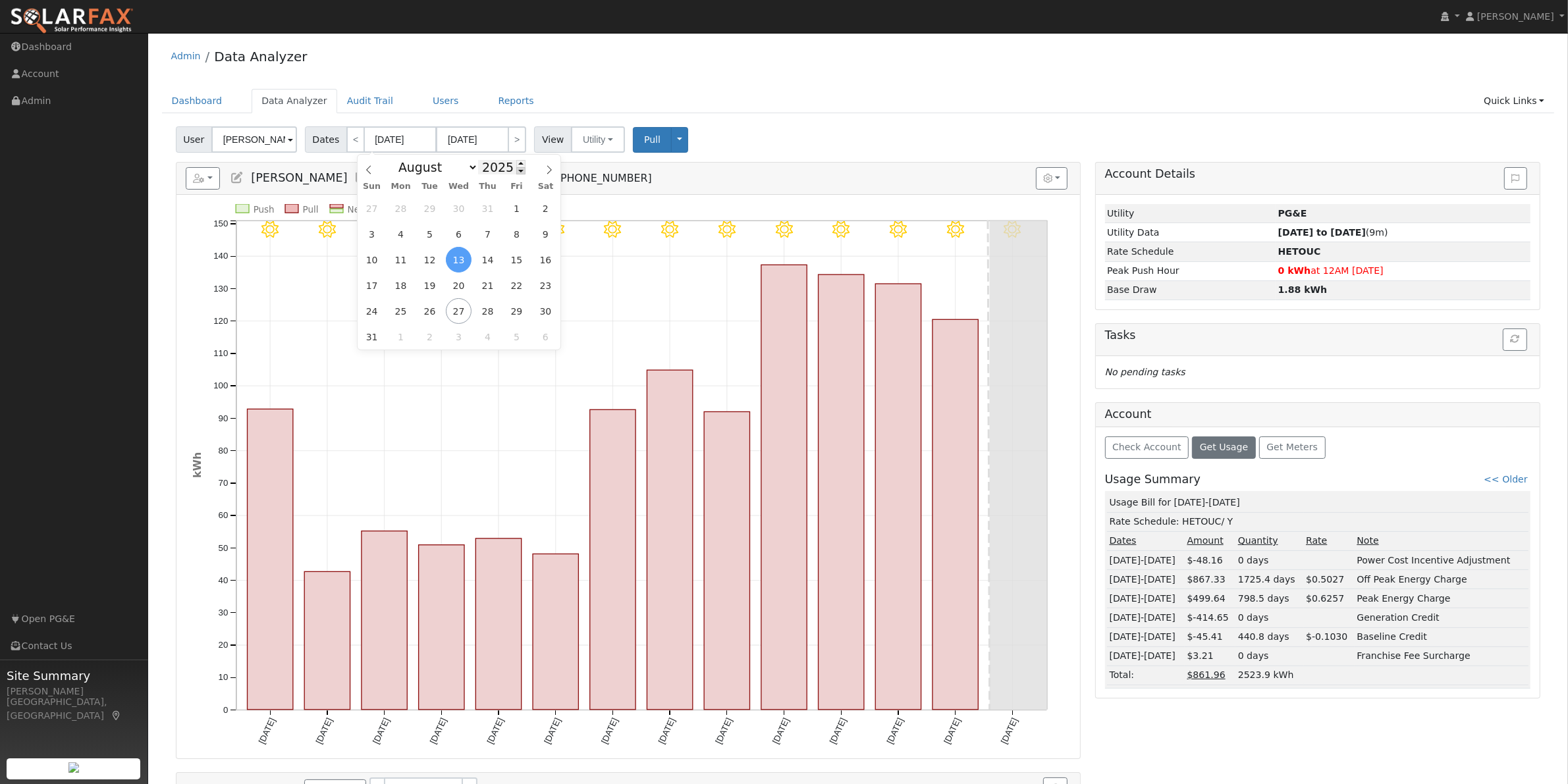
click at [517, 168] on span at bounding box center [521, 171] width 9 height 7
type input "2024"
click at [513, 213] on span "2" at bounding box center [516, 208] width 26 height 26
type input "08/02/2024"
type input "08/15/2024"
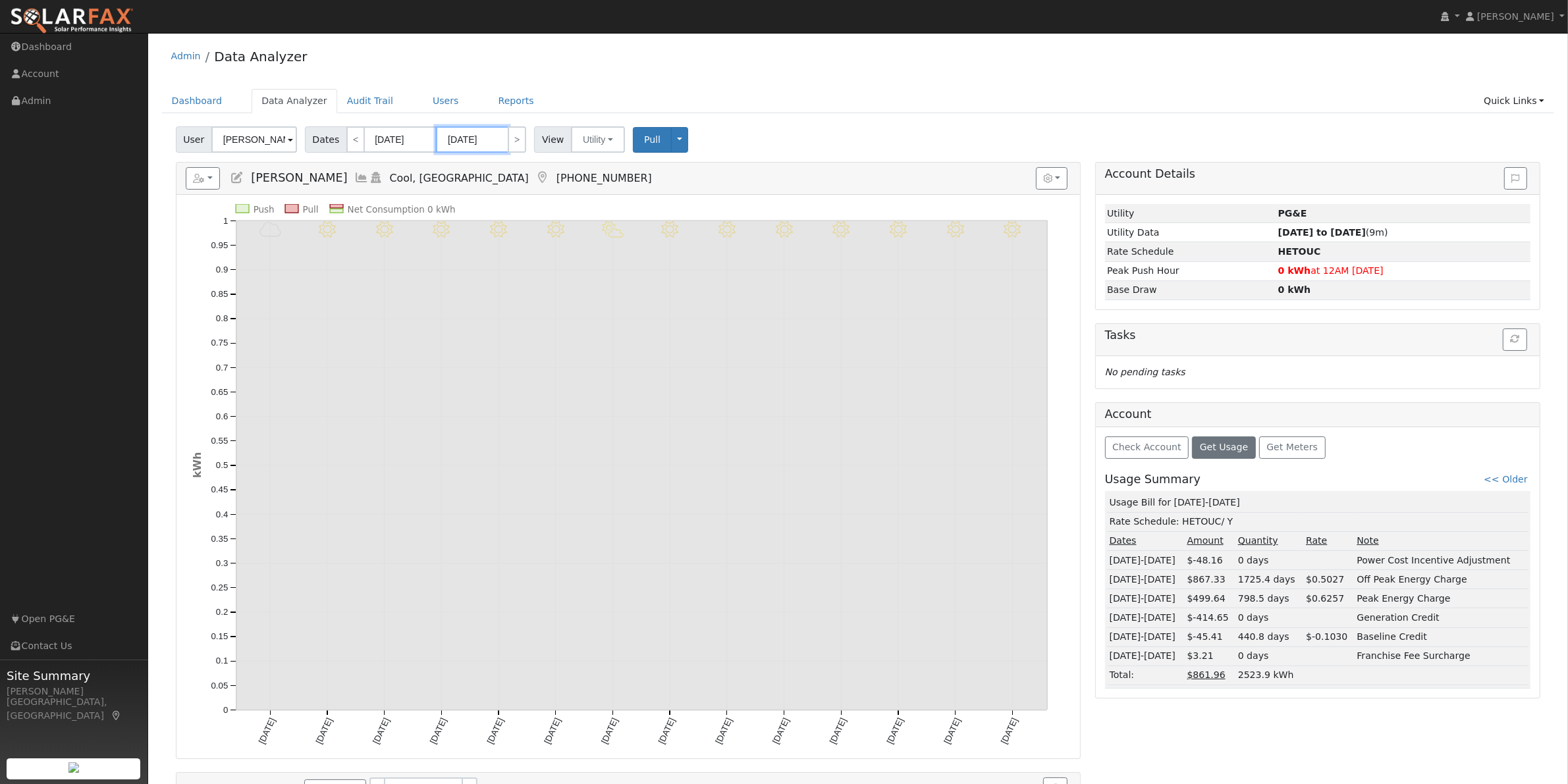
click at [499, 142] on input "08/15/2024" at bounding box center [472, 140] width 73 height 26
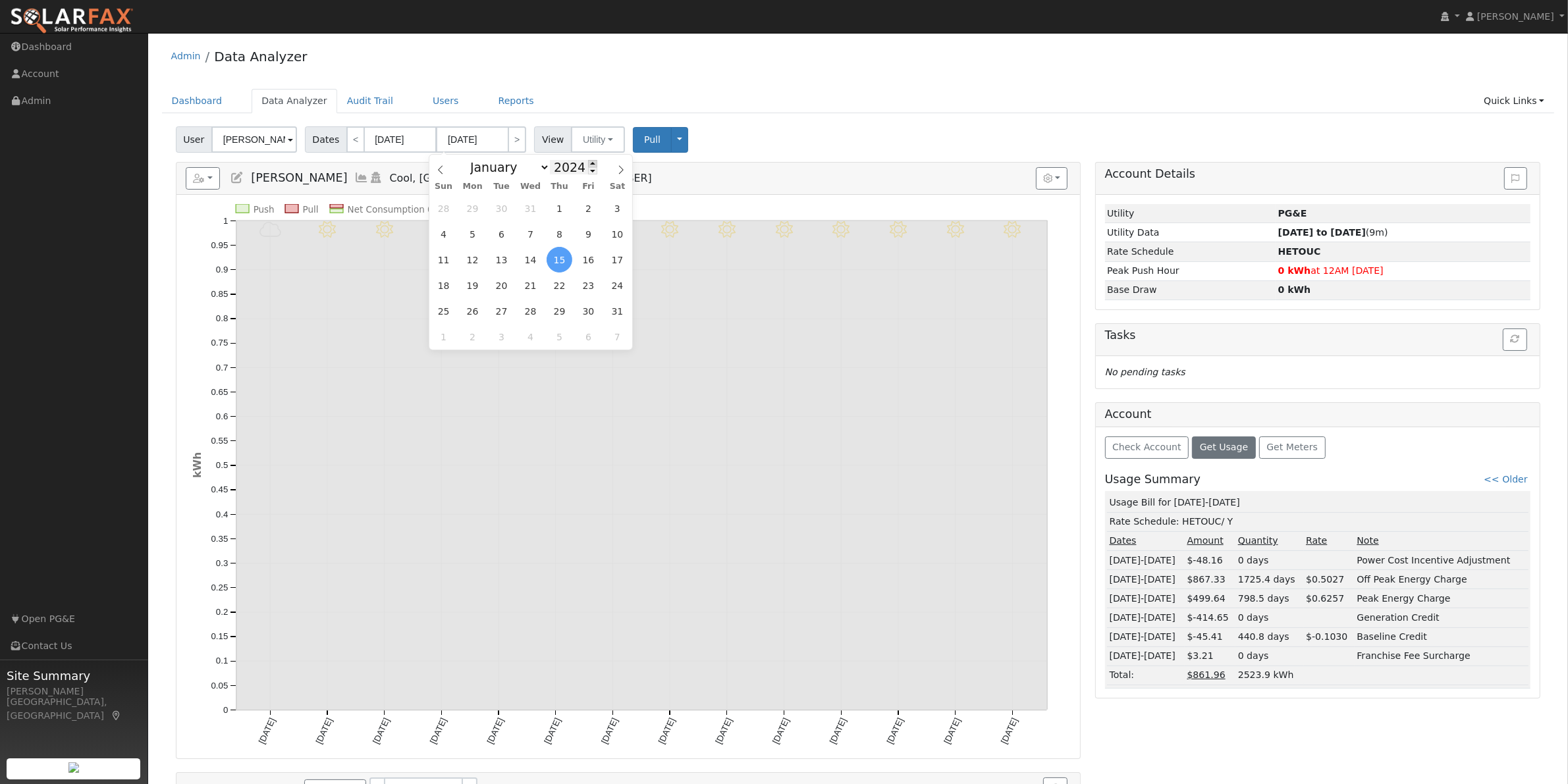
click at [588, 165] on span at bounding box center [592, 163] width 9 height 7
type input "2025"
click at [584, 211] on span "1" at bounding box center [588, 208] width 26 height 26
type input "08/01/2025"
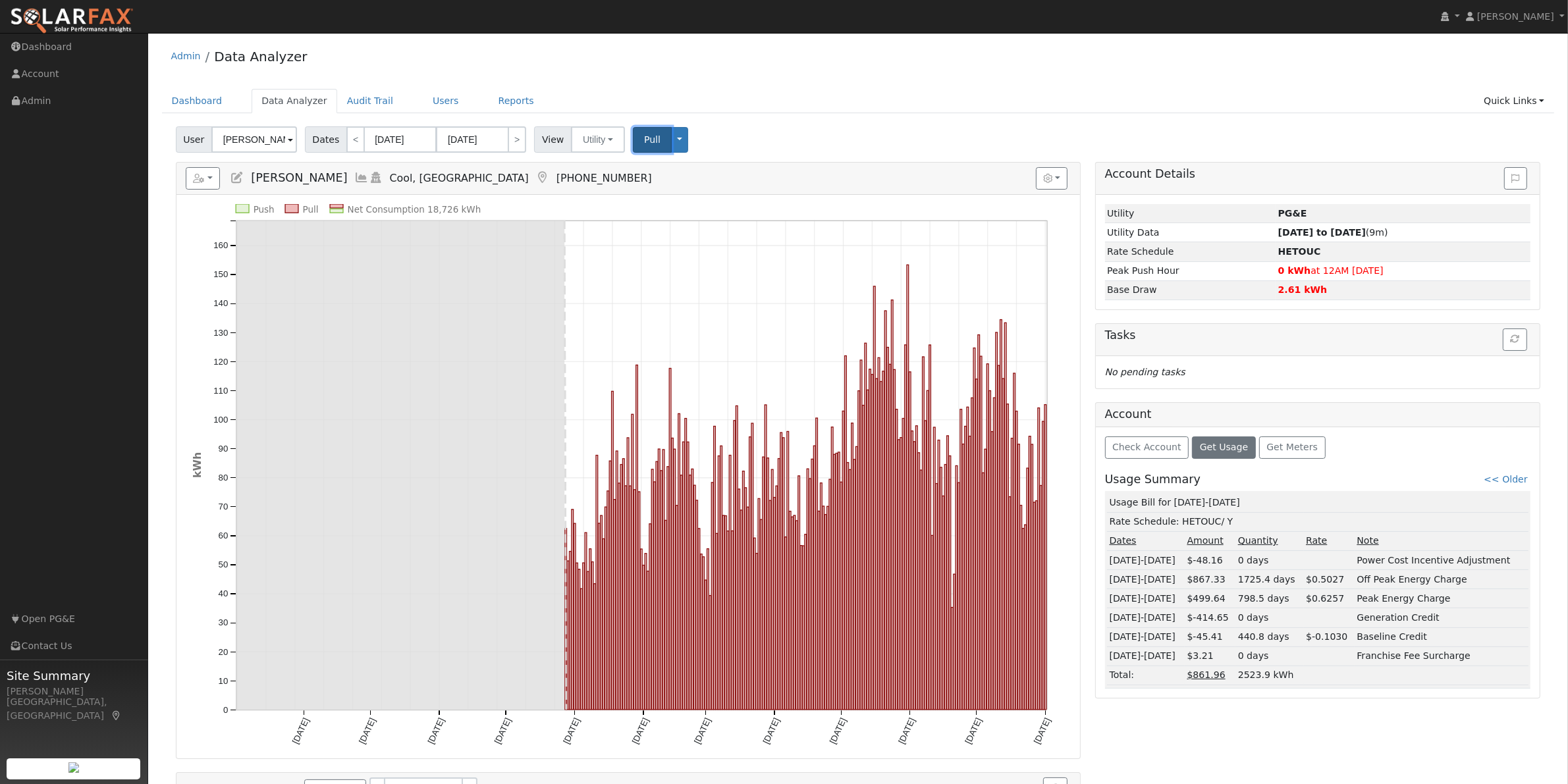
click at [644, 140] on span "Pull" at bounding box center [652, 139] width 17 height 10
click at [186, 102] on link "Dashboard" at bounding box center [197, 101] width 71 height 24
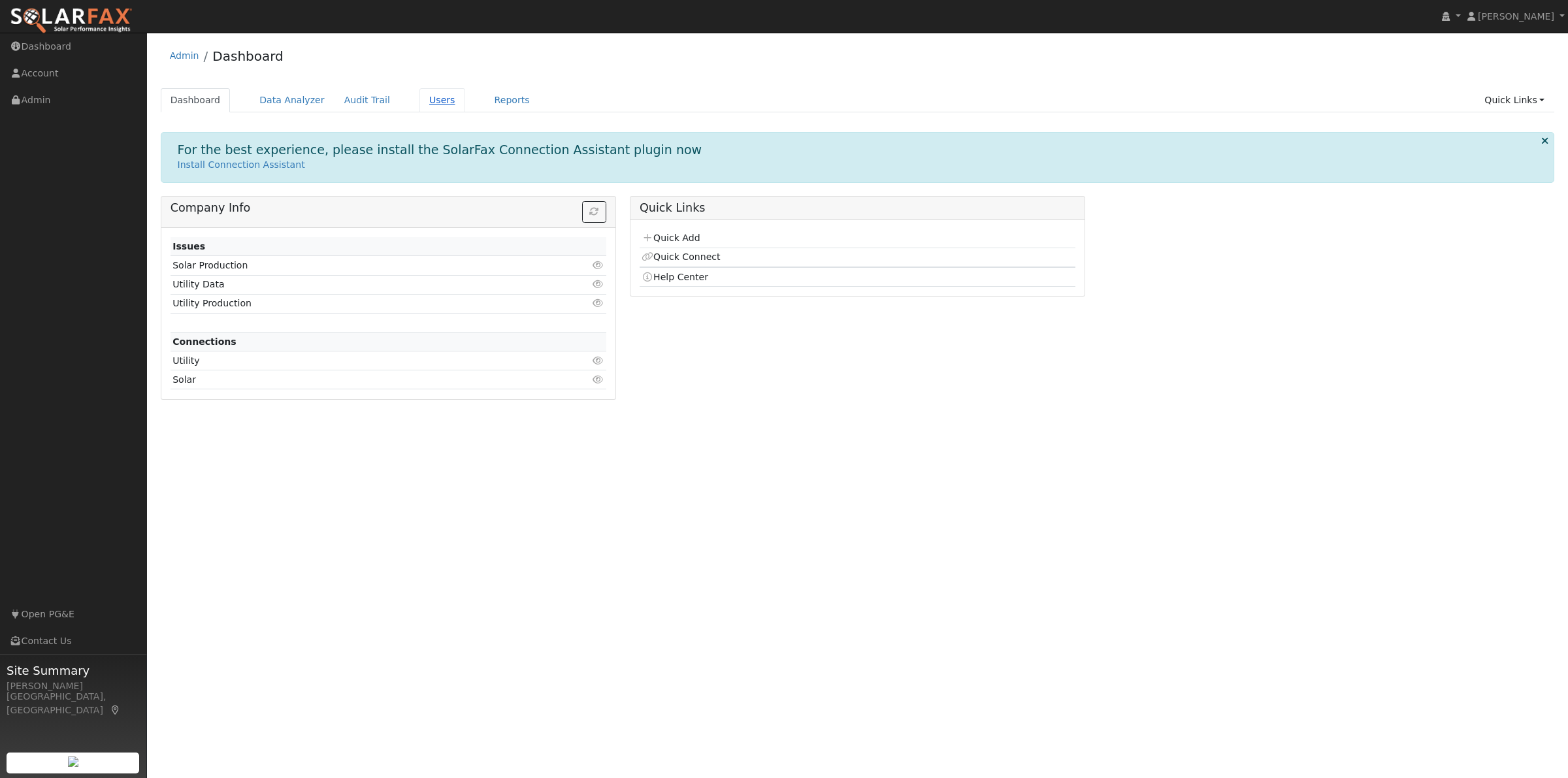
click at [428, 99] on link "Users" at bounding box center [442, 100] width 46 height 24
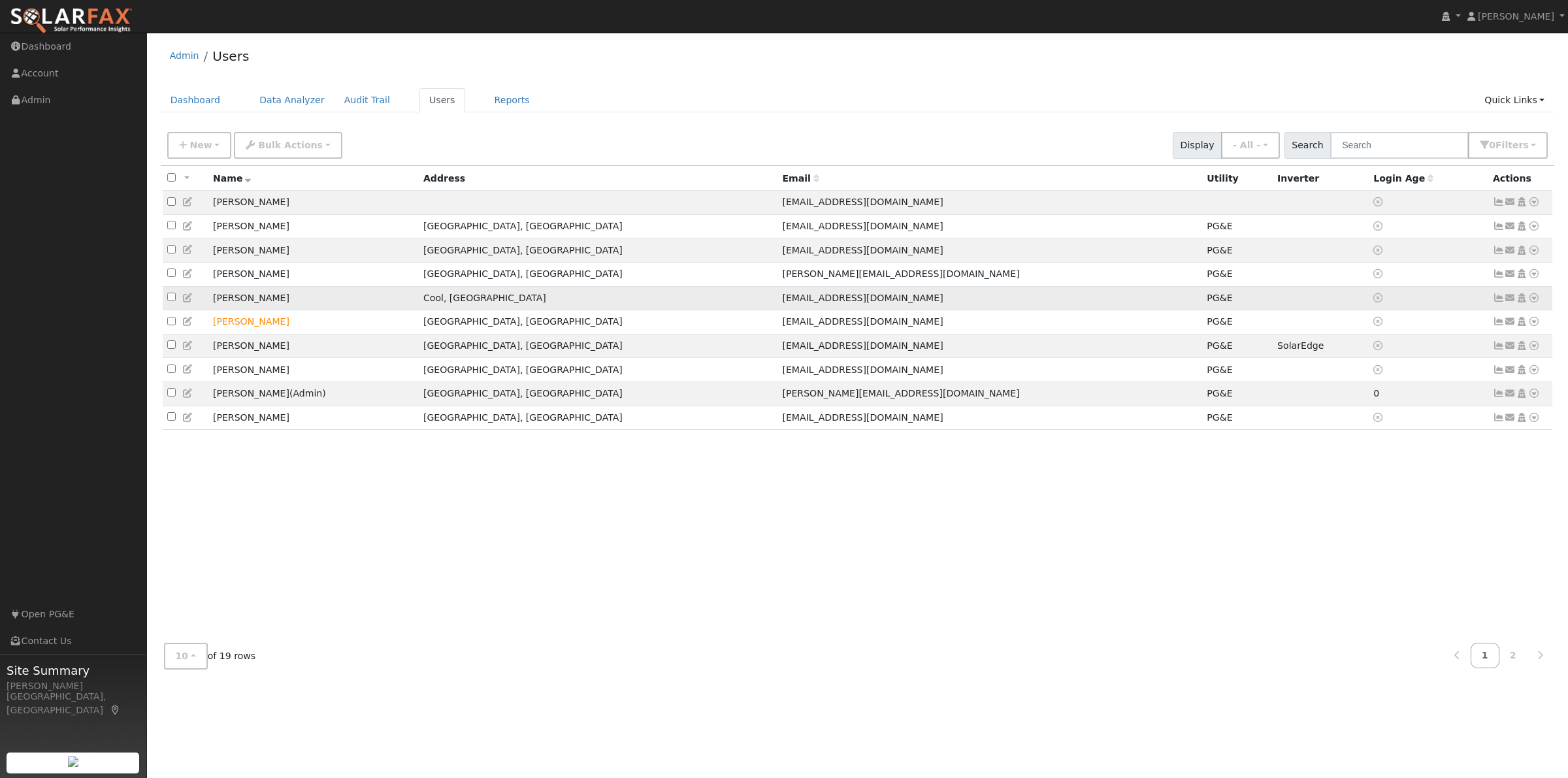
click at [1536, 303] on icon at bounding box center [1534, 298] width 12 height 9
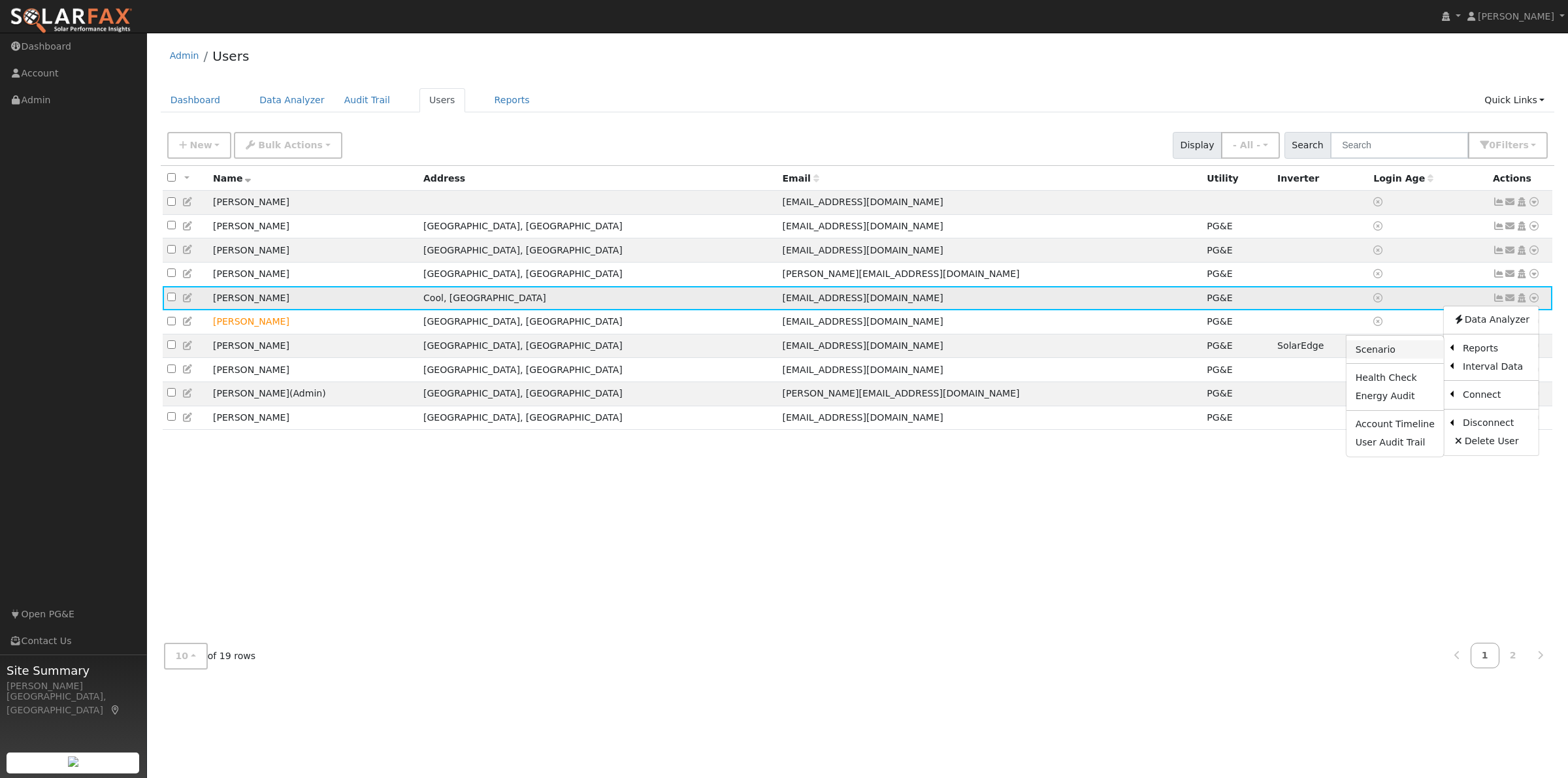
click at [1401, 354] on link "Scenario" at bounding box center [1395, 349] width 97 height 19
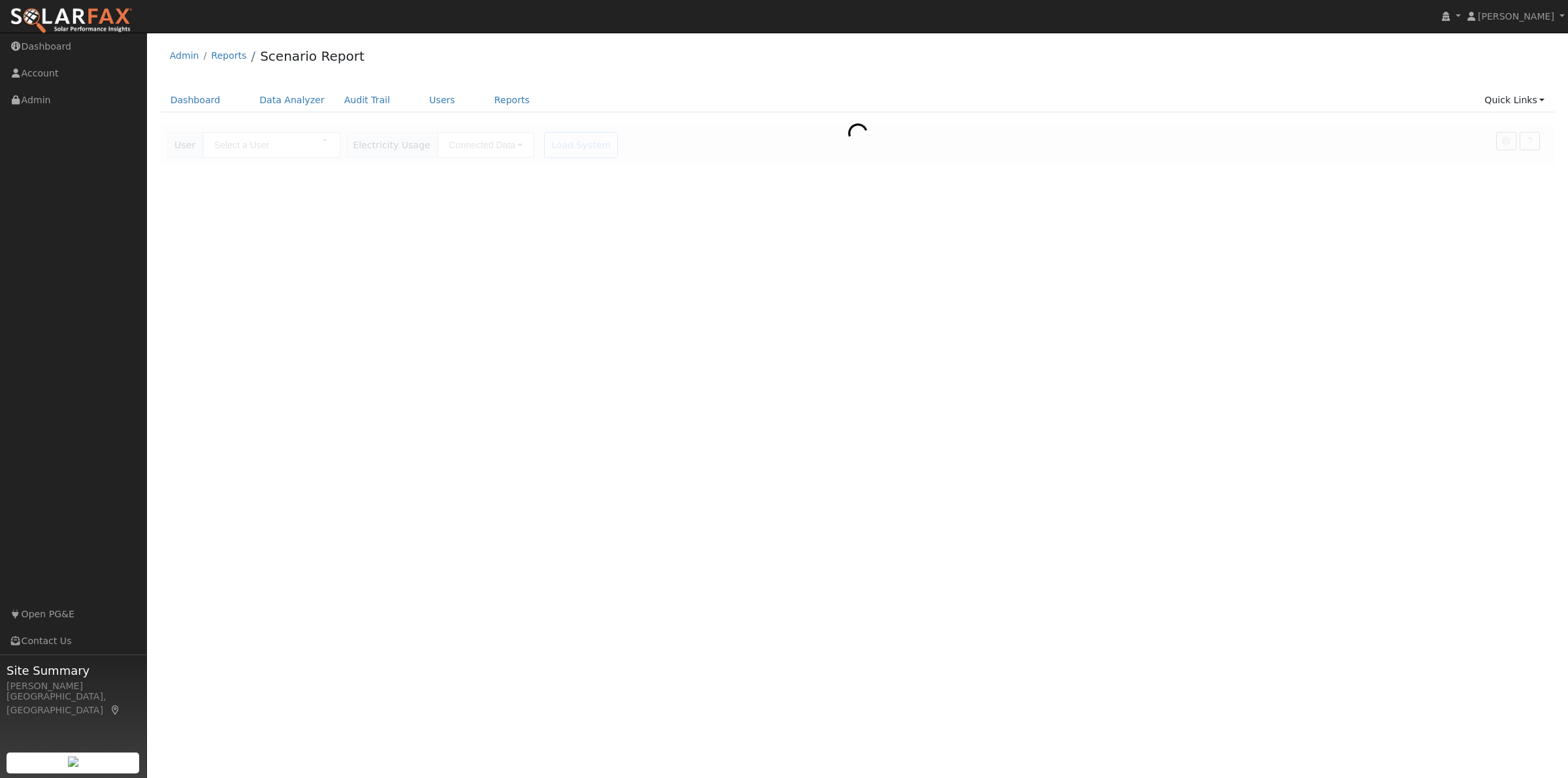
type input "[PERSON_NAME]"
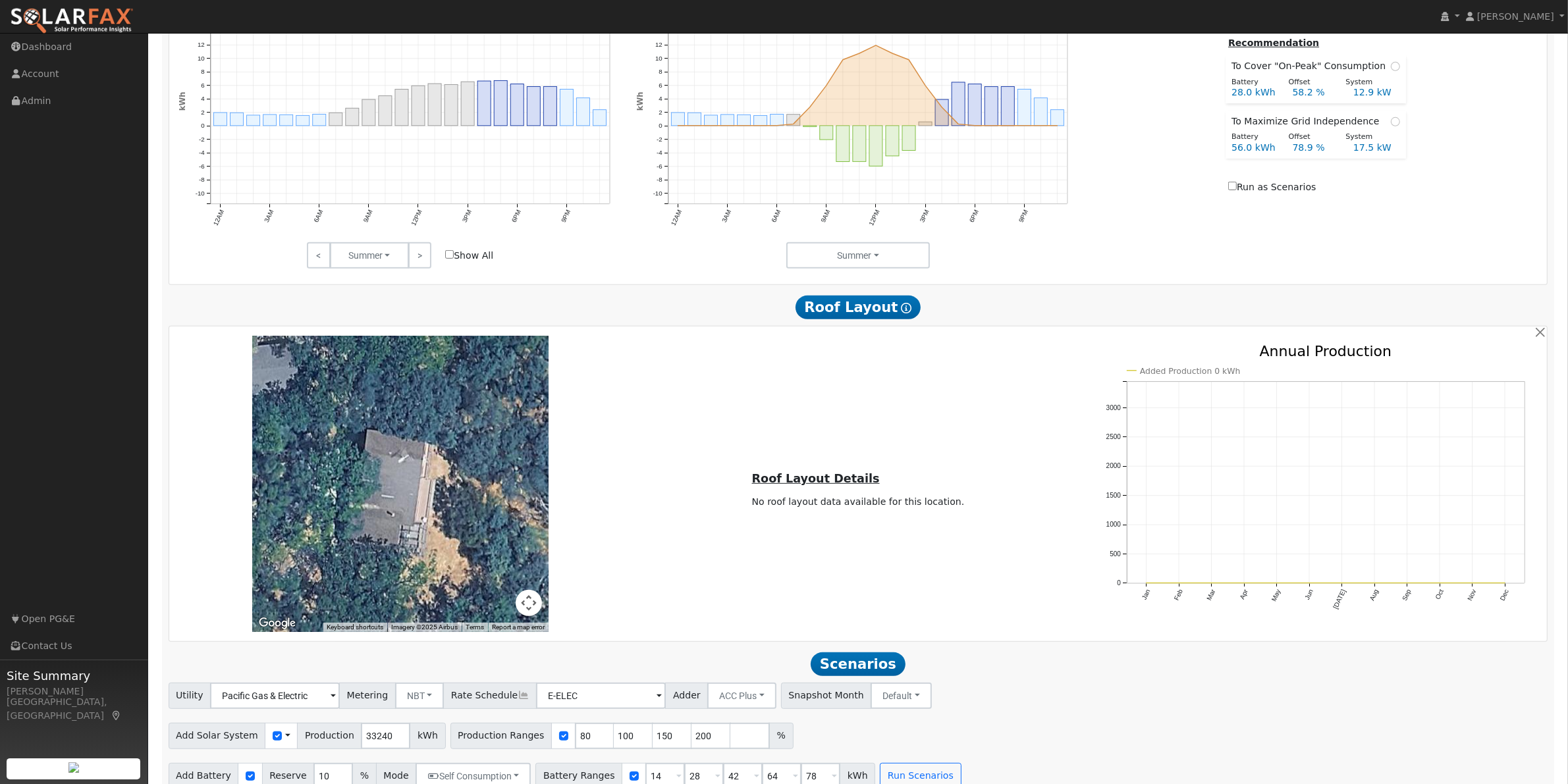
scroll to position [781, 0]
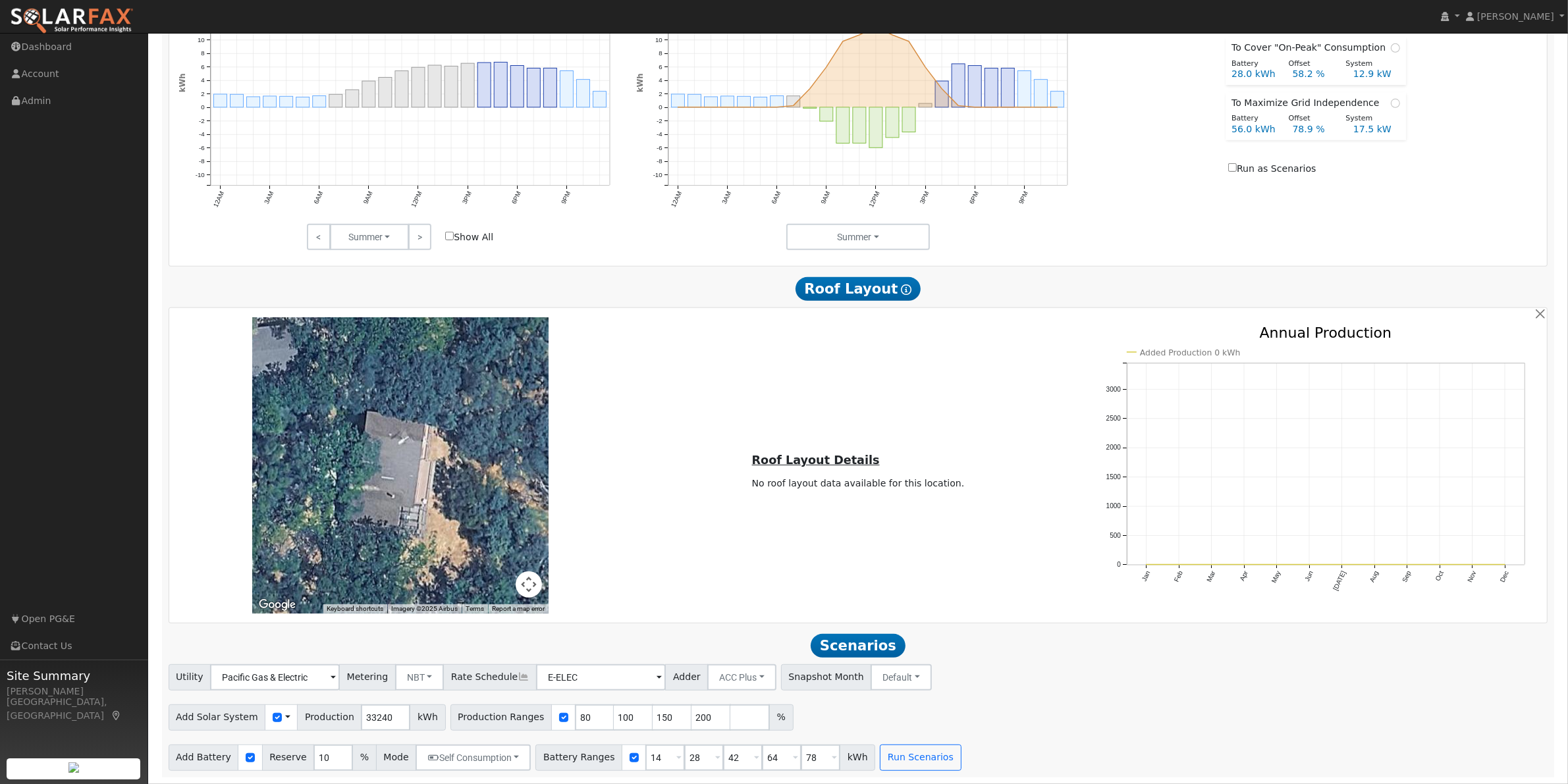
click at [402, 448] on div at bounding box center [400, 465] width 296 height 296
click at [835, 458] on u "Roof Layout Details" at bounding box center [815, 460] width 128 height 13
click at [692, 721] on input "200" at bounding box center [711, 718] width 39 height 26
click at [901, 755] on button "Run Scenarios" at bounding box center [920, 758] width 81 height 26
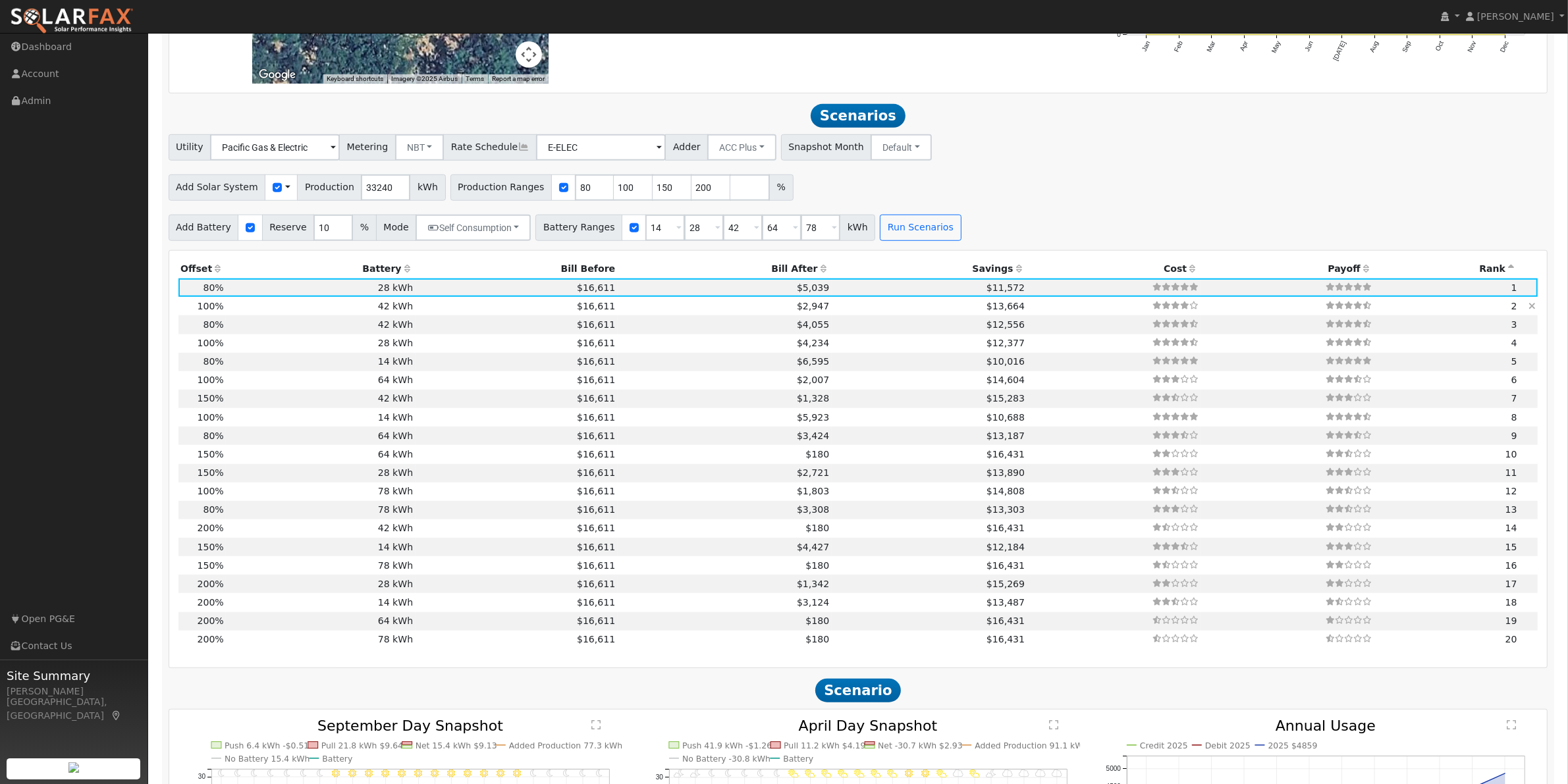
scroll to position [1374, 0]
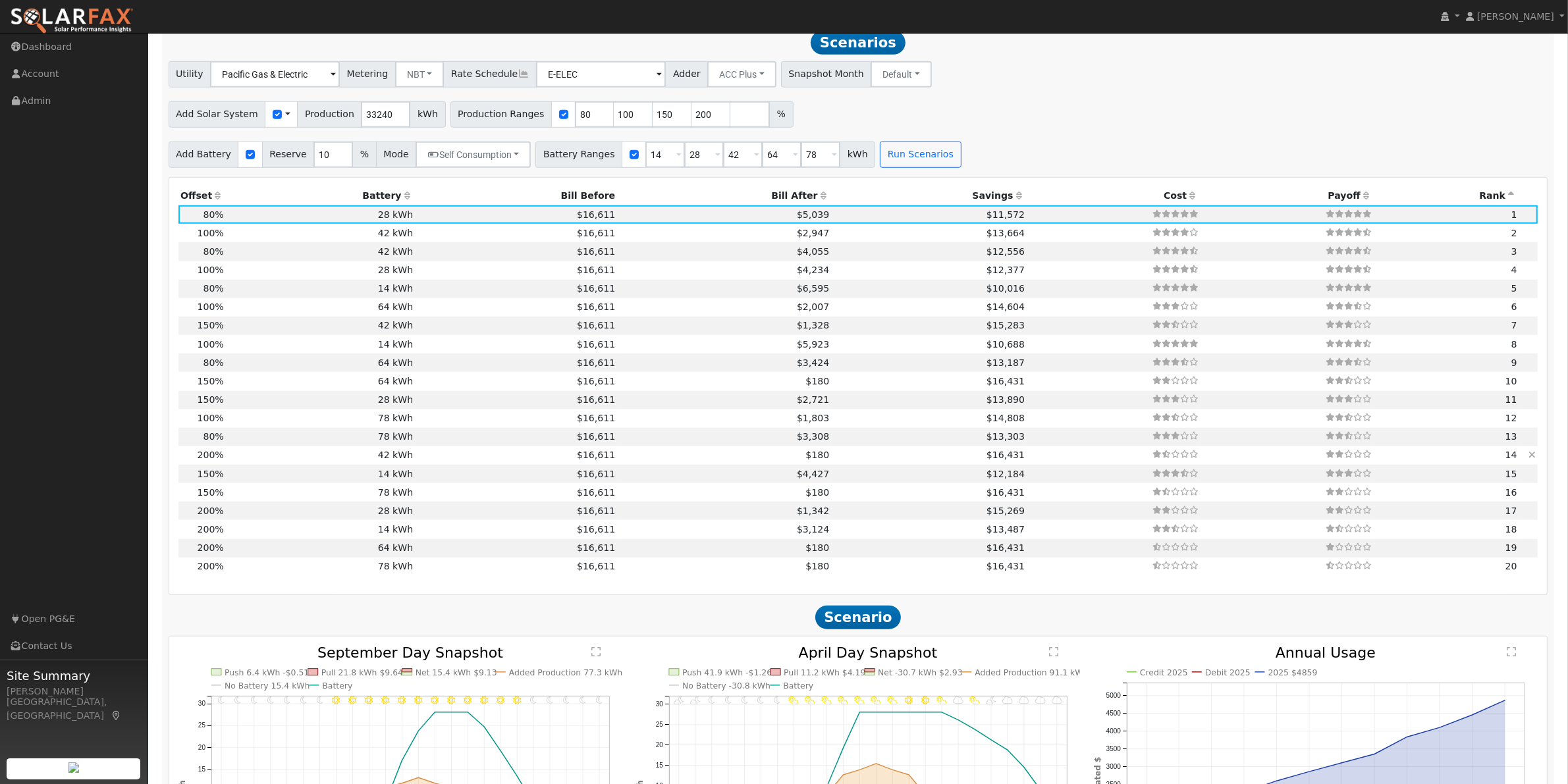
click at [395, 465] on td "42 kWh" at bounding box center [320, 456] width 189 height 19
type input "44.3"
type input "$155,120"
type input "$46,667"
type input "$60,536"
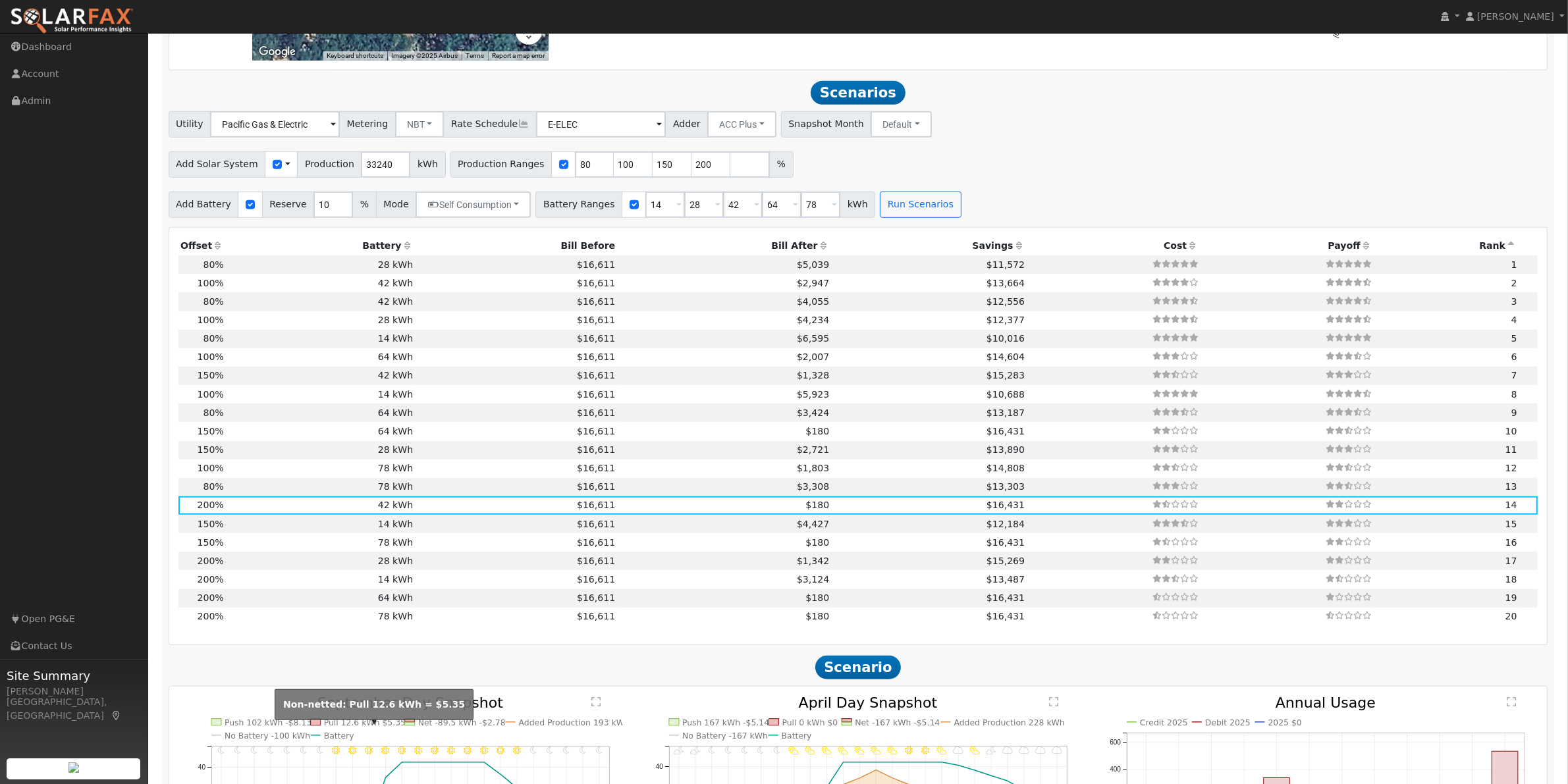
scroll to position [1318, 0]
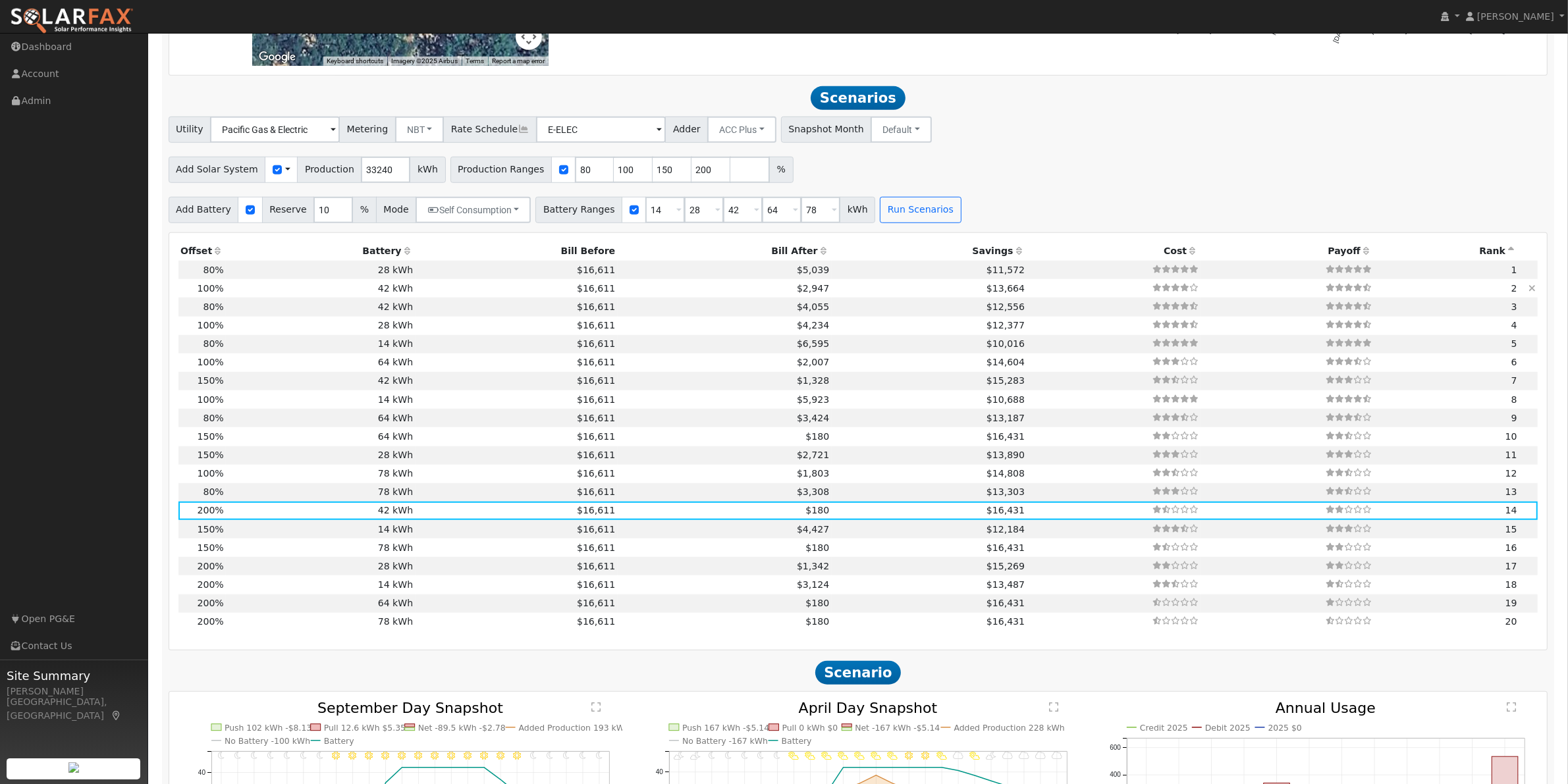
click at [380, 297] on td "42 kWh" at bounding box center [320, 288] width 189 height 19
type input "22.2"
type input "$77,560"
type input "$37,268"
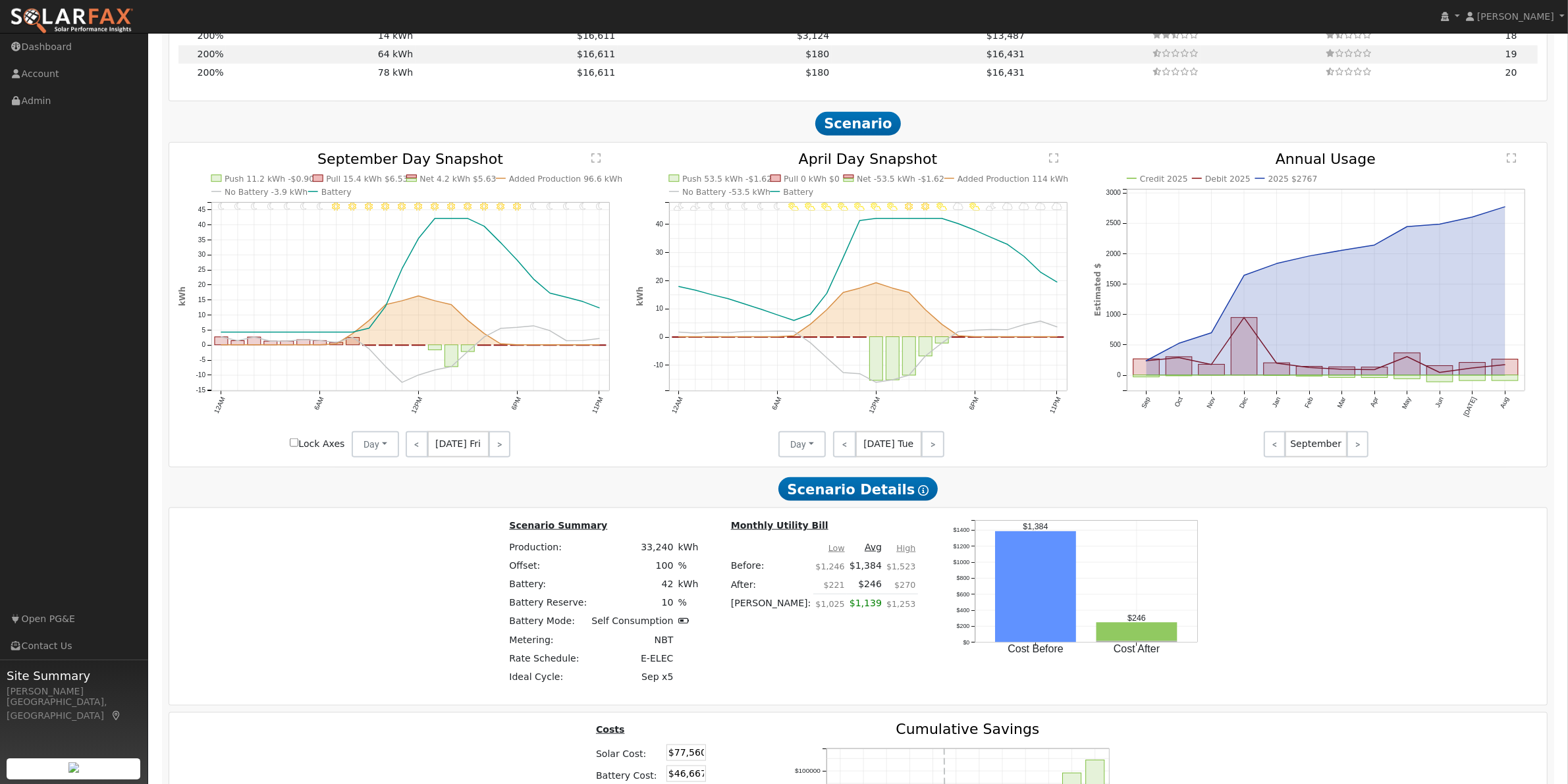
scroll to position [2141, 0]
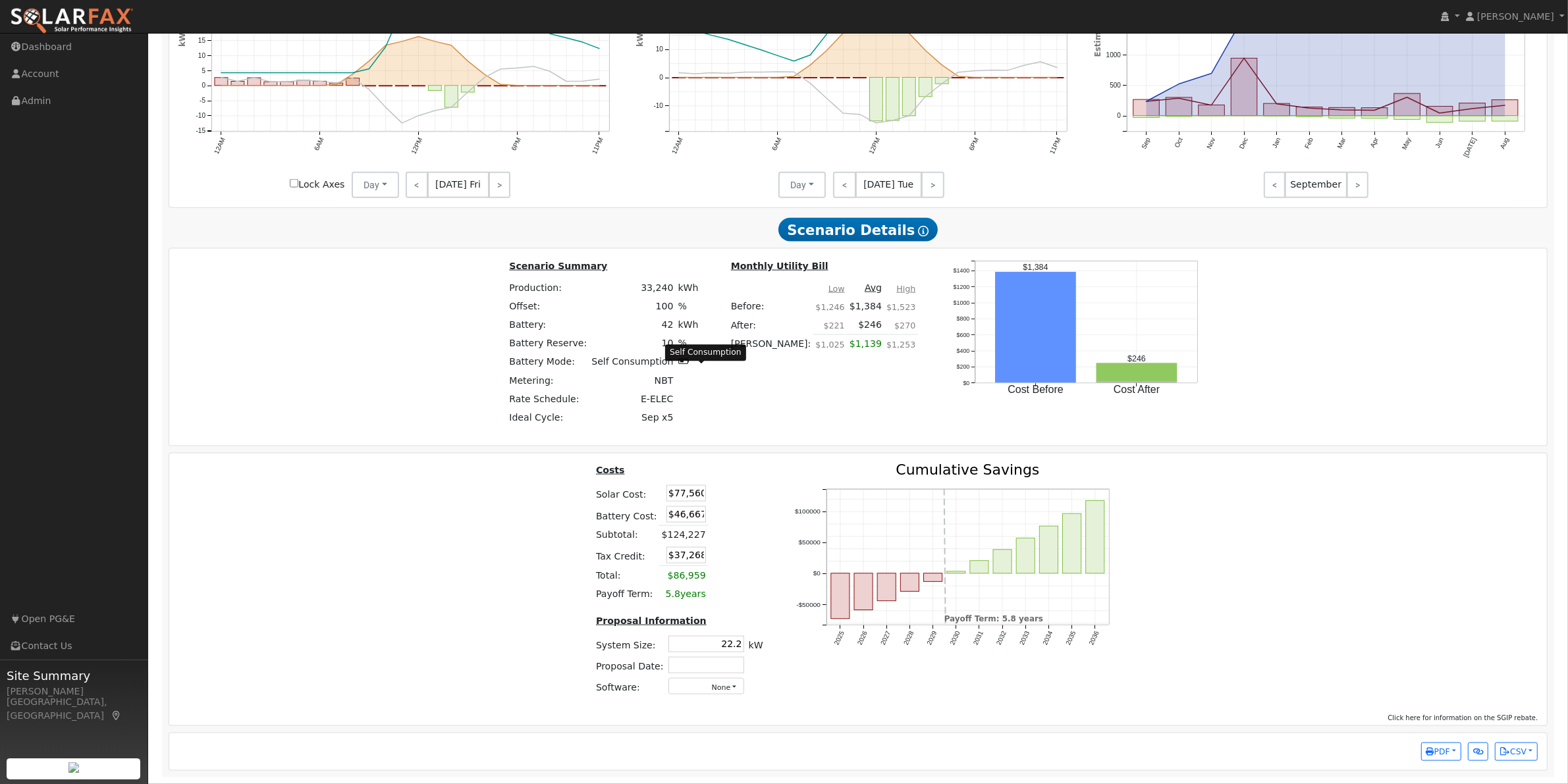
click at [690, 357] on icon at bounding box center [684, 361] width 12 height 9
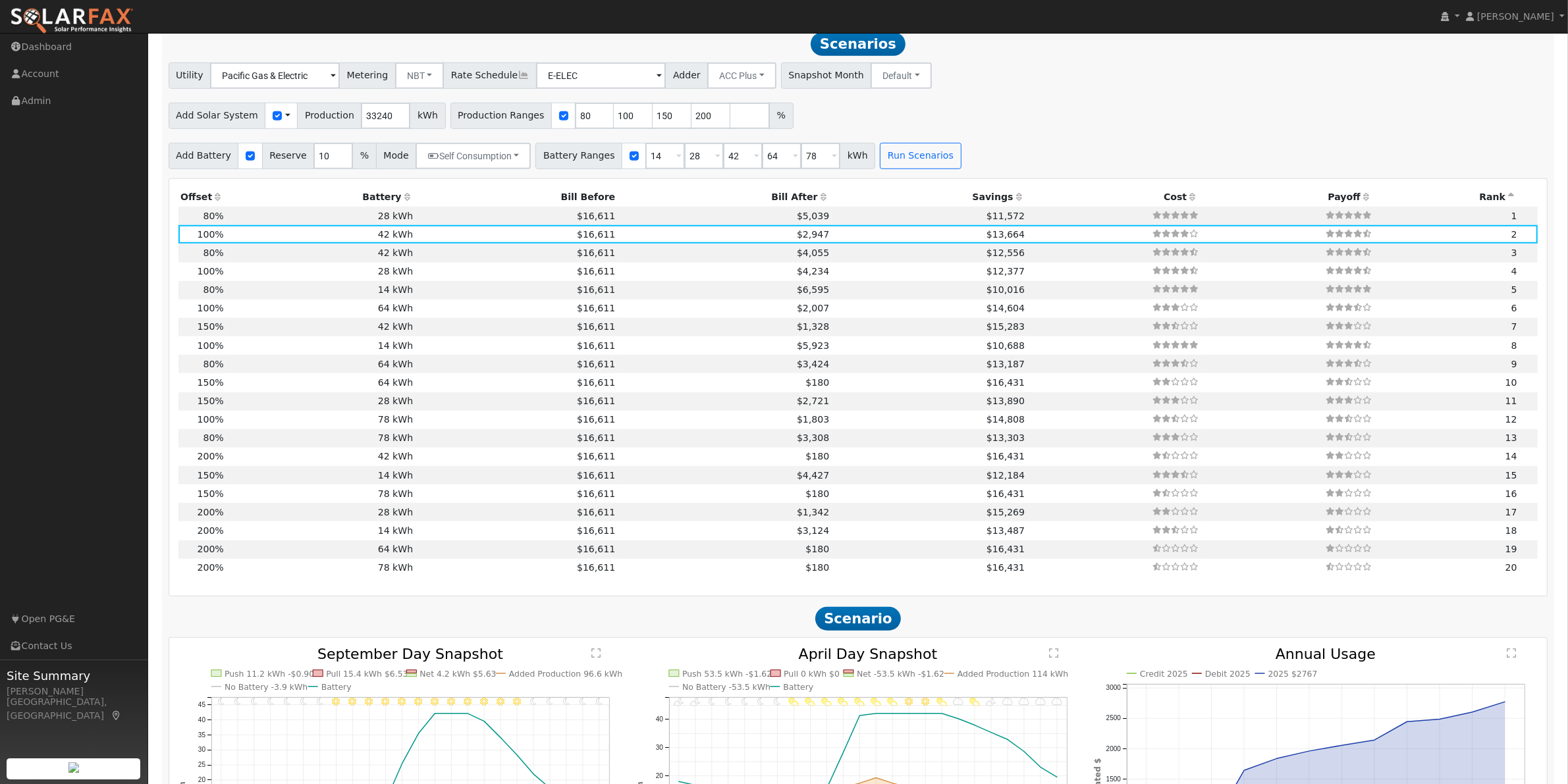
scroll to position [1318, 0]
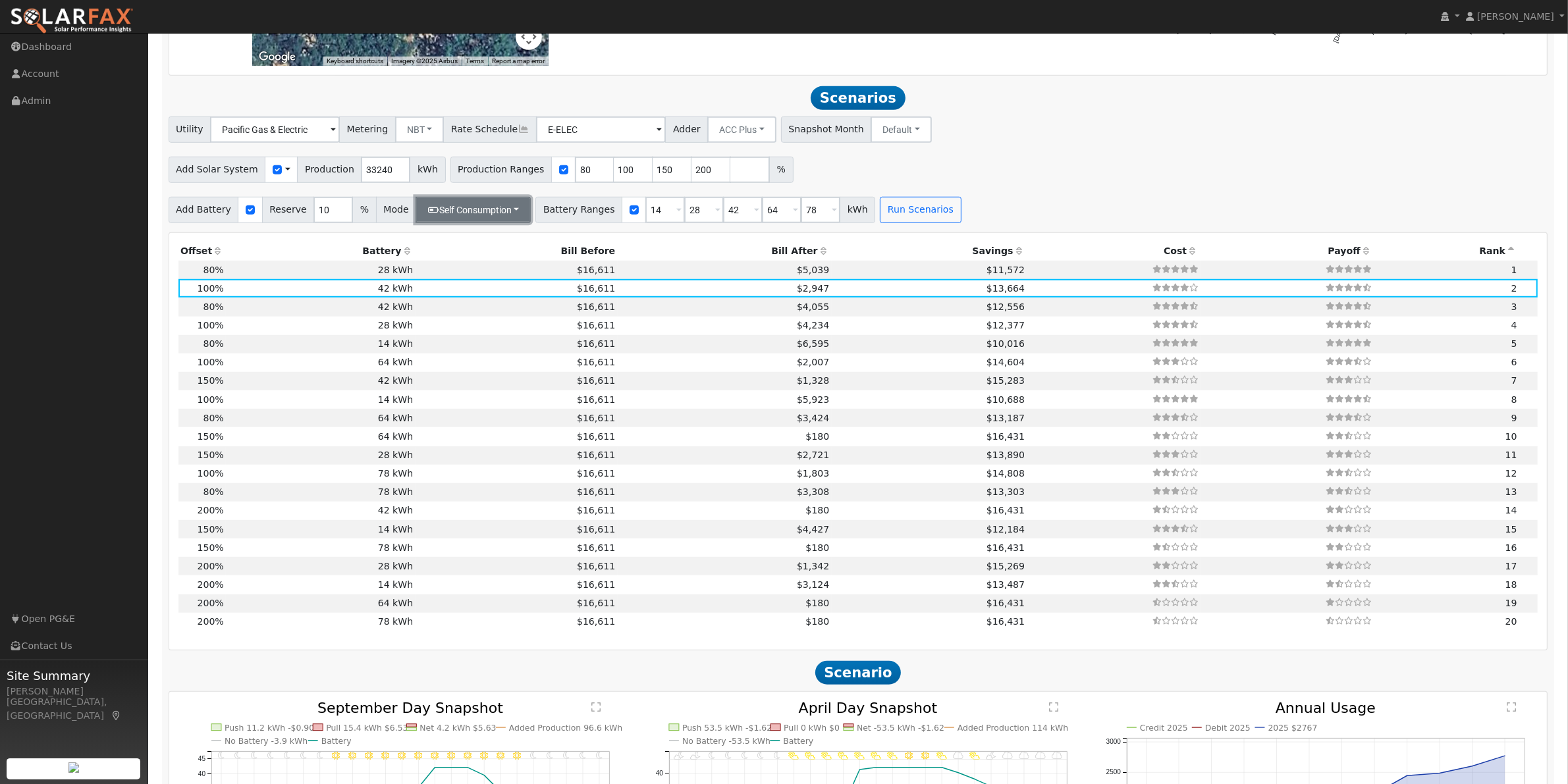
click at [439, 217] on button "Self Consumption" at bounding box center [473, 210] width 116 height 26
click at [473, 324] on label "Backup" at bounding box center [472, 314] width 139 height 19
click at [436, 319] on input "Backup" at bounding box center [431, 314] width 9 height 9
type input "20"
click at [904, 223] on button "Run Scenarios" at bounding box center [937, 210] width 81 height 26
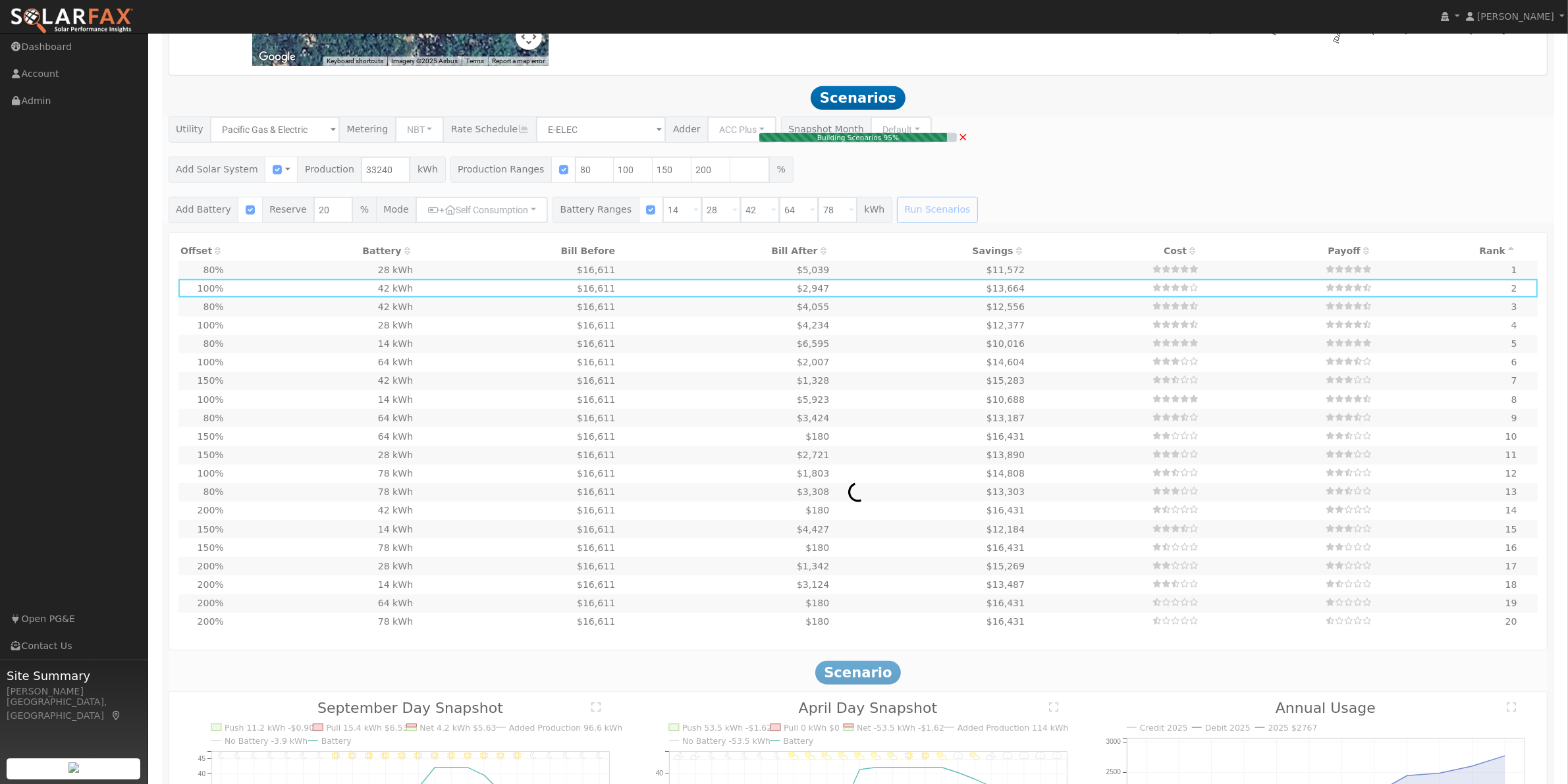
type input "17.7"
type input "$62,048"
type input "$51,667"
type input "$34,115"
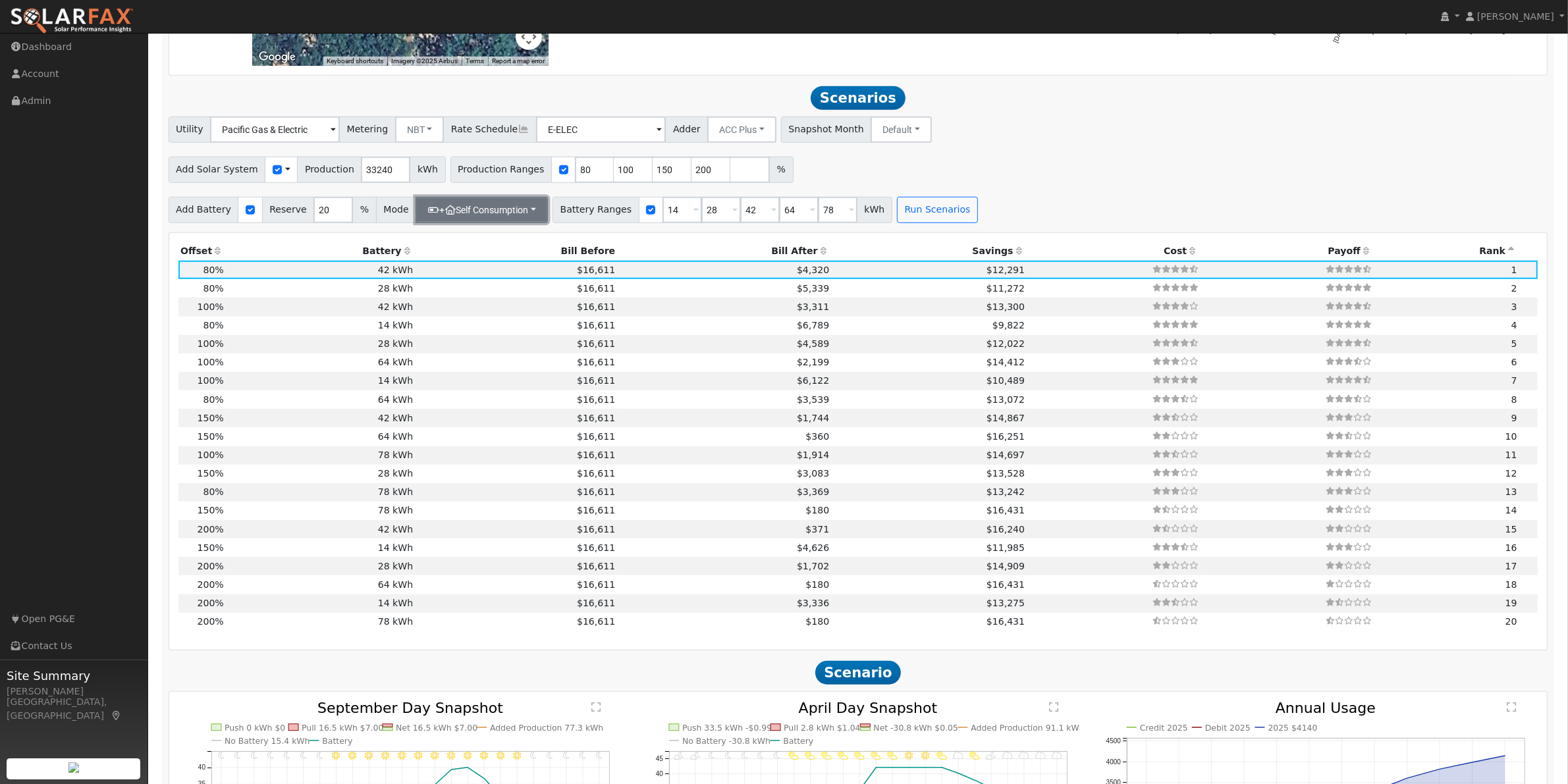
click at [511, 221] on button "+ Self Consumption" at bounding box center [481, 210] width 132 height 26
click at [428, 263] on link "Peak Savings" at bounding box center [472, 257] width 139 height 19
click at [892, 223] on button "Run Scenarios" at bounding box center [919, 210] width 81 height 26
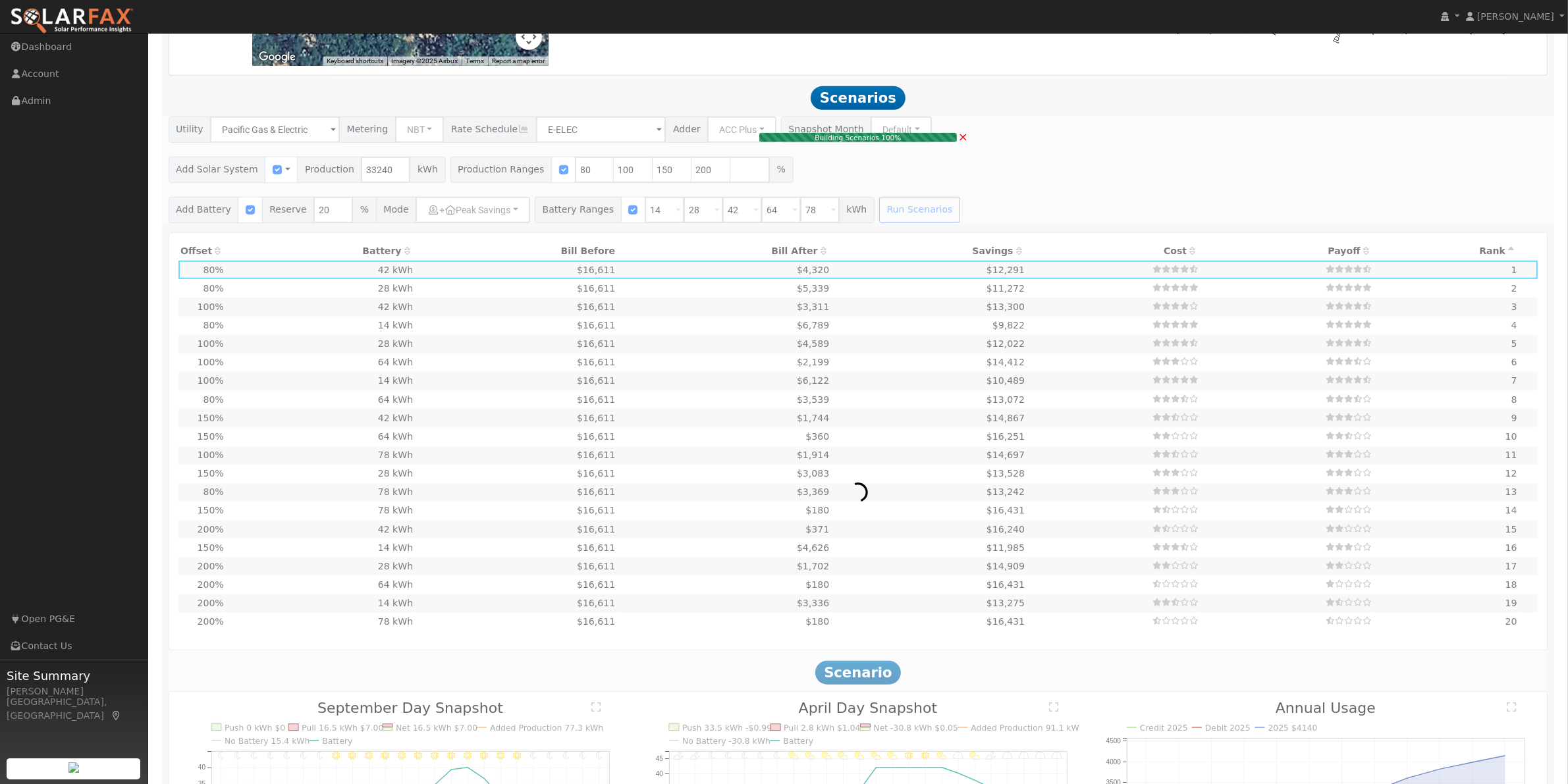
type input "22.2"
type input "$77,560"
type input "$38,768"
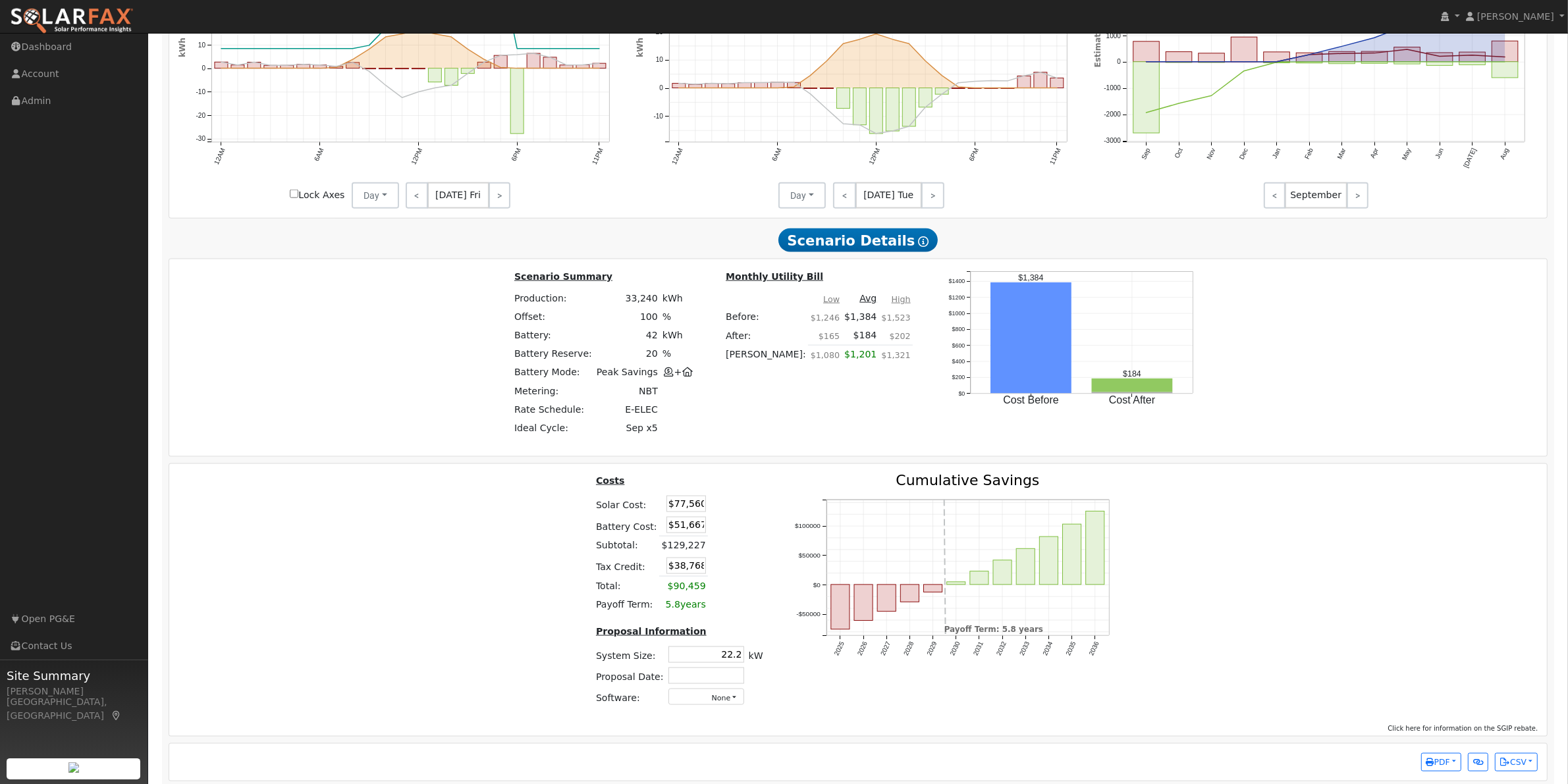
scroll to position [2141, 0]
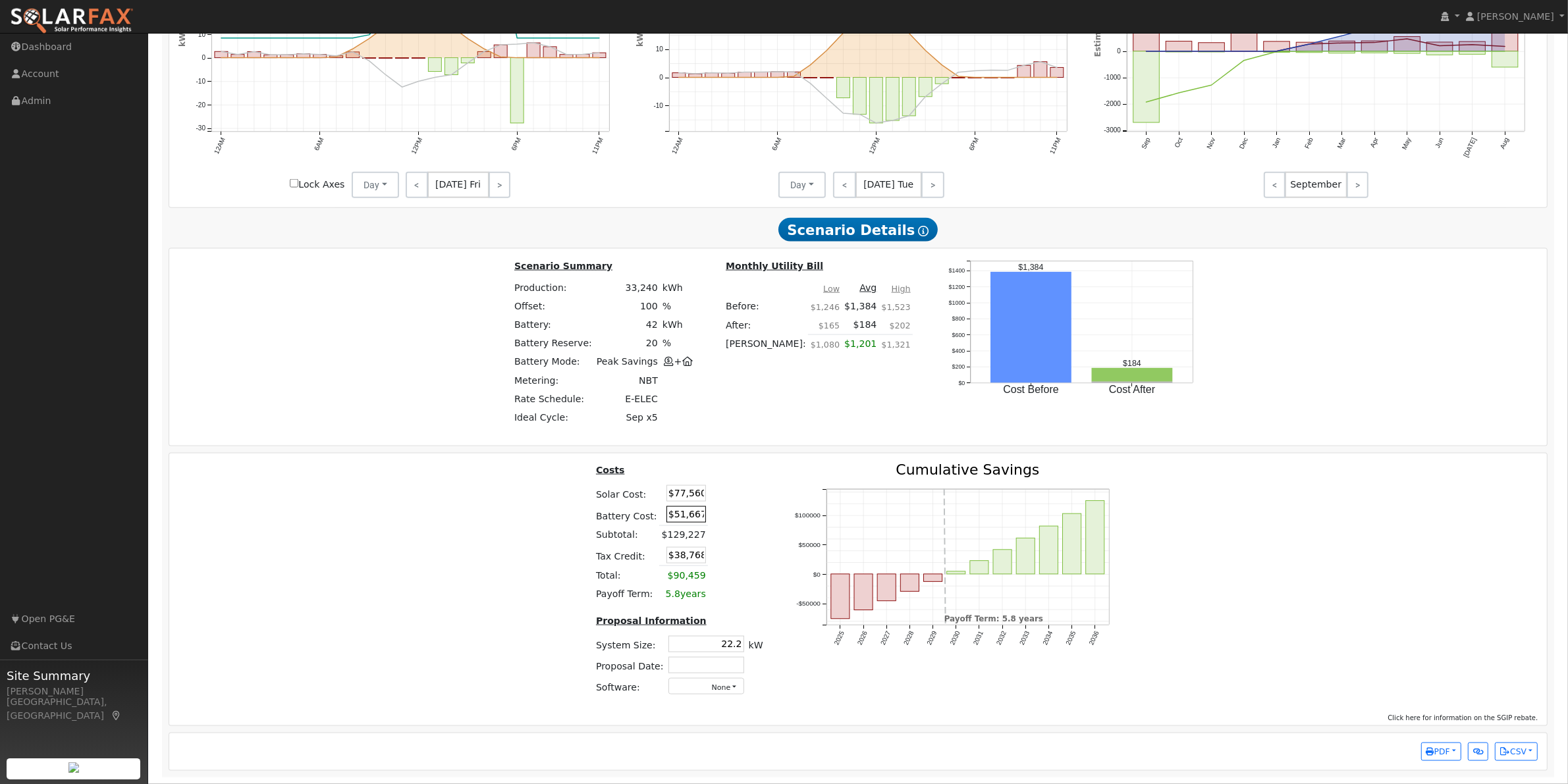
click at [667, 512] on input "$51,667" at bounding box center [686, 514] width 39 height 17
click at [677, 491] on input "$77,560" at bounding box center [686, 494] width 39 height 17
click at [1437, 751] on span "PDF" at bounding box center [1438, 752] width 24 height 9
click at [1431, 576] on link "Selected Scenario" at bounding box center [1406, 574] width 108 height 19
click at [667, 492] on input "$77,560" at bounding box center [686, 494] width 39 height 17
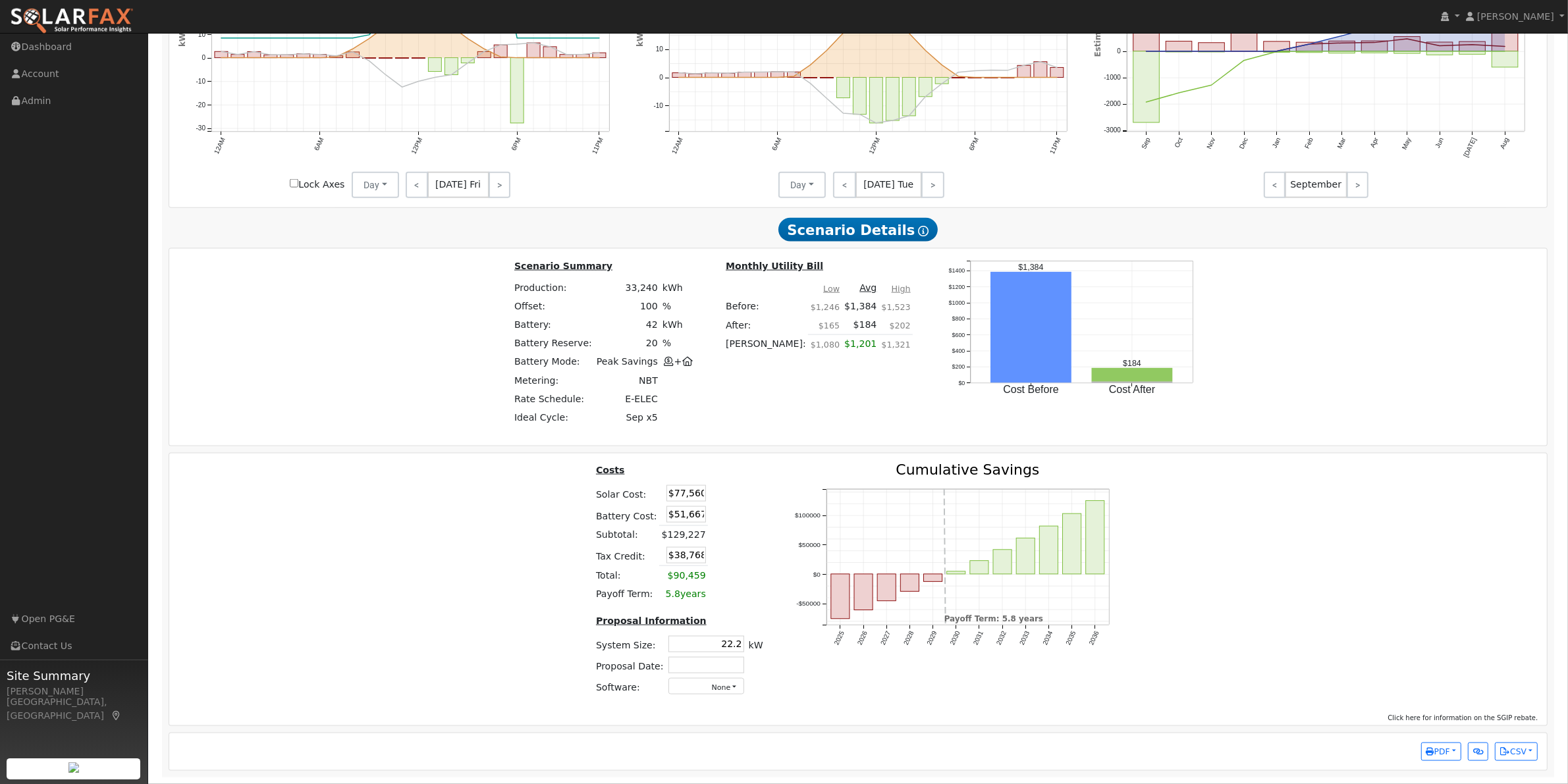
drag, startPoint x: 668, startPoint y: 492, endPoint x: 705, endPoint y: 496, distance: 37.2
click at [703, 496] on tr "Solar Cost: $77,560" at bounding box center [679, 494] width 172 height 21
type input "$44,000"
type input "$28,700"
click at [695, 525] on td "$95,667" at bounding box center [681, 535] width 45 height 19
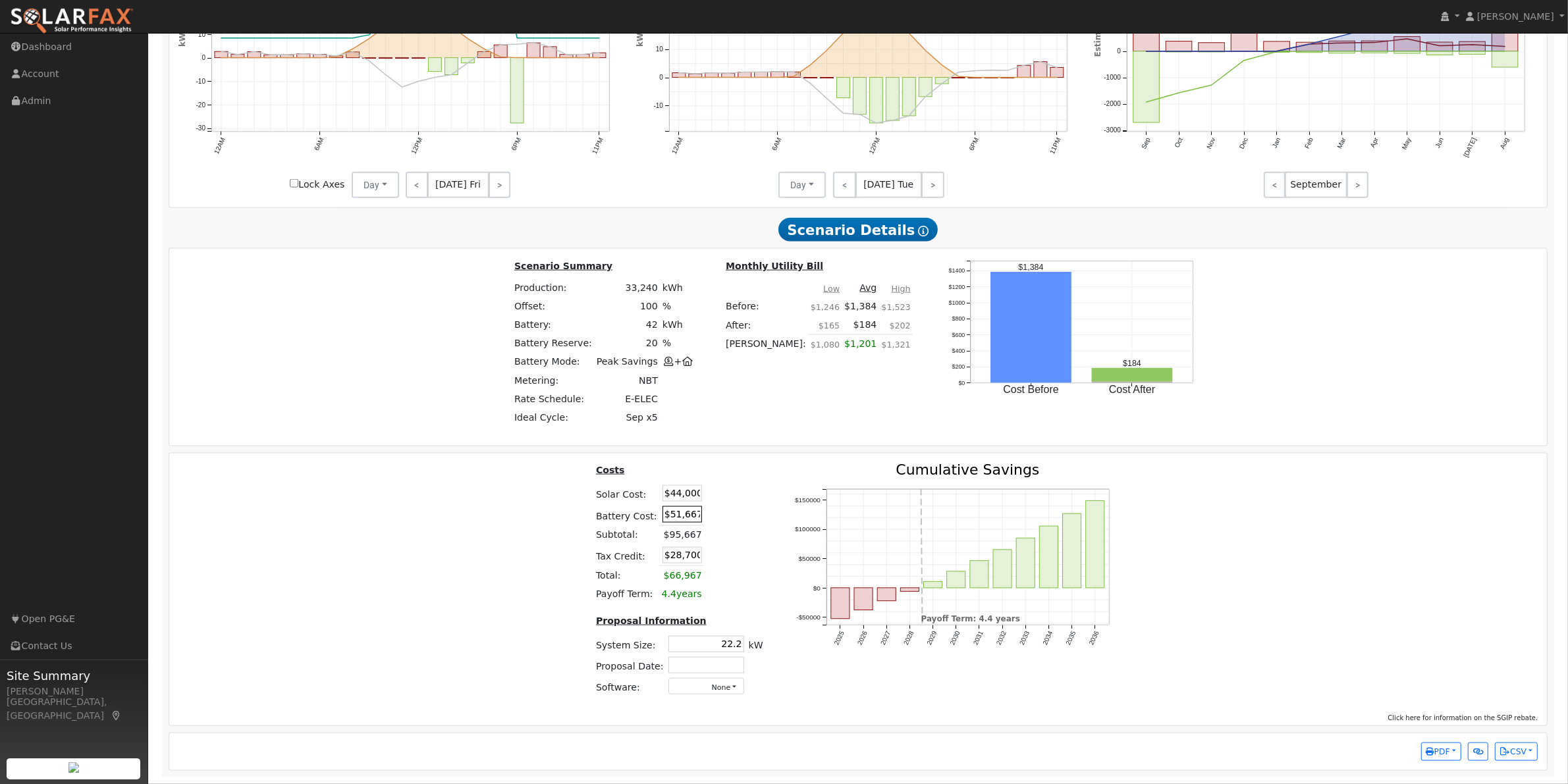
click at [683, 514] on input "$51,667" at bounding box center [682, 514] width 39 height 17
drag, startPoint x: 667, startPoint y: 516, endPoint x: 726, endPoint y: 520, distance: 59.1
click at [726, 520] on tr "Battery Cost: $51,667" at bounding box center [679, 514] width 172 height 21
type input "$3,500"
type input "$14,250"
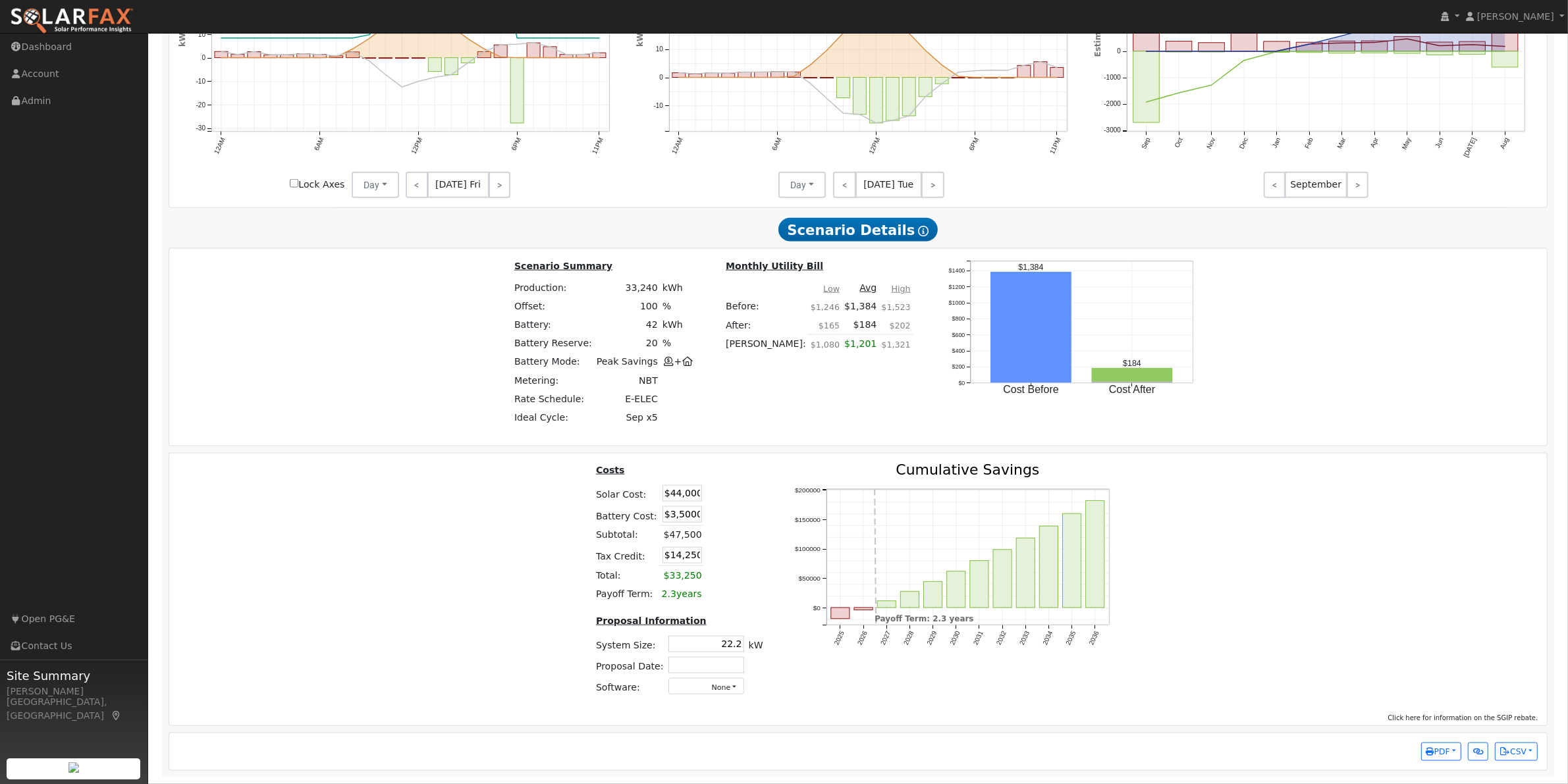
type input "$35,000"
type input "$23,700"
click at [1439, 751] on span "PDF" at bounding box center [1438, 752] width 24 height 9
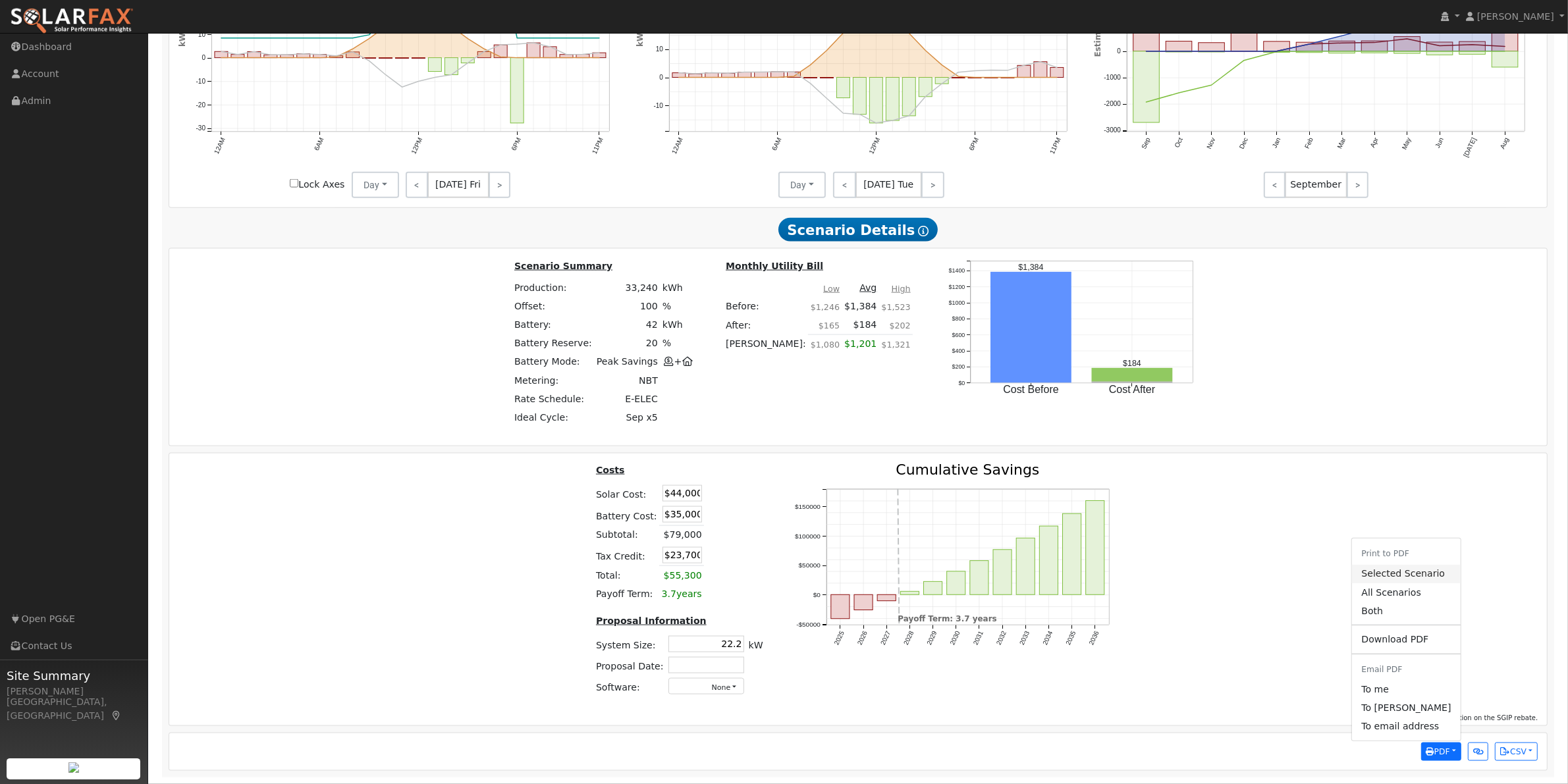
click at [1423, 579] on link "Selected Scenario" at bounding box center [1406, 574] width 108 height 19
